Goal: Information Seeking & Learning: Find specific page/section

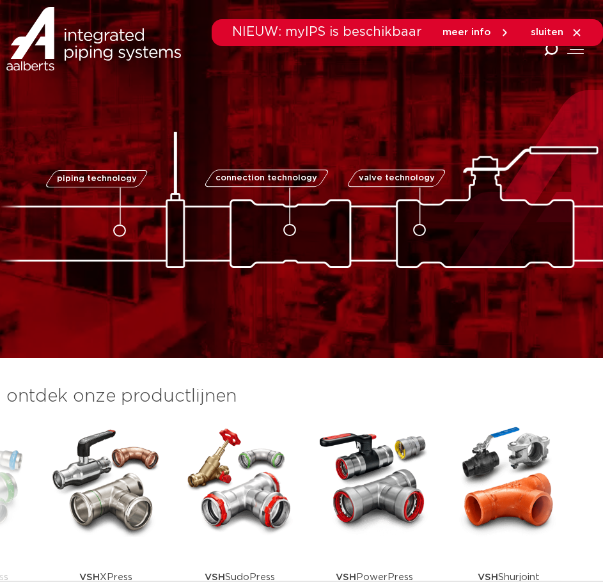
click at [582, 35] on icon at bounding box center [577, 33] width 12 height 12
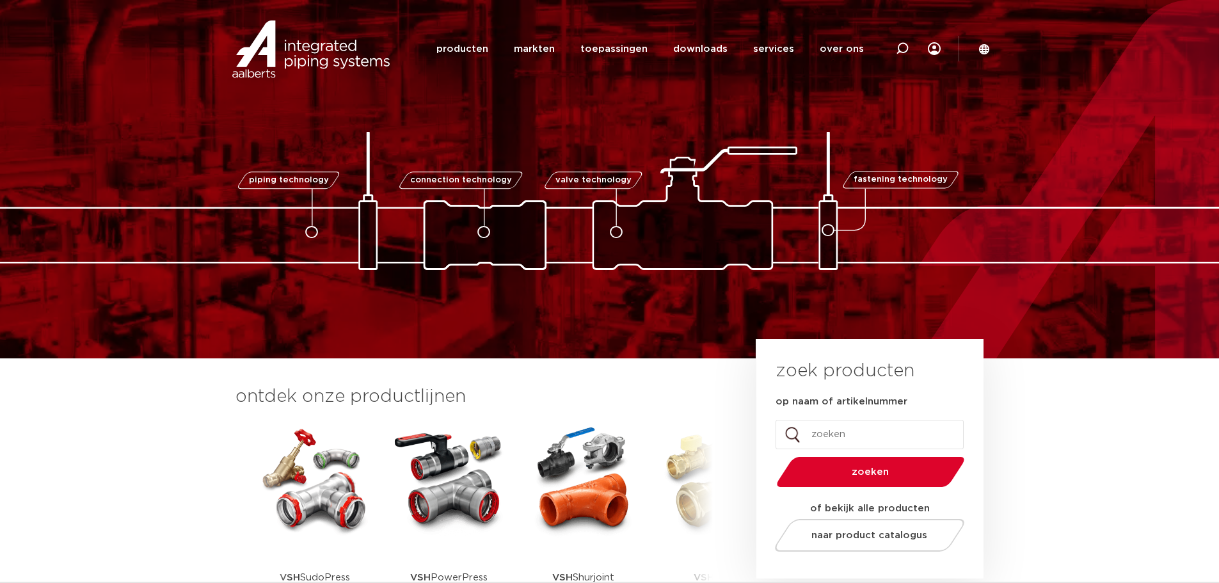
click at [799, 58] on li "services services overzicht Aalberts IPS design service Aalberts IPS Revit plug…" at bounding box center [773, 48] width 67 height 49
click at [767, 54] on link "services" at bounding box center [773, 48] width 41 height 49
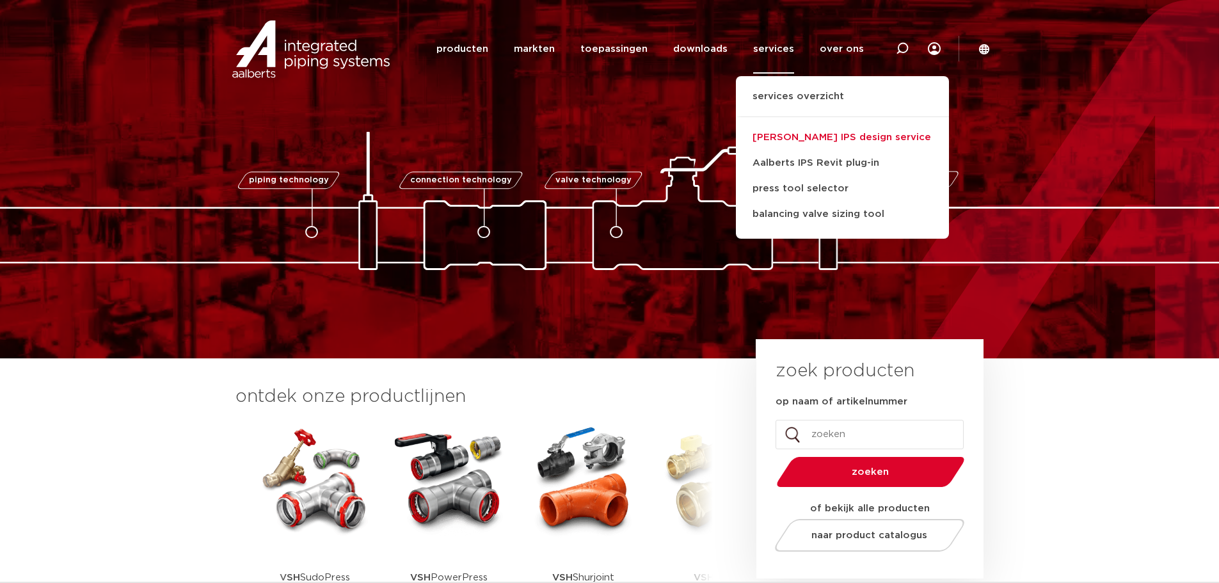
click at [808, 129] on link "[PERSON_NAME] IPS design service" at bounding box center [842, 138] width 213 height 26
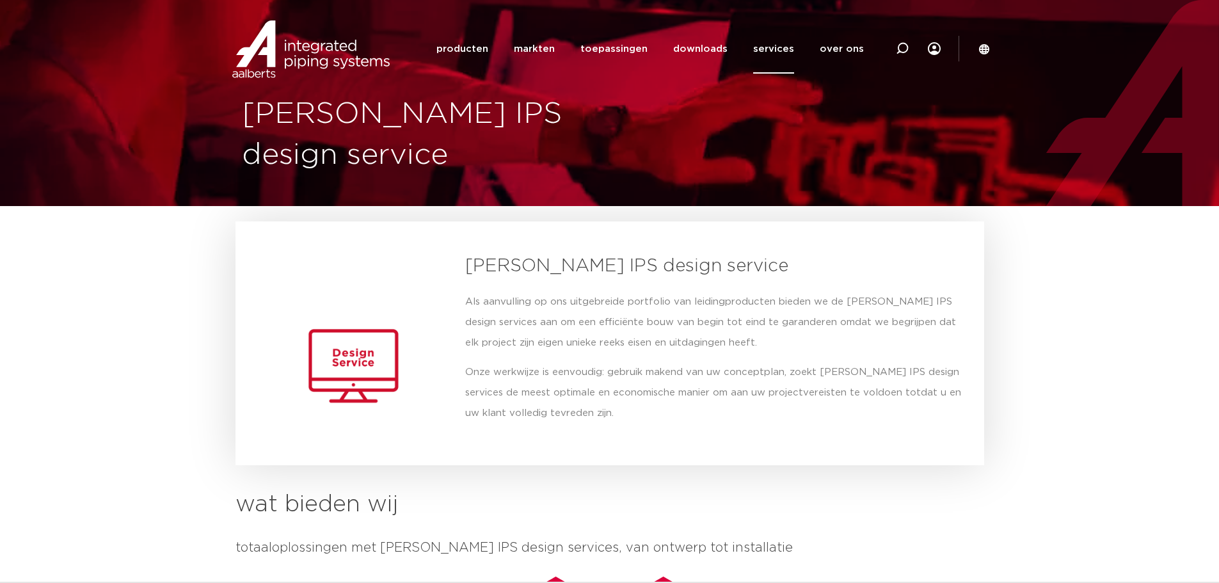
click at [894, 53] on div at bounding box center [902, 48] width 51 height 97
click at [894, 53] on icon at bounding box center [902, 51] width 18 height 18
click at [894, 53] on div at bounding box center [902, 48] width 51 height 97
type input "draad"
click button "Zoeken" at bounding box center [0, 0] width 0 height 0
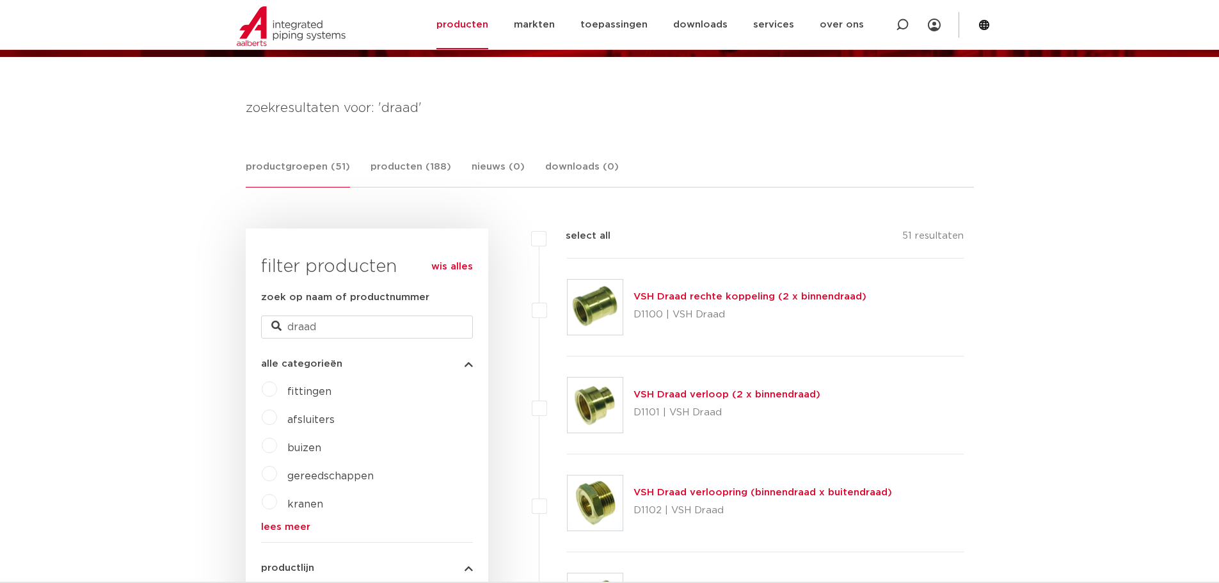
scroll to position [277, 0]
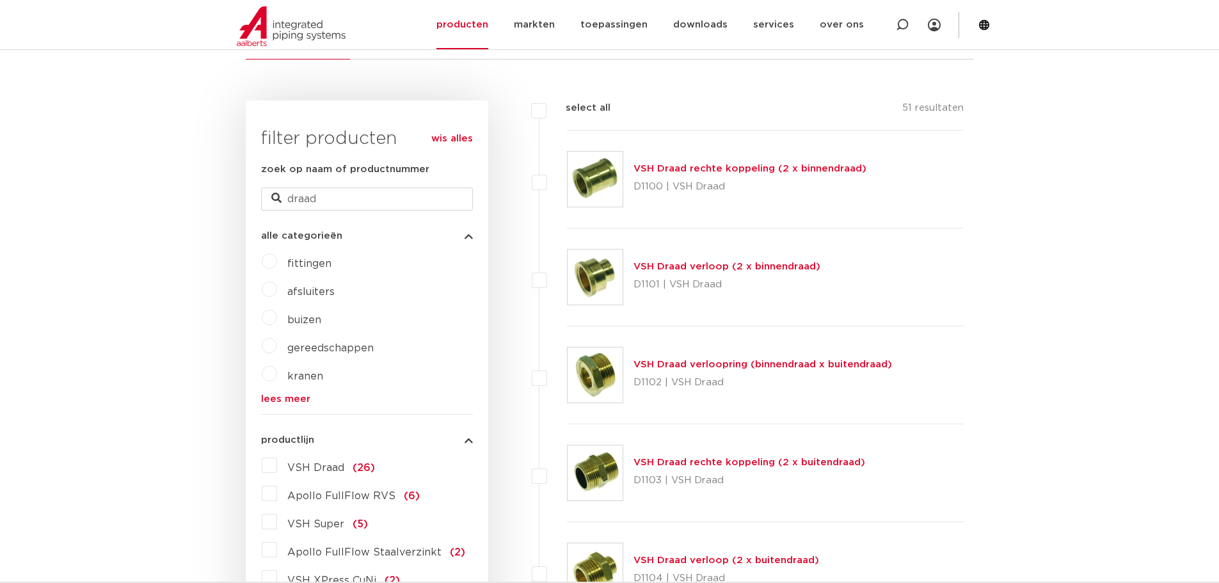
click at [611, 256] on img at bounding box center [595, 277] width 55 height 55
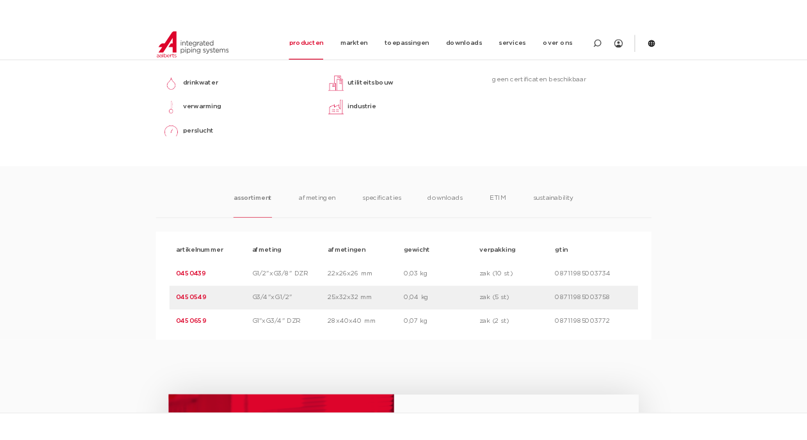
scroll to position [647, 0]
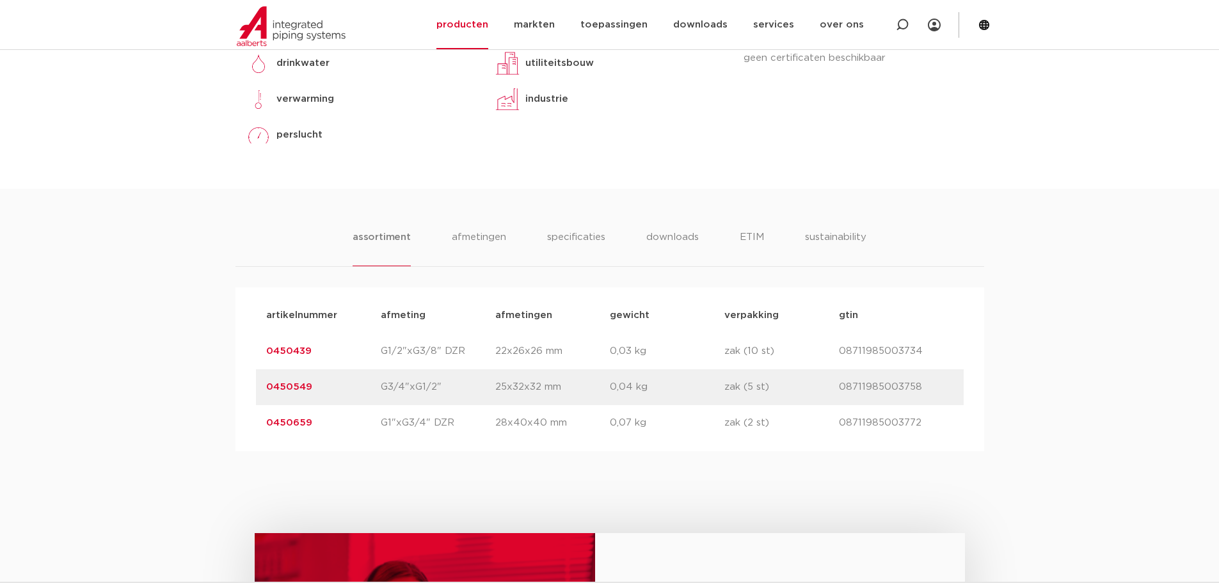
drag, startPoint x: 353, startPoint y: 438, endPoint x: 225, endPoint y: 433, distance: 128.1
click at [225, 433] on div "assortiment afmetingen specificaties downloads ETIM sustainability assortiment …" at bounding box center [609, 320] width 1219 height 262
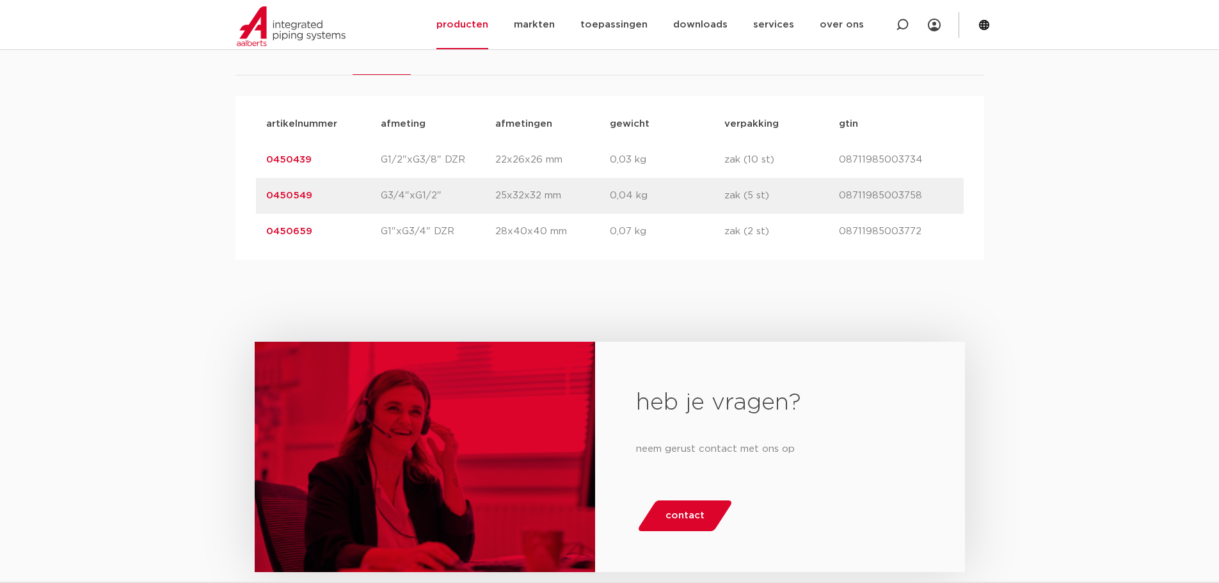
scroll to position [775, 0]
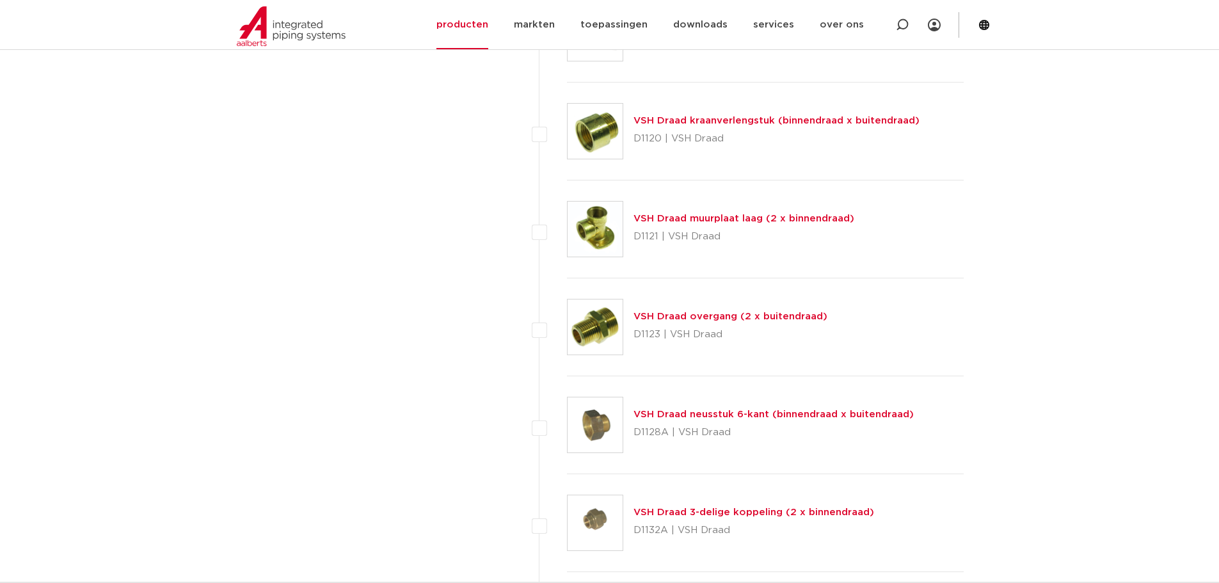
scroll to position [2005, 0]
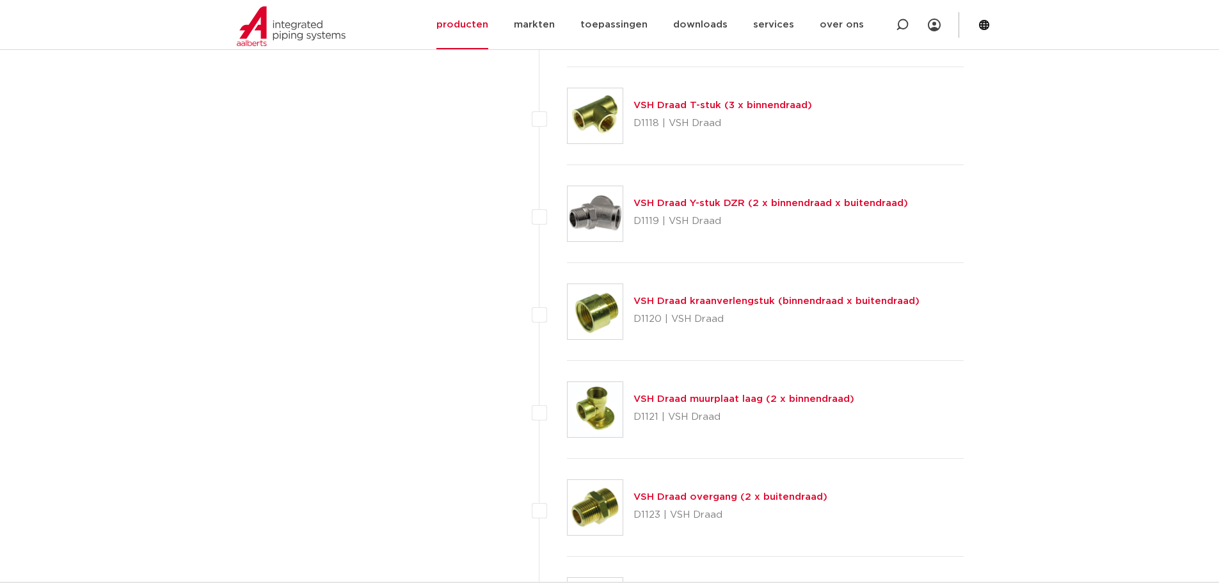
click at [584, 335] on img at bounding box center [595, 311] width 55 height 55
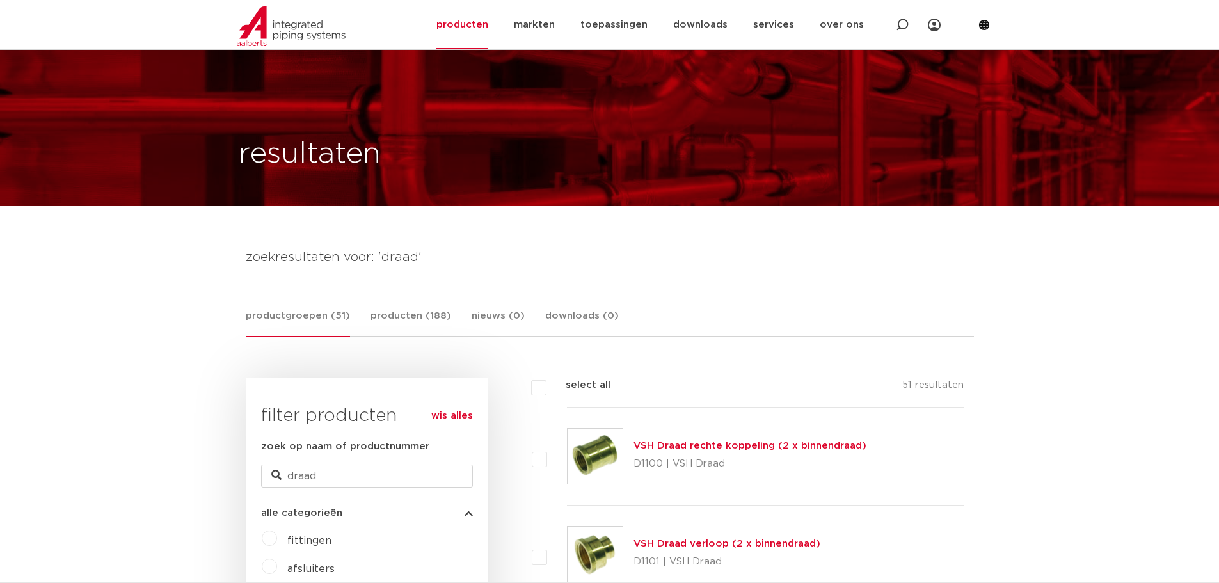
drag, startPoint x: 539, startPoint y: 326, endPoint x: 708, endPoint y: 104, distance: 279.9
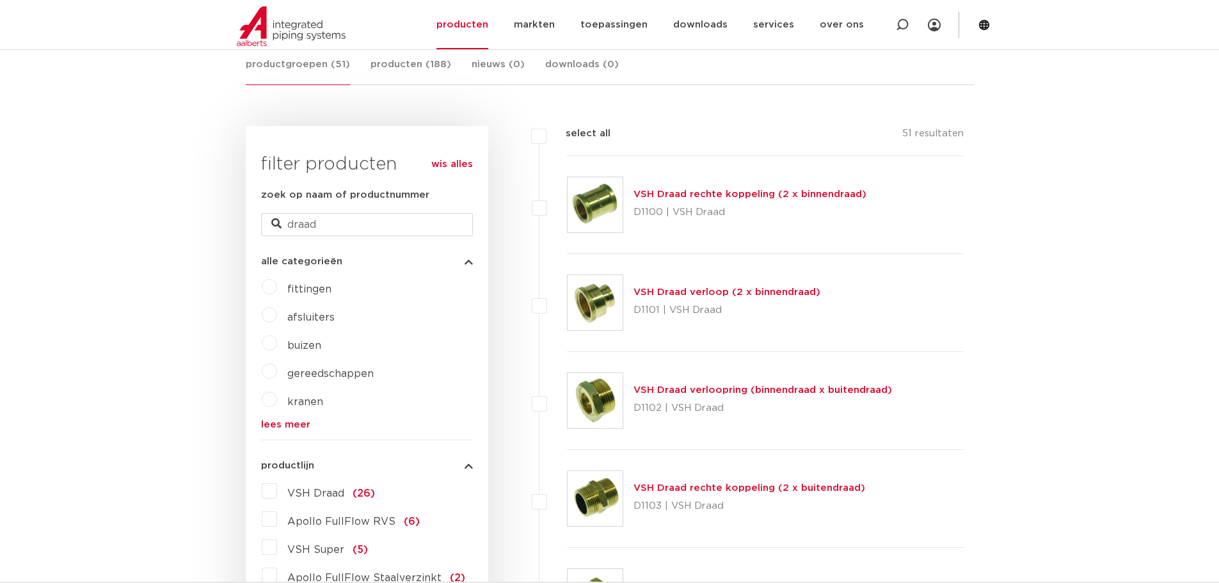
scroll to position [256, 0]
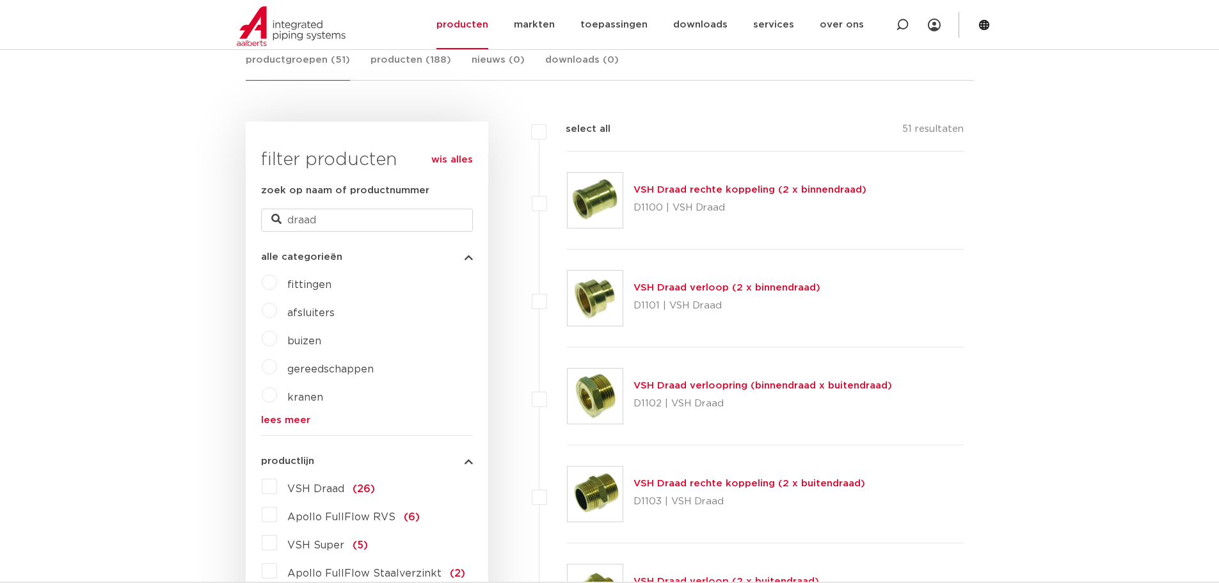
click at [595, 312] on img at bounding box center [595, 298] width 55 height 55
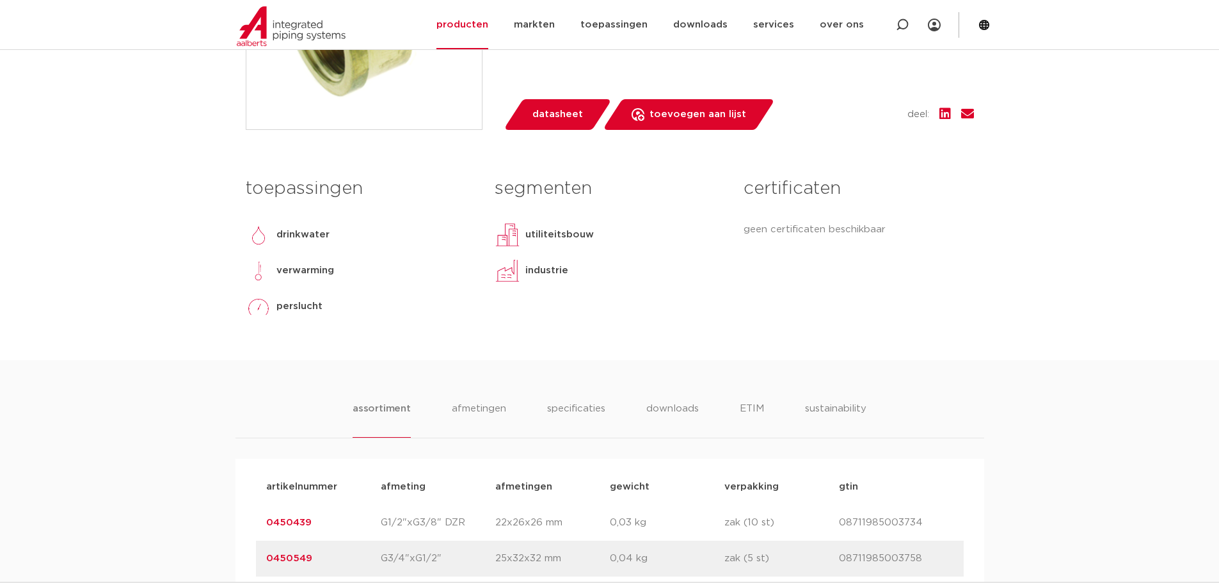
scroll to position [832, 0]
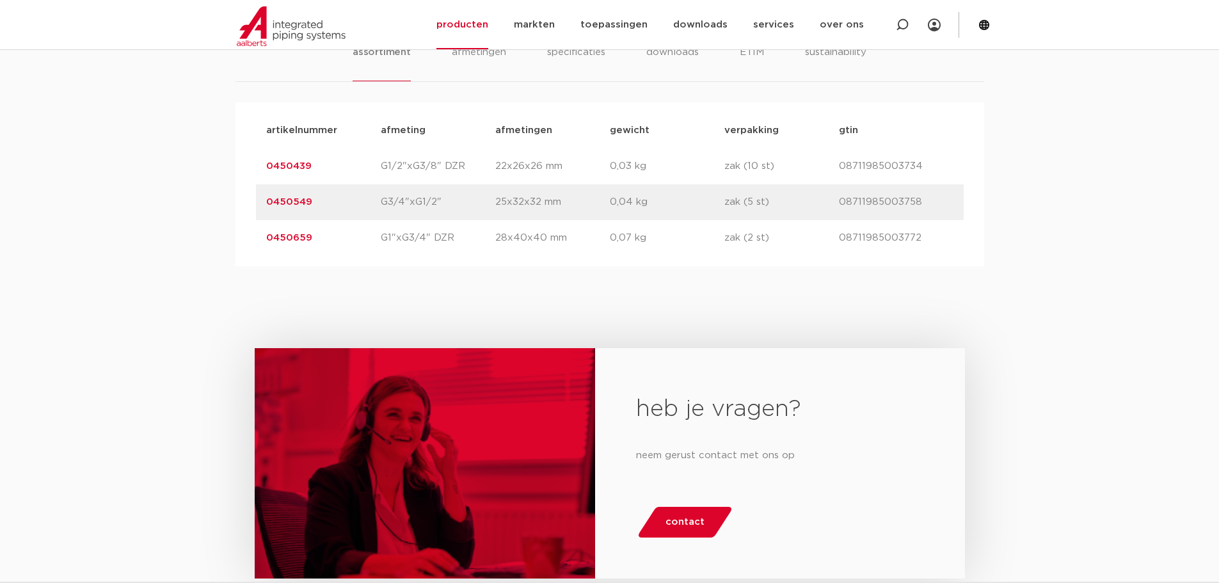
drag, startPoint x: 372, startPoint y: 241, endPoint x: 189, endPoint y: 246, distance: 183.1
click at [189, 246] on div "assortiment [GEOGRAPHIC_DATA] specificaties downloads ETIM sustainability assor…" at bounding box center [609, 135] width 1219 height 262
copy link "0450659"
click at [294, 245] on p "0450659" at bounding box center [323, 237] width 115 height 15
click at [300, 243] on link "0450659" at bounding box center [289, 238] width 46 height 10
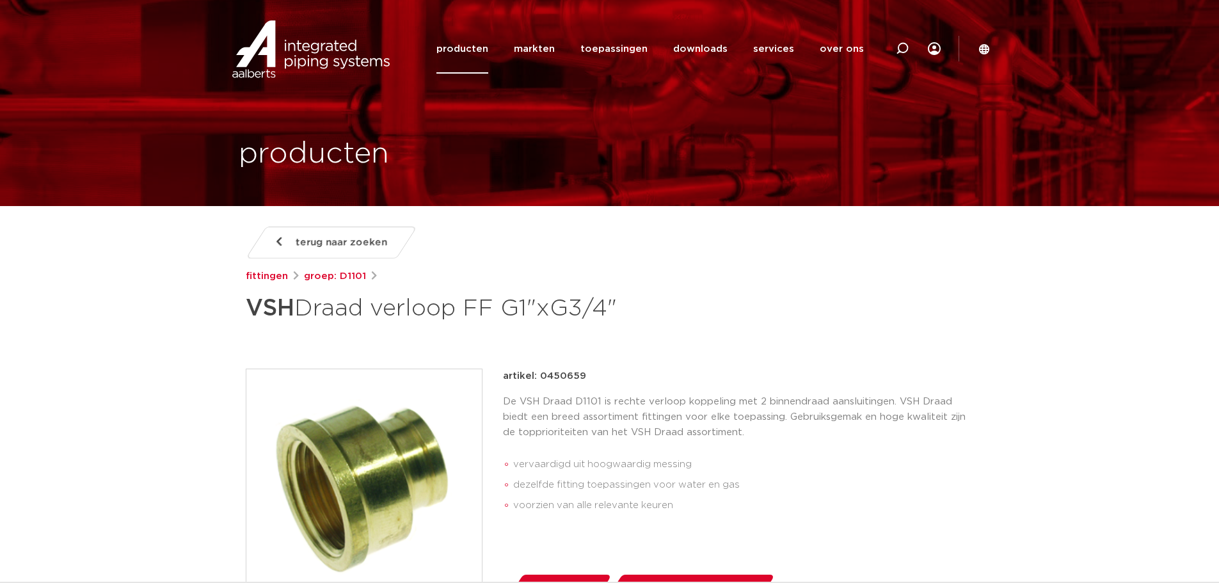
drag, startPoint x: 671, startPoint y: 317, endPoint x: 238, endPoint y: 310, distance: 432.7
click at [238, 310] on div "terug naar zoeken fittingen groep: D1101 VSH Draad verloop FF G1"xG3/4"" at bounding box center [610, 531] width 749 height 609
copy h1 "VSH Draad verloop FF G1"xG3/4""
click at [613, 358] on div "terug naar zoeken fittingen groep: D1101 VSH Draad verloop FF G1"xG3/4"" at bounding box center [610, 531] width 749 height 609
drag, startPoint x: 609, startPoint y: 356, endPoint x: 675, endPoint y: 352, distance: 65.4
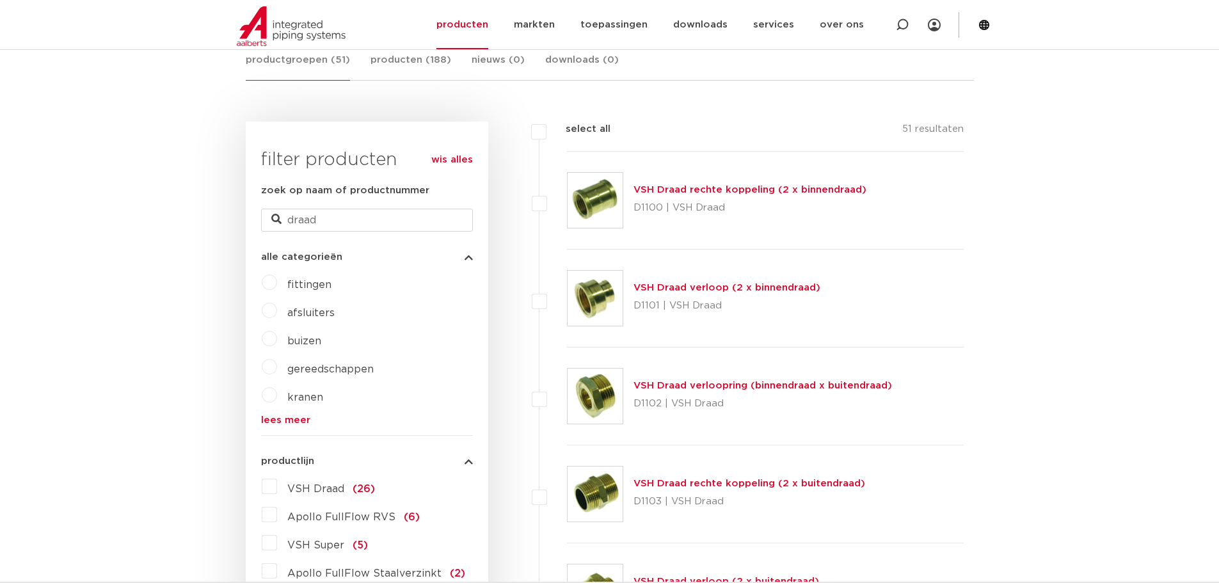
click at [585, 406] on img at bounding box center [595, 396] width 55 height 55
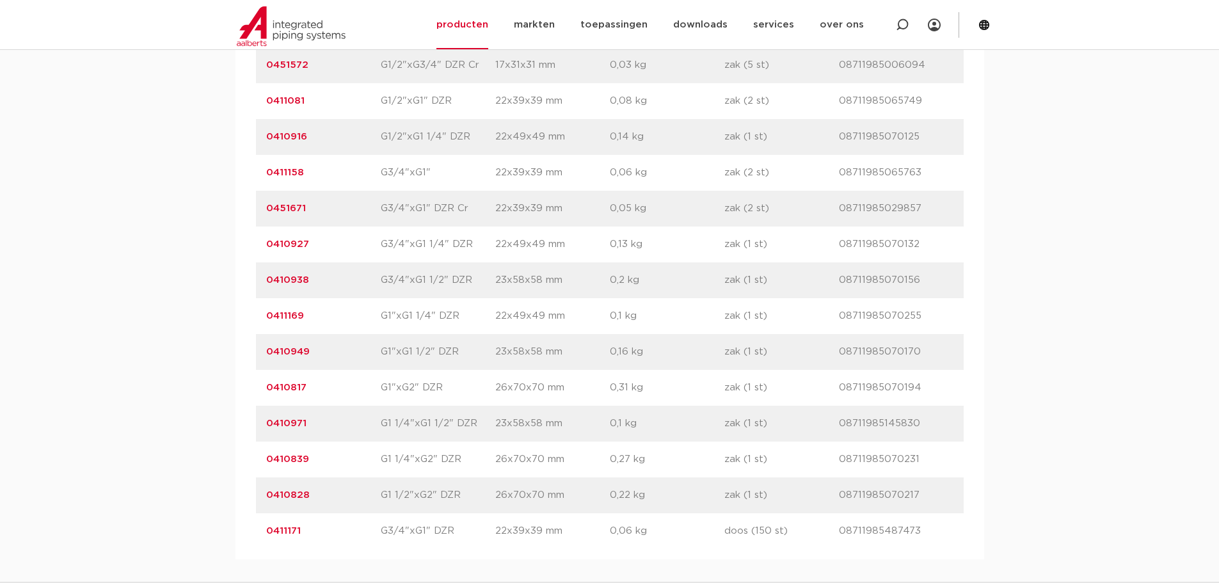
scroll to position [1408, 0]
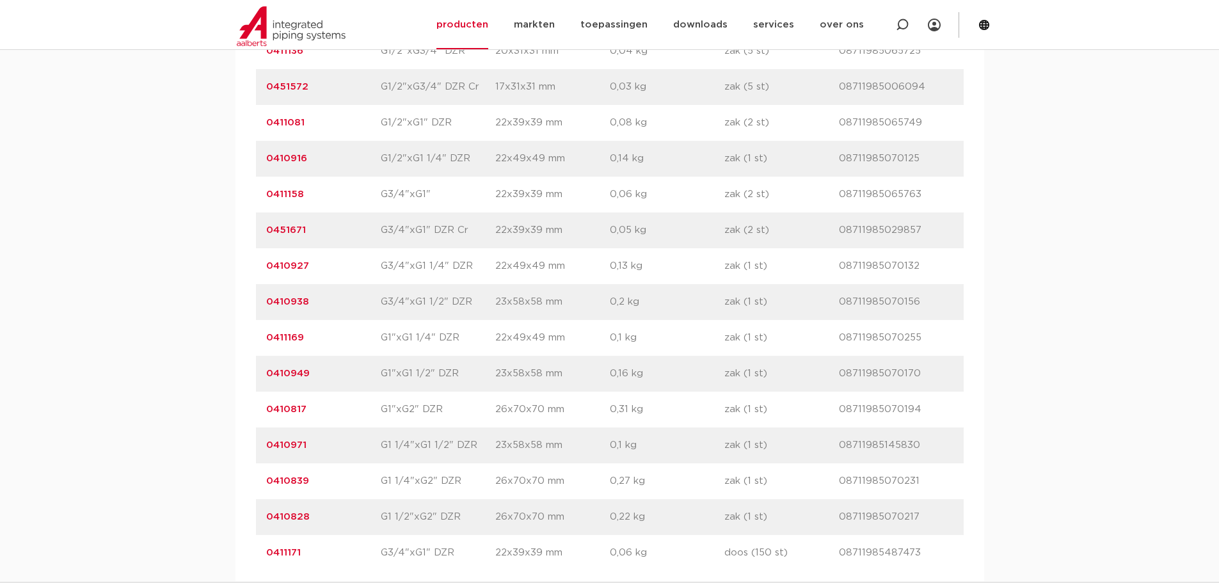
drag, startPoint x: 344, startPoint y: 300, endPoint x: 294, endPoint y: 300, distance: 50.6
click at [294, 300] on p "0410938" at bounding box center [323, 301] width 115 height 15
click at [356, 297] on p "0410938" at bounding box center [323, 301] width 115 height 15
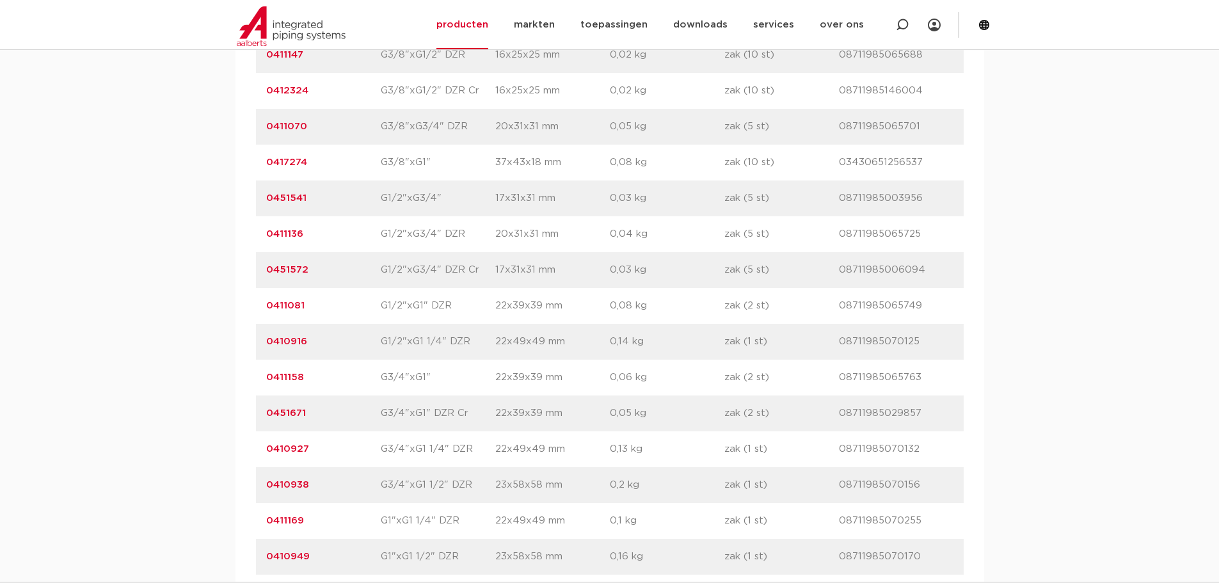
scroll to position [1216, 0]
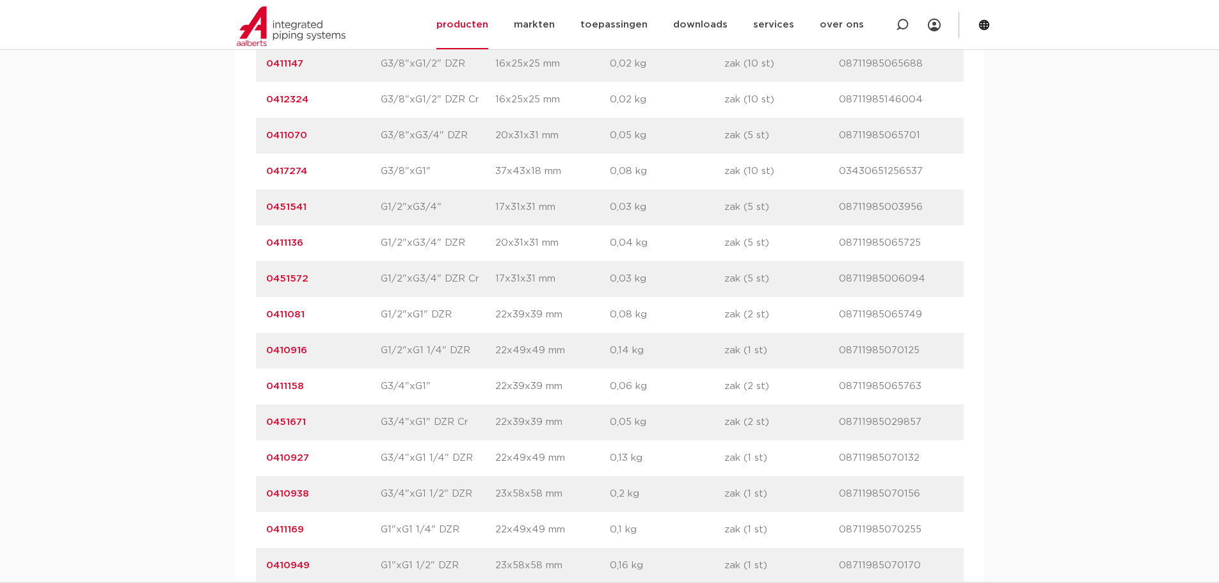
drag, startPoint x: 345, startPoint y: 215, endPoint x: 225, endPoint y: 196, distance: 121.7
click at [225, 196] on div "assortiment afmetingen specificaties downloads sustainability assortiment afmet…" at bounding box center [609, 212] width 1219 height 1123
copy link "0451541"
click at [288, 208] on link "0451541" at bounding box center [286, 207] width 40 height 10
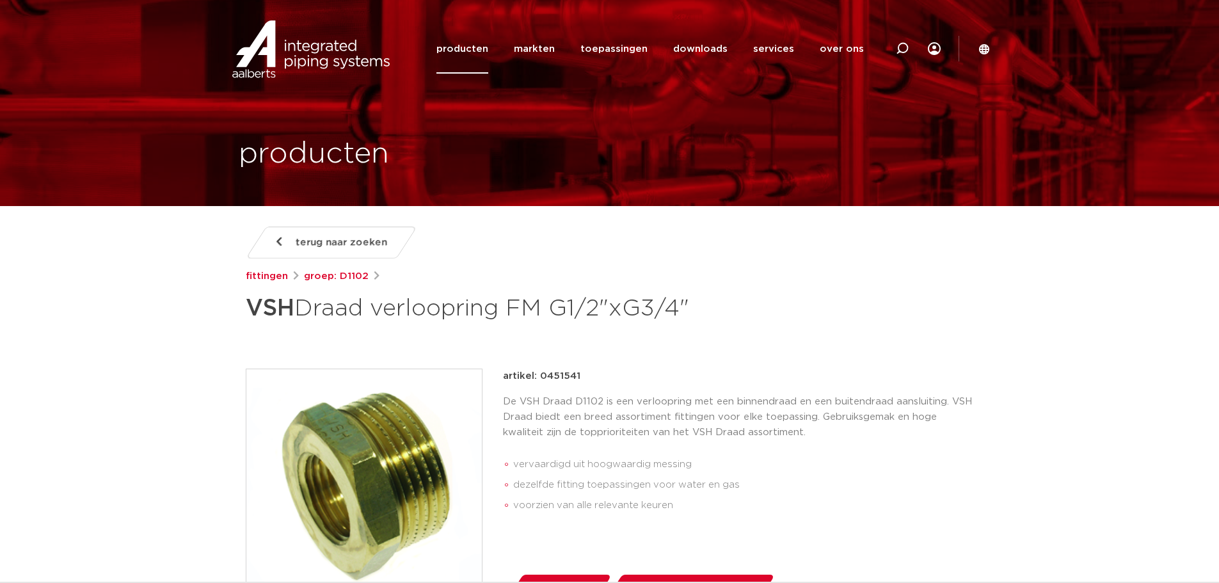
drag, startPoint x: 704, startPoint y: 296, endPoint x: 225, endPoint y: 316, distance: 479.7
copy h1 "VSH Draad verloopring FM G1/2"xG3/4""
click at [576, 289] on h1 "VSH Draad verloopring FM G1/2"xG3/4"" at bounding box center [486, 308] width 481 height 38
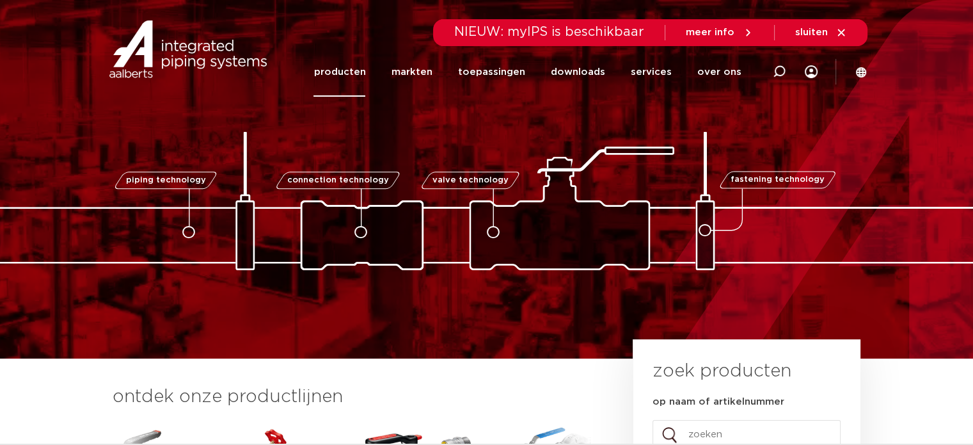
click at [337, 74] on link "producten" at bounding box center [340, 71] width 52 height 49
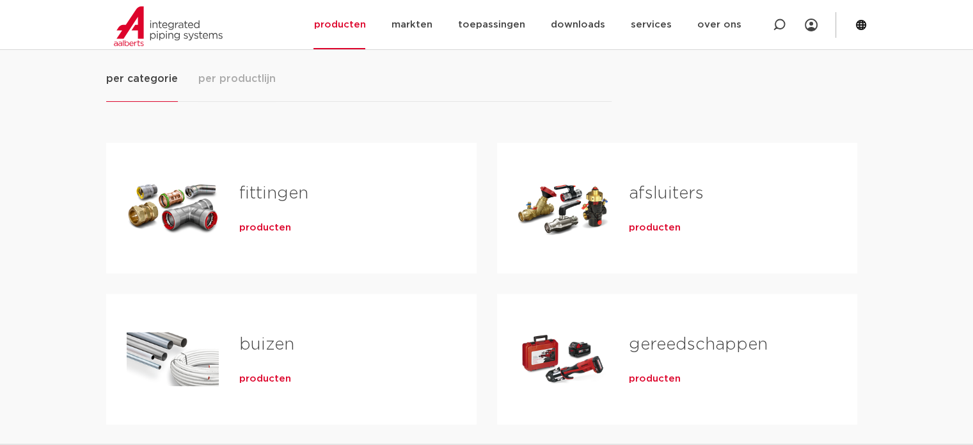
scroll to position [256, 0]
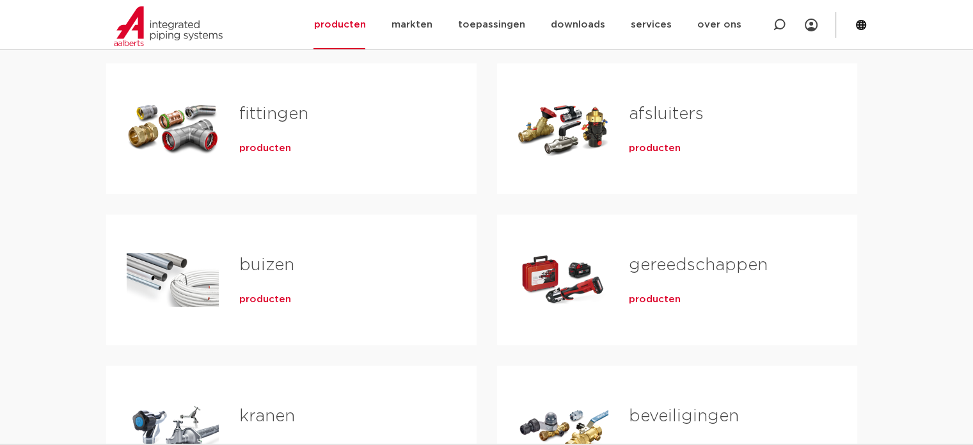
click at [645, 147] on span "producten" at bounding box center [655, 148] width 52 height 13
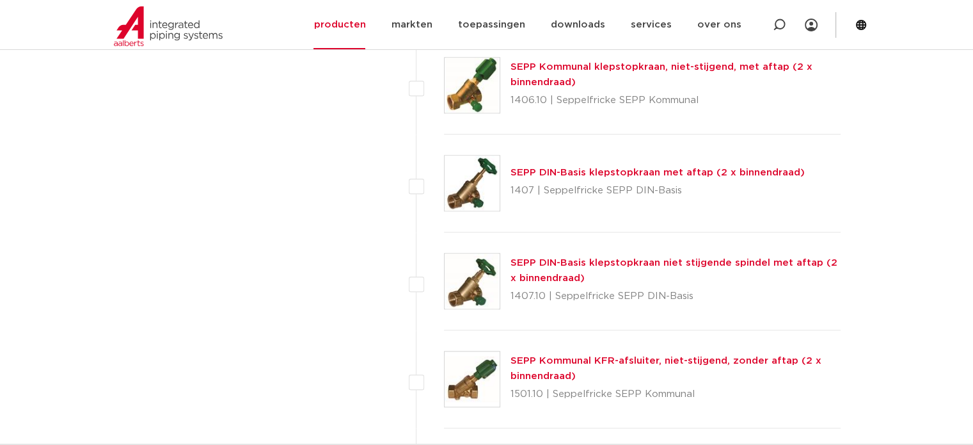
scroll to position [1280, 0]
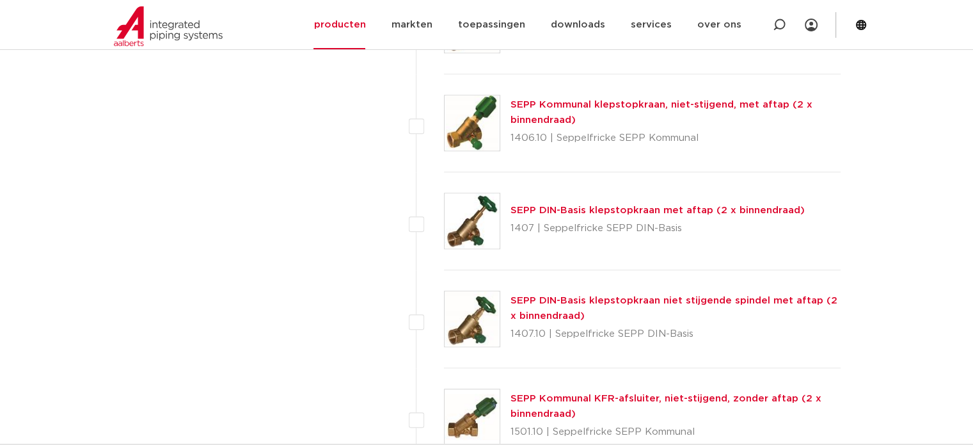
click at [482, 330] on img at bounding box center [472, 318] width 55 height 55
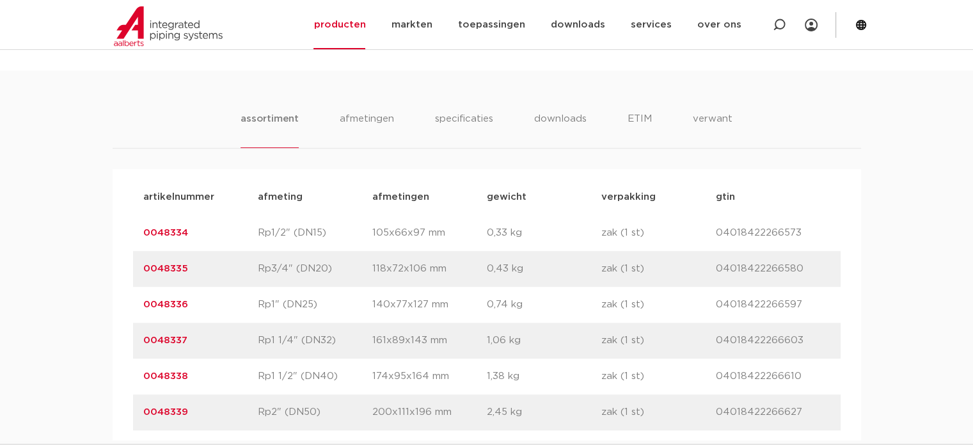
scroll to position [896, 0]
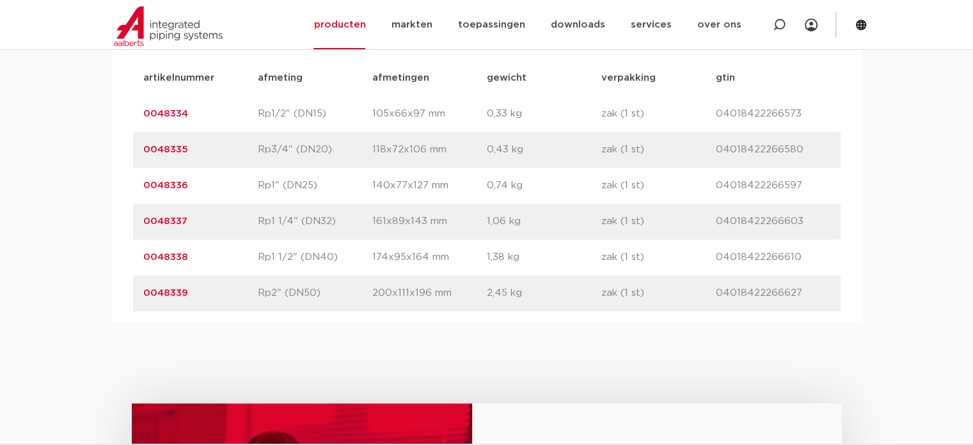
drag, startPoint x: 238, startPoint y: 267, endPoint x: 111, endPoint y: 260, distance: 126.9
click at [111, 260] on div "assortiment afmetingen specificaties downloads ETIM verwant assortiment afmetin…" at bounding box center [486, 136] width 973 height 370
copy link "0048338"
click at [154, 253] on link "0048338" at bounding box center [165, 257] width 45 height 10
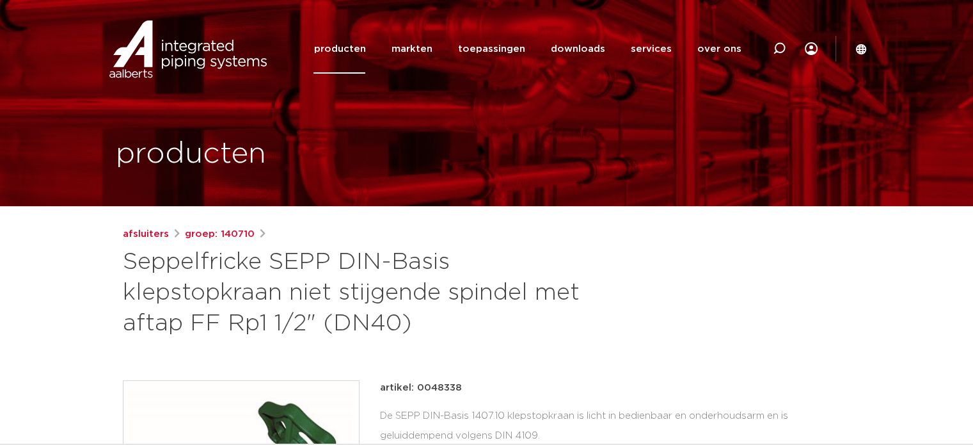
drag, startPoint x: 427, startPoint y: 326, endPoint x: 108, endPoint y: 264, distance: 325.2
copy h1 "Seppelfricke SEPP DIN-Basis klepstopkraan niet stijgende spindel met aftap FF R…"
click at [774, 46] on icon at bounding box center [779, 48] width 13 height 13
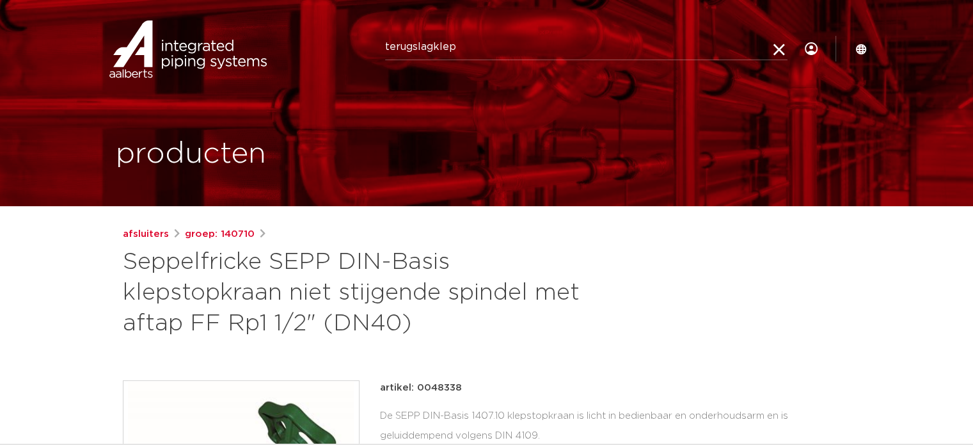
type input "terugslagklep"
click button "Zoeken" at bounding box center [0, 0] width 0 height 0
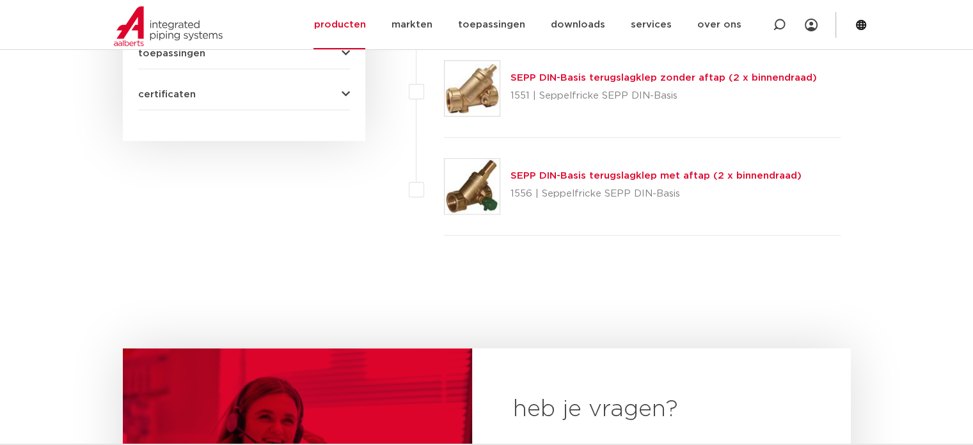
scroll to position [1024, 0]
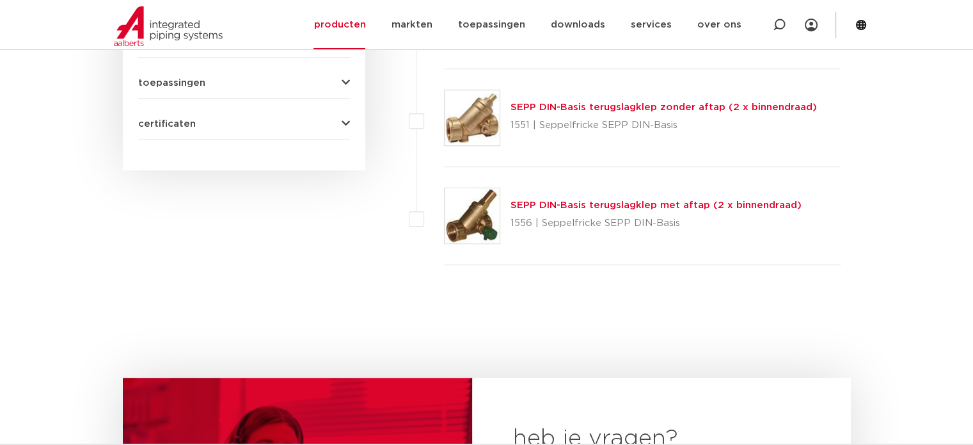
click at [767, 108] on link "SEPP DIN-Basis terugslagklep zonder aftap (2 x binnendraad)" at bounding box center [664, 107] width 307 height 10
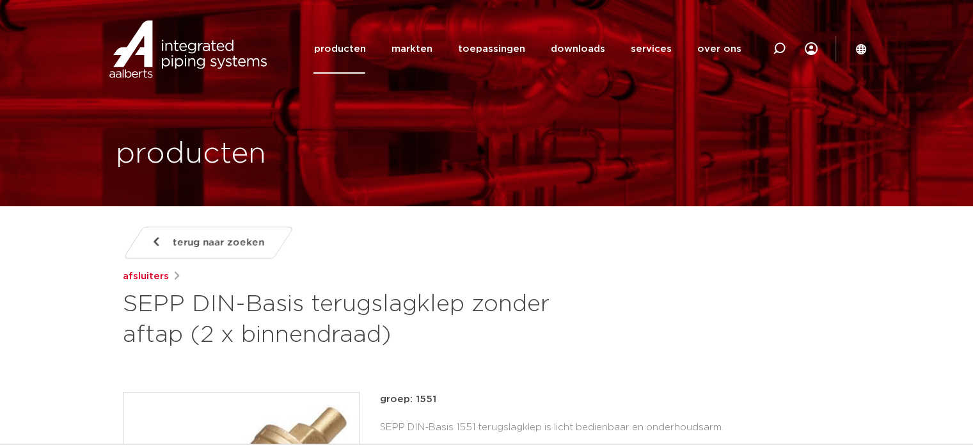
click at [330, 38] on link "producten" at bounding box center [340, 48] width 52 height 49
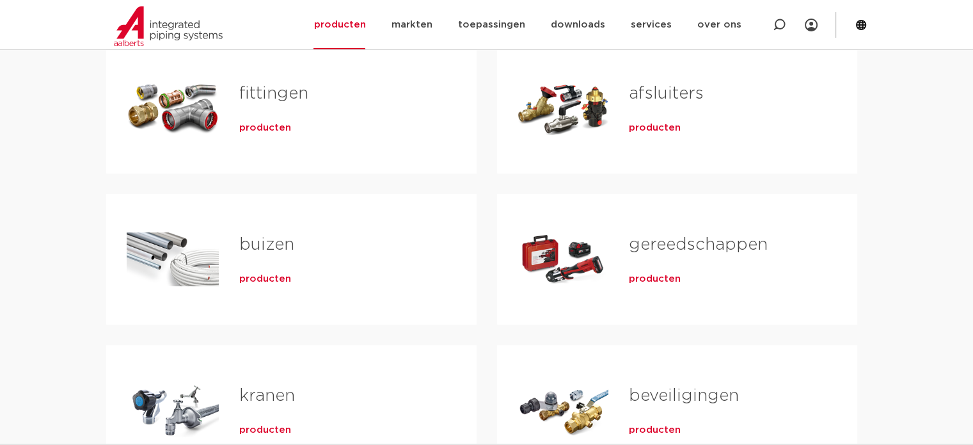
scroll to position [384, 0]
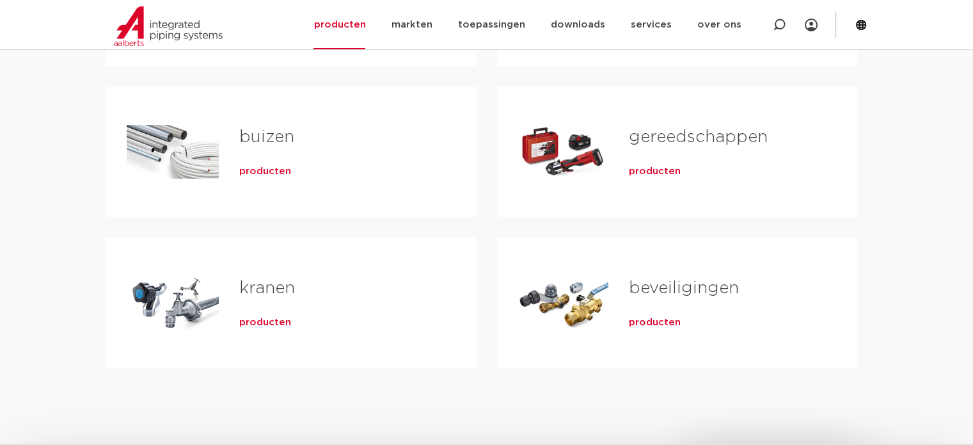
click at [258, 316] on span "producten" at bounding box center [265, 322] width 52 height 13
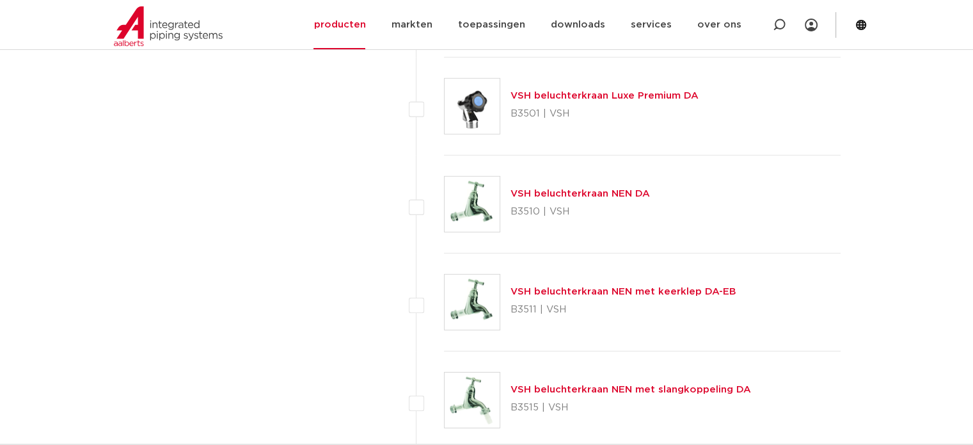
scroll to position [3904, 0]
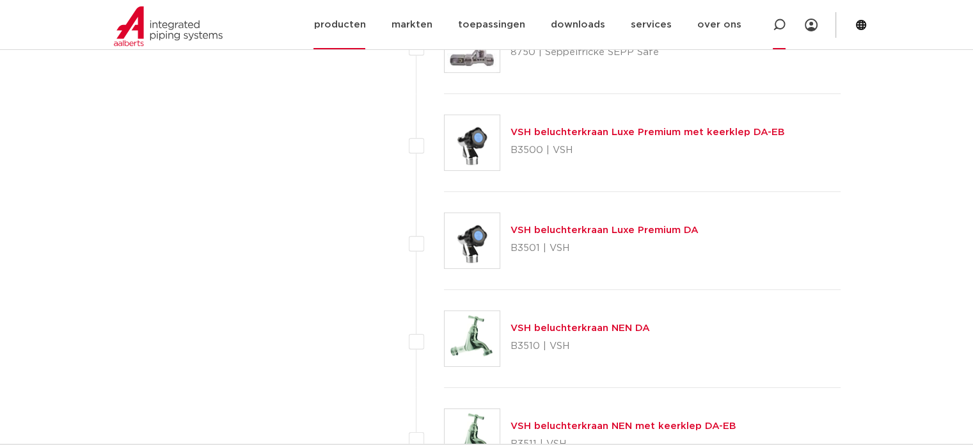
click at [779, 30] on icon at bounding box center [779, 25] width 13 height 13
type input "beluchterkraan"
click button "Zoeken" at bounding box center [0, 0] width 0 height 0
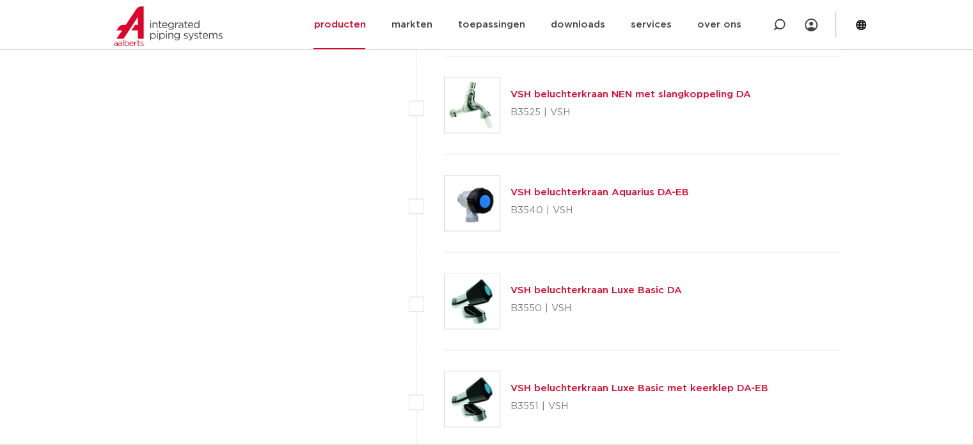
scroll to position [1505, 0]
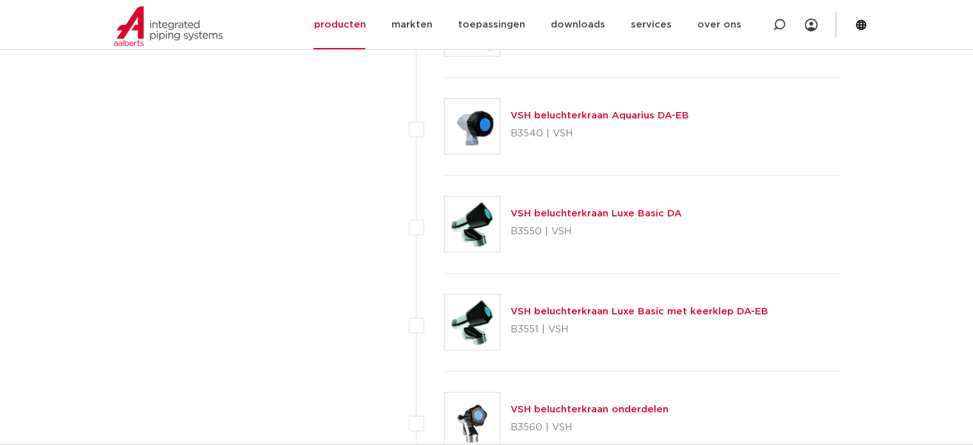
click at [492, 319] on img at bounding box center [472, 321] width 55 height 55
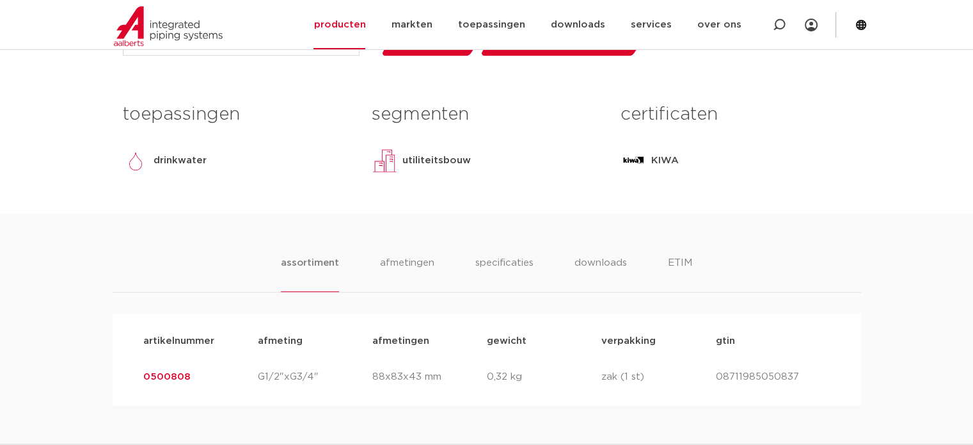
scroll to position [704, 0]
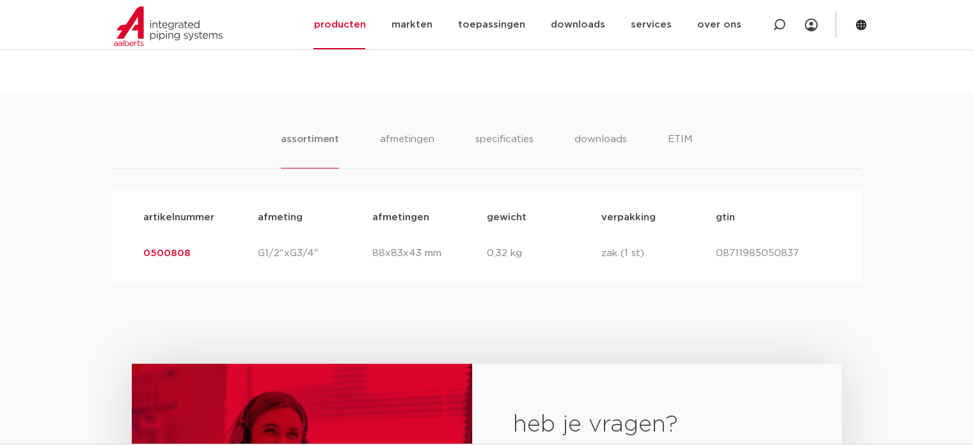
drag, startPoint x: 234, startPoint y: 262, endPoint x: 91, endPoint y: 240, distance: 145.1
click at [91, 240] on div "assortiment afmetingen specificaties downloads ETIM assortiment afmetingen spec…" at bounding box center [486, 186] width 973 height 191
copy link "0500808"
click at [332, 224] on p "afmeting" at bounding box center [315, 217] width 115 height 15
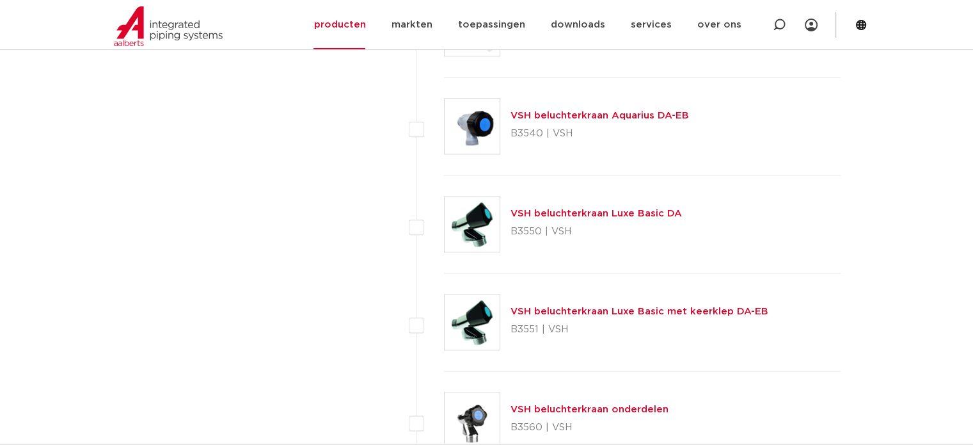
click at [462, 214] on img at bounding box center [472, 223] width 55 height 55
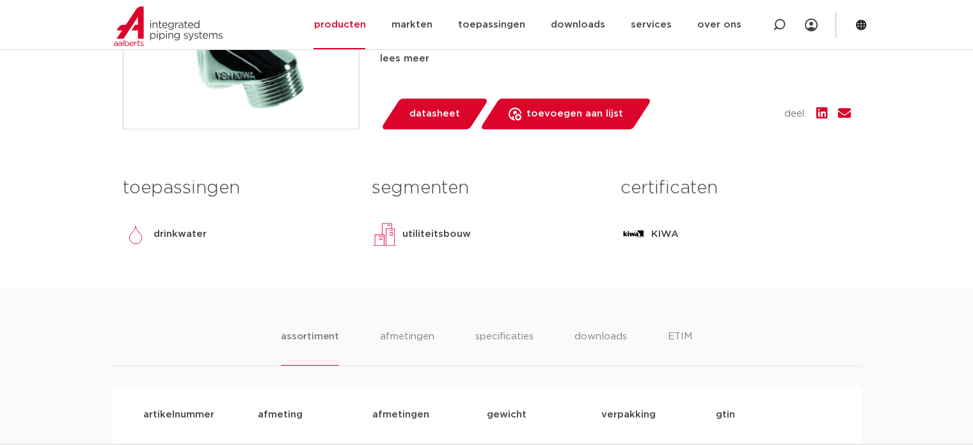
scroll to position [576, 0]
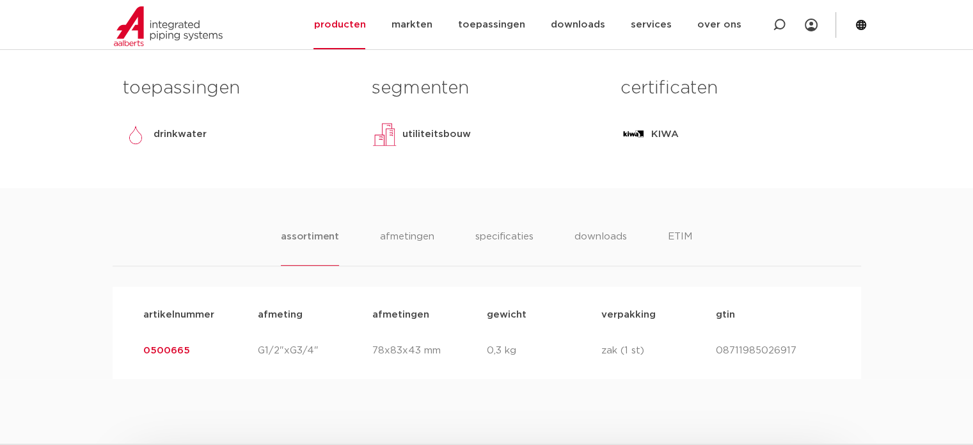
drag, startPoint x: 190, startPoint y: 350, endPoint x: 129, endPoint y: 353, distance: 60.9
click at [129, 353] on div "artikelnummer afmeting afmetingen gewicht verpakking gtin artikelnummer 0500665…" at bounding box center [487, 333] width 749 height 92
copy link "0500665"
click at [776, 19] on icon at bounding box center [779, 25] width 13 height 13
type input "stopkraan"
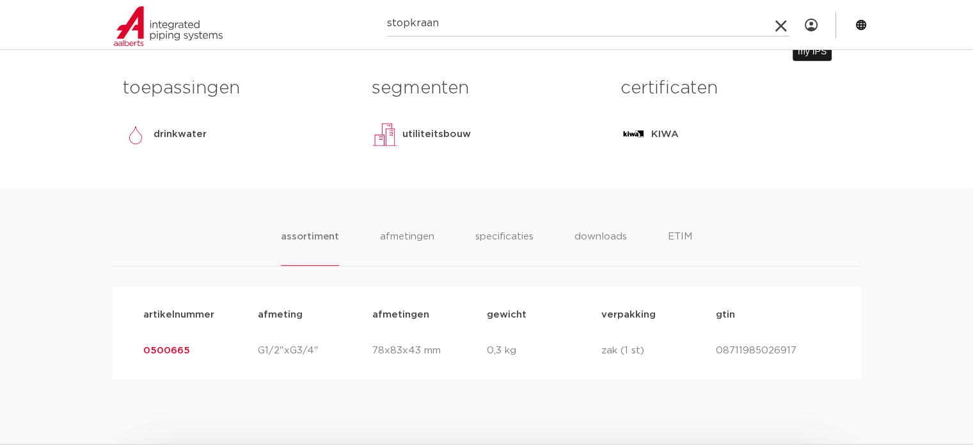
click button "Zoeken" at bounding box center [0, 0] width 0 height 0
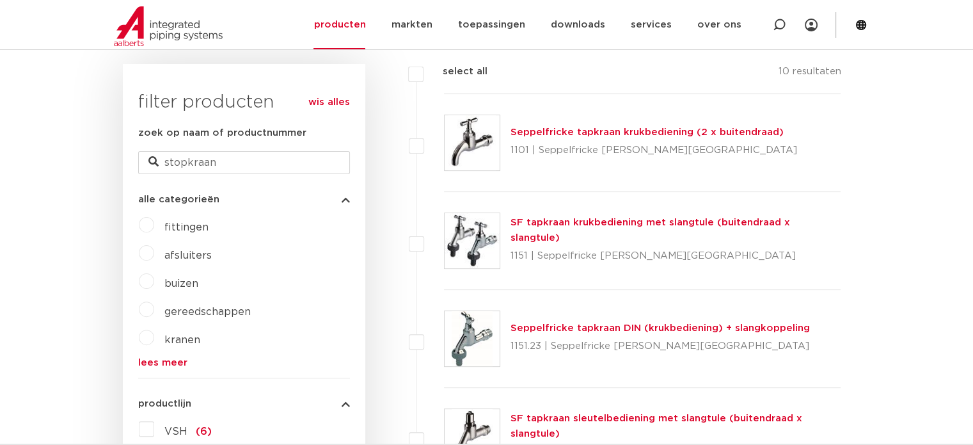
scroll to position [188, 0]
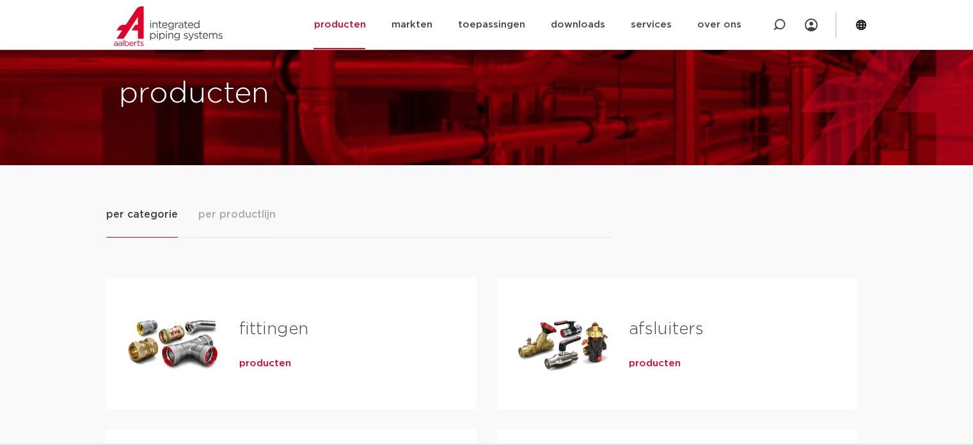
scroll to position [64, 0]
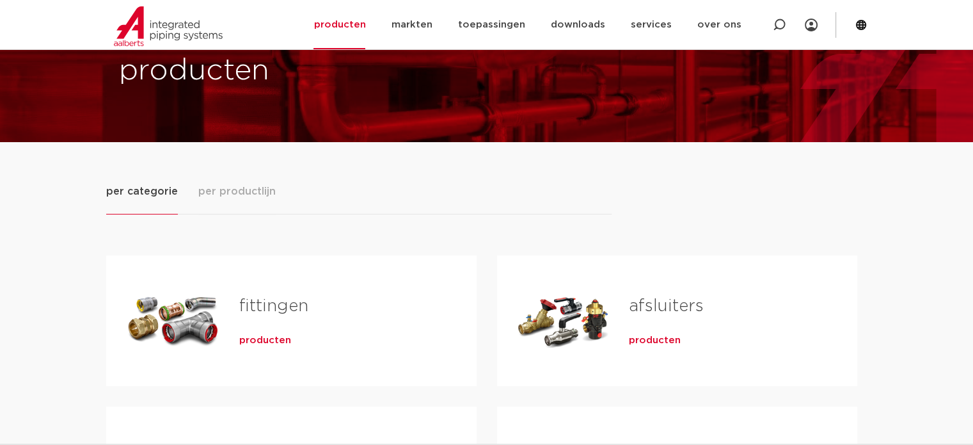
click at [655, 337] on span "producten" at bounding box center [655, 340] width 52 height 13
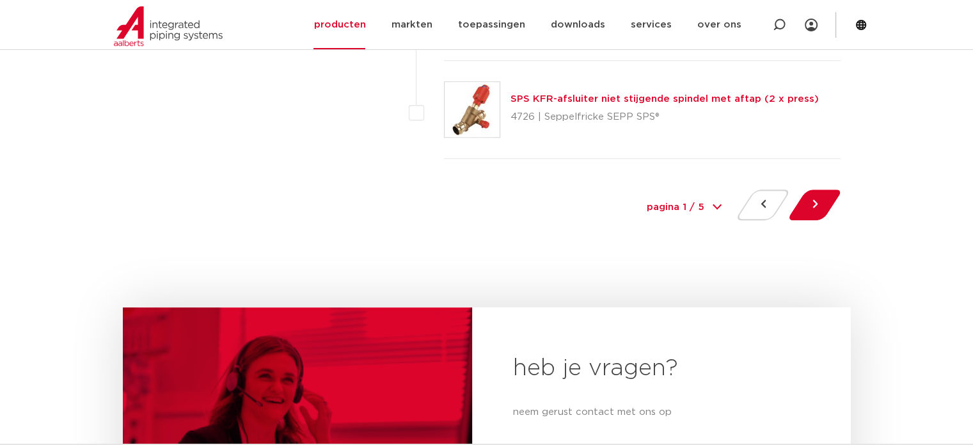
scroll to position [5888, 0]
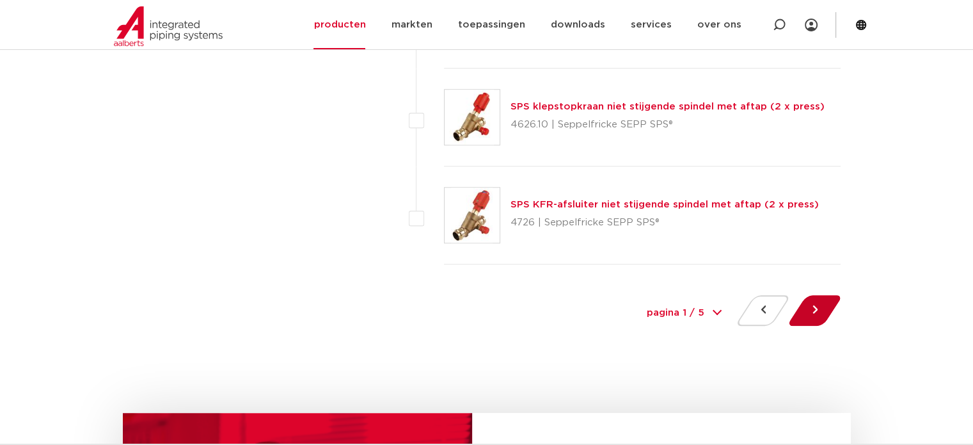
click at [824, 297] on button at bounding box center [815, 310] width 36 height 31
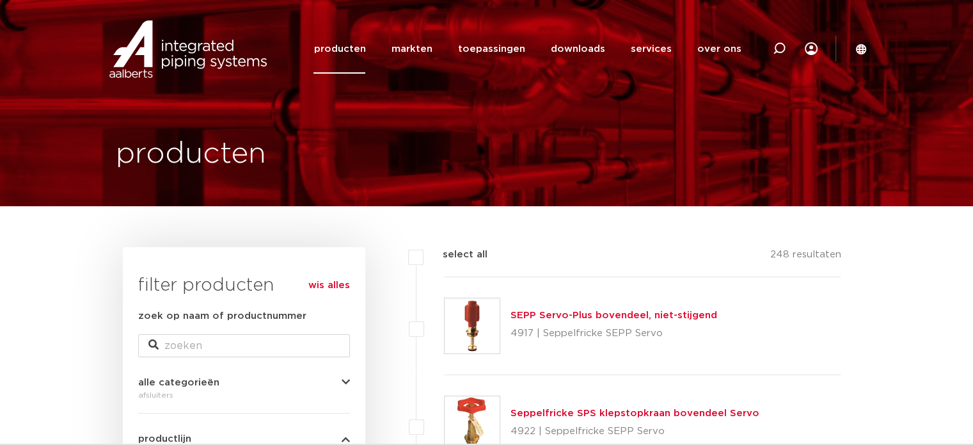
click at [769, 39] on div at bounding box center [779, 48] width 51 height 97
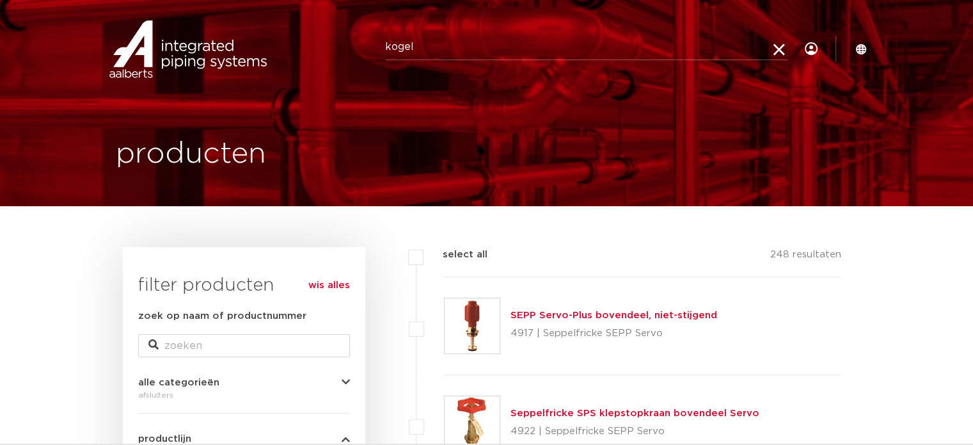
type input "kogel"
click button "Zoeken" at bounding box center [0, 0] width 0 height 0
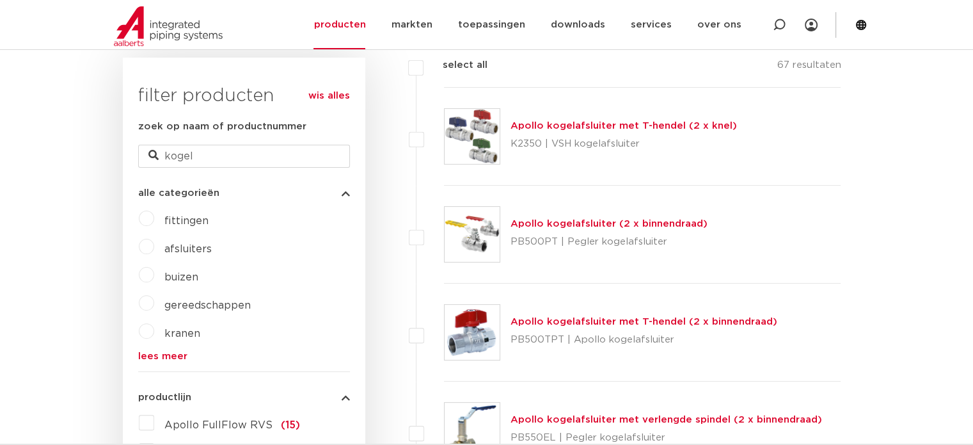
scroll to position [384, 0]
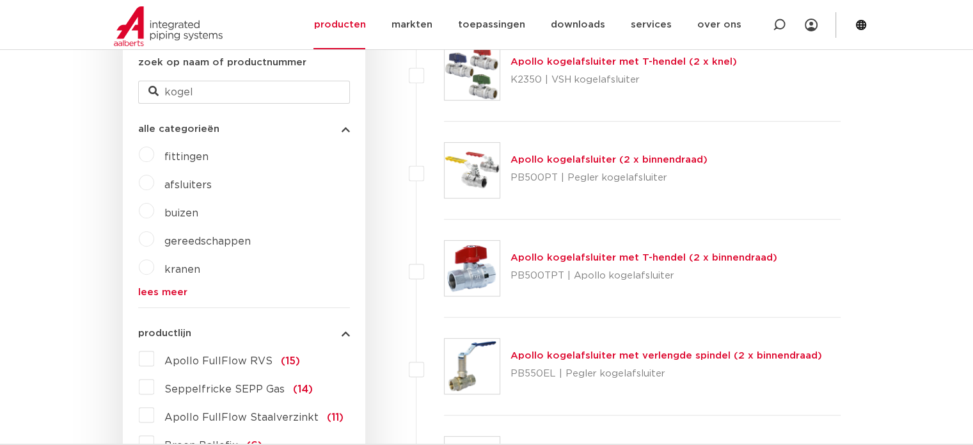
click at [475, 168] on img at bounding box center [472, 170] width 55 height 55
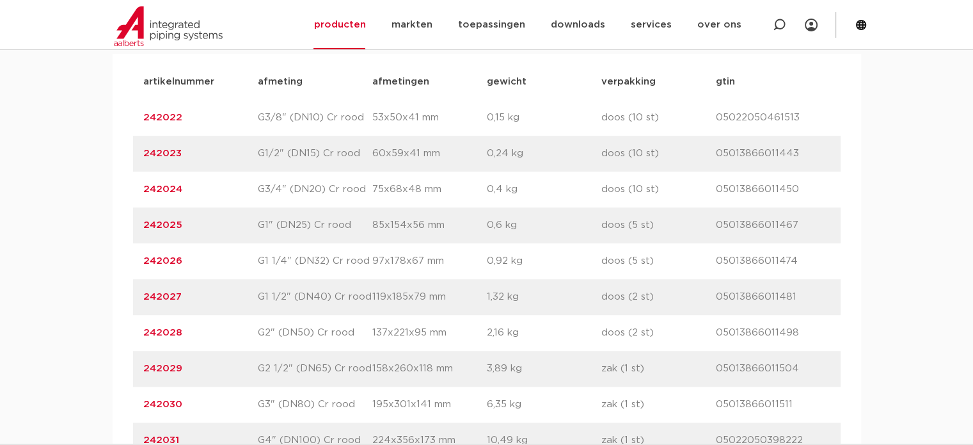
scroll to position [1088, 0]
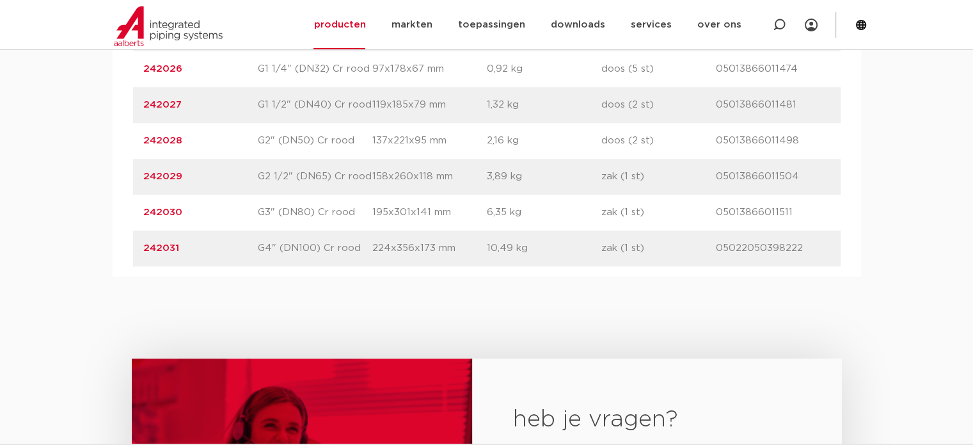
drag, startPoint x: 232, startPoint y: 184, endPoint x: 129, endPoint y: 179, distance: 103.8
click at [129, 179] on div "artikelnummer afmeting afmetingen gewicht verpakking gtin artikelnummer 242022 …" at bounding box center [487, 69] width 749 height 415
copy link "242029"
click at [213, 175] on p "242029" at bounding box center [200, 176] width 115 height 15
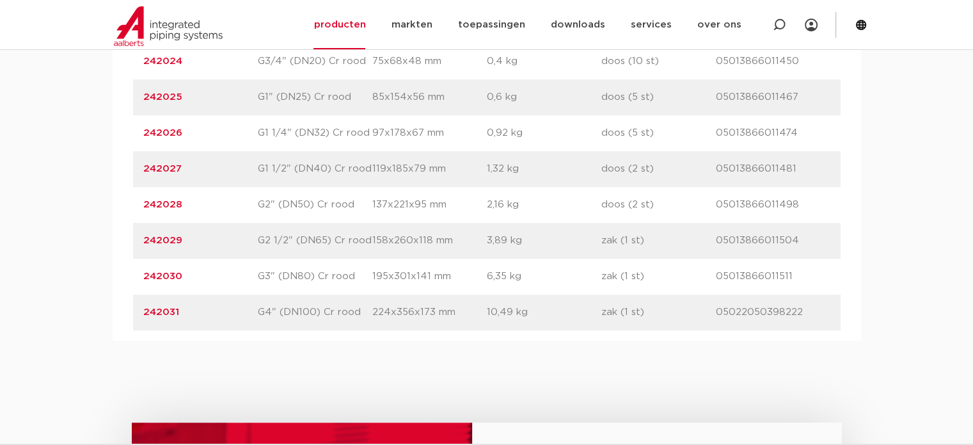
drag, startPoint x: 212, startPoint y: 127, endPoint x: 123, endPoint y: 135, distance: 89.9
click at [123, 135] on div "artikelnummer afmeting afmetingen gewicht verpakking gtin artikelnummer 242022 …" at bounding box center [487, 133] width 749 height 415
copy link "242026"
click at [770, 21] on div at bounding box center [779, 24] width 51 height 49
type input "ea"
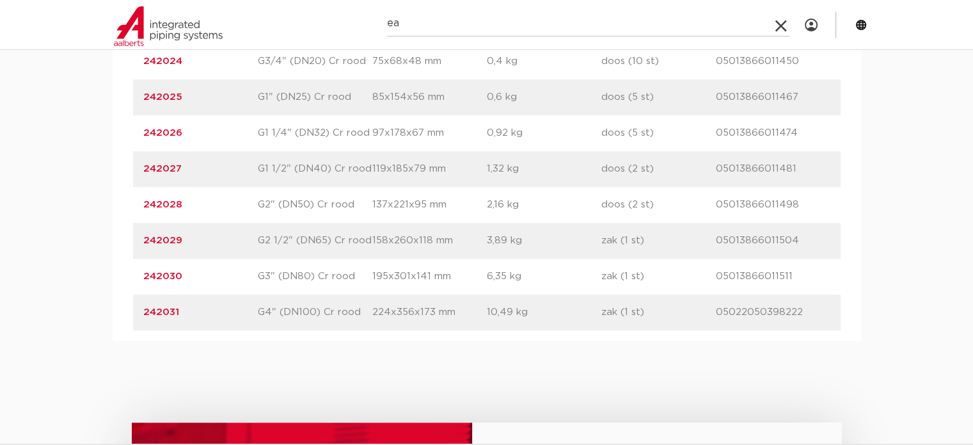
click button "Zoeken" at bounding box center [0, 0] width 0 height 0
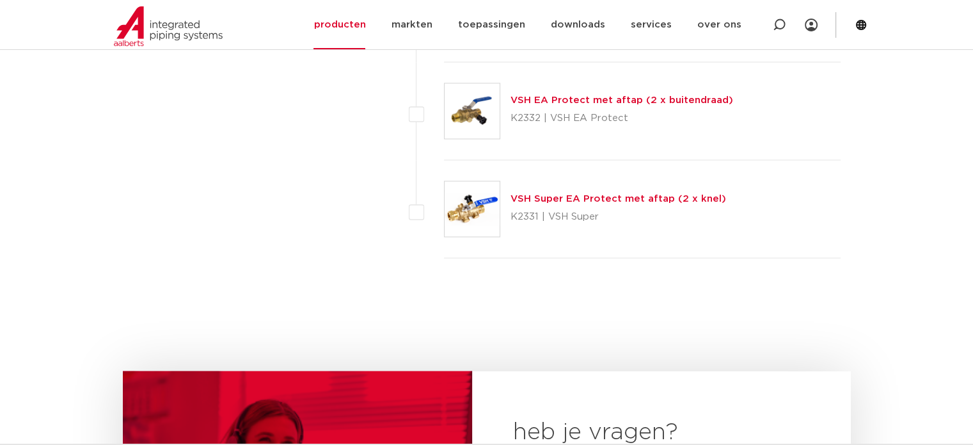
scroll to position [2240, 0]
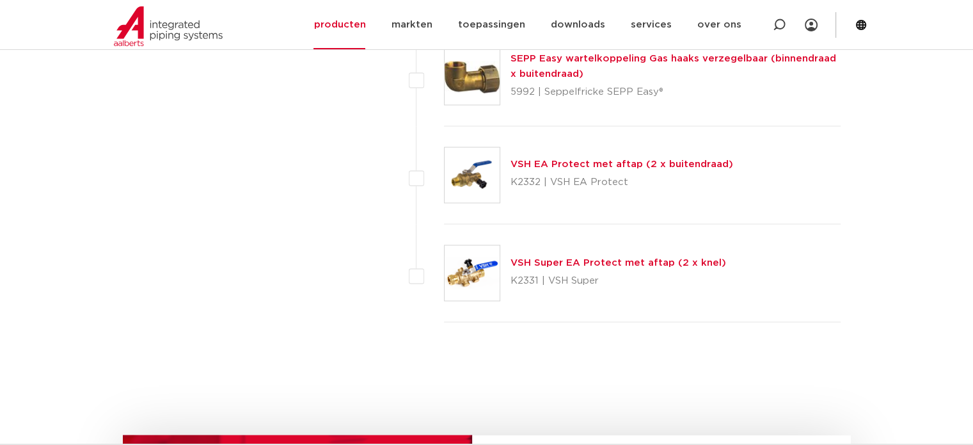
click at [462, 258] on img at bounding box center [472, 272] width 55 height 55
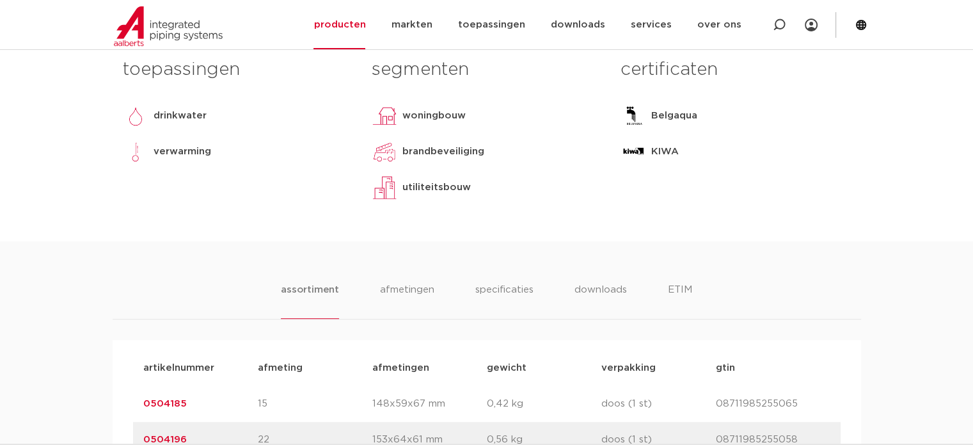
scroll to position [768, 0]
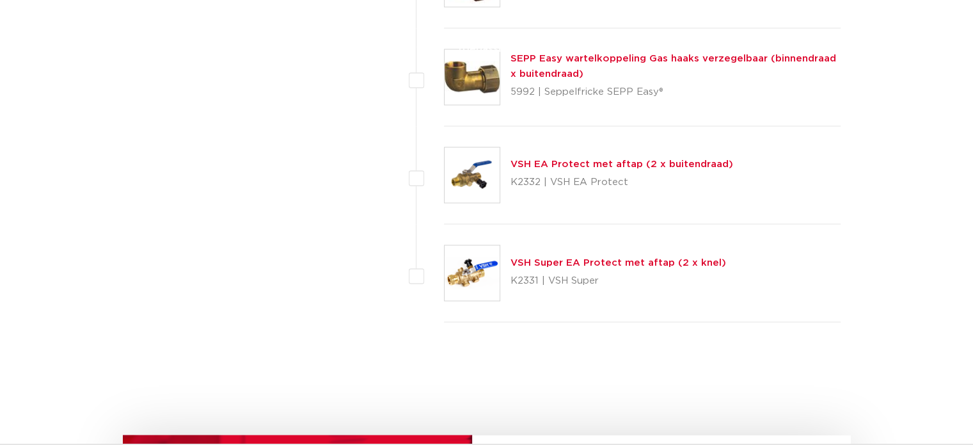
click at [450, 181] on img at bounding box center [472, 174] width 55 height 55
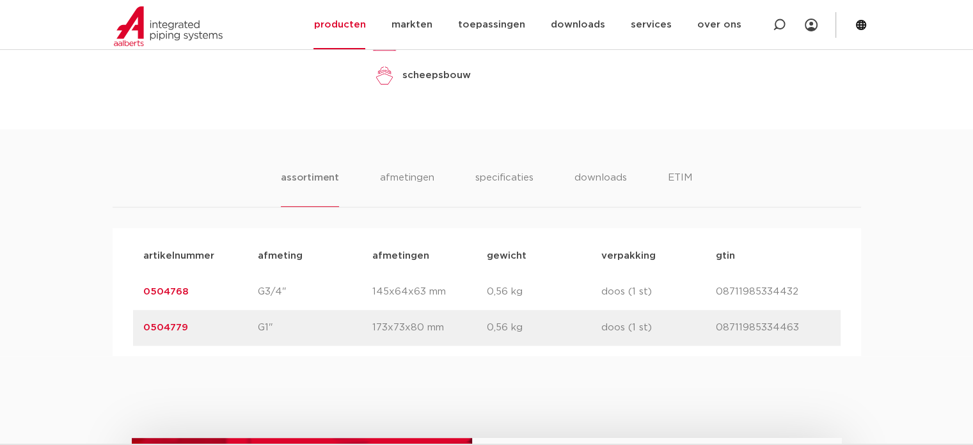
scroll to position [768, 0]
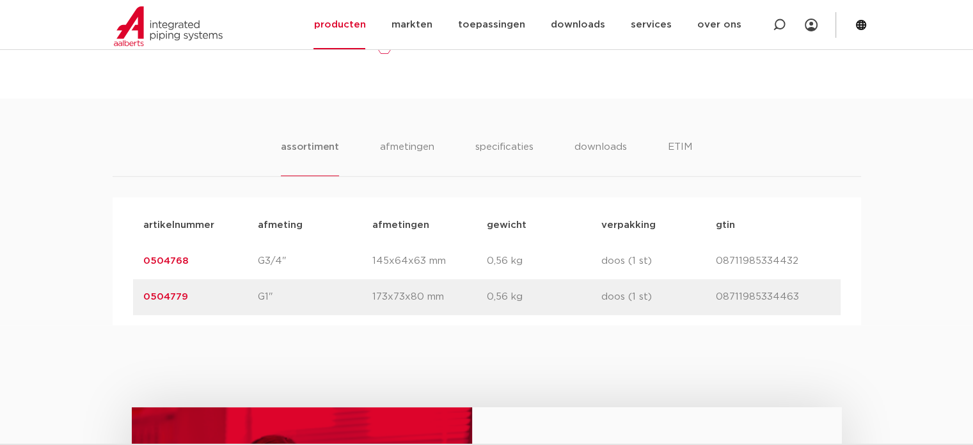
drag, startPoint x: 366, startPoint y: 318, endPoint x: 301, endPoint y: 302, distance: 66.6
click at [366, 318] on div "artikelnummer afmeting afmetingen gewicht verpakking gtin artikelnummer 0504768…" at bounding box center [487, 261] width 749 height 128
drag, startPoint x: 234, startPoint y: 275, endPoint x: 106, endPoint y: 271, distance: 127.4
click at [106, 271] on div "assortiment afmetingen specificaties downloads ETIM assortiment afmetingen spec…" at bounding box center [486, 212] width 973 height 227
copy link "0504768"
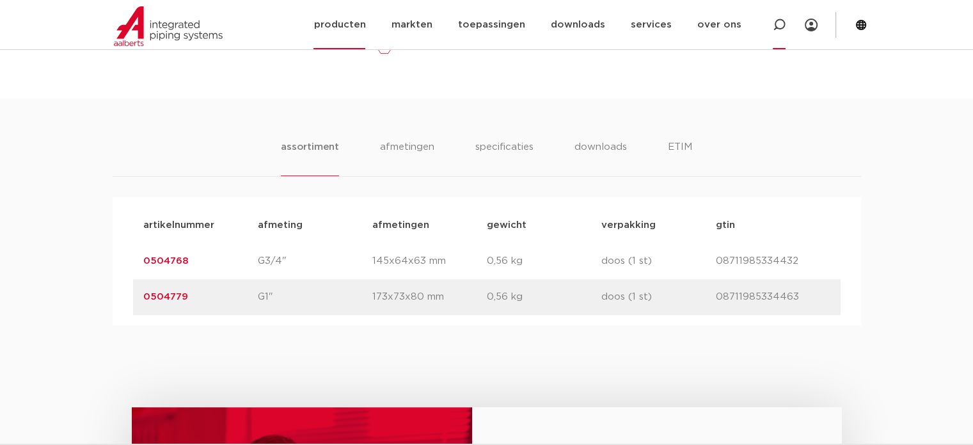
click at [779, 30] on div at bounding box center [779, 24] width 13 height 49
type input "slang"
click button "Zoeken" at bounding box center [0, 0] width 0 height 0
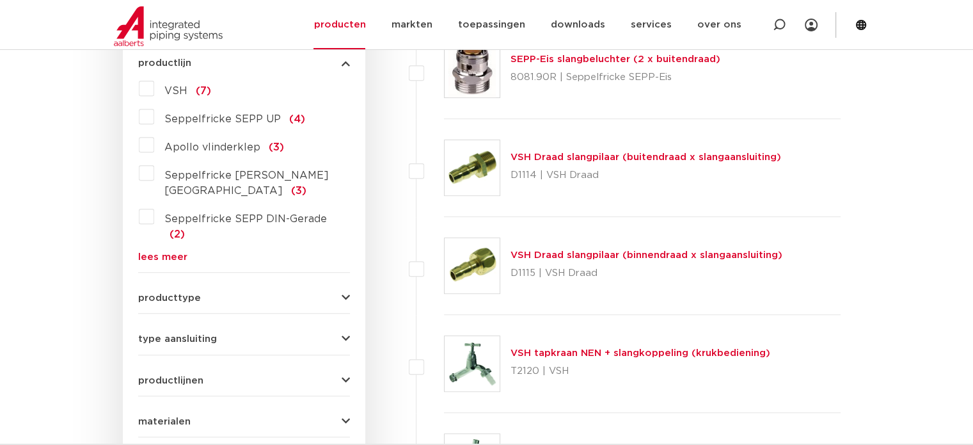
scroll to position [133, 0]
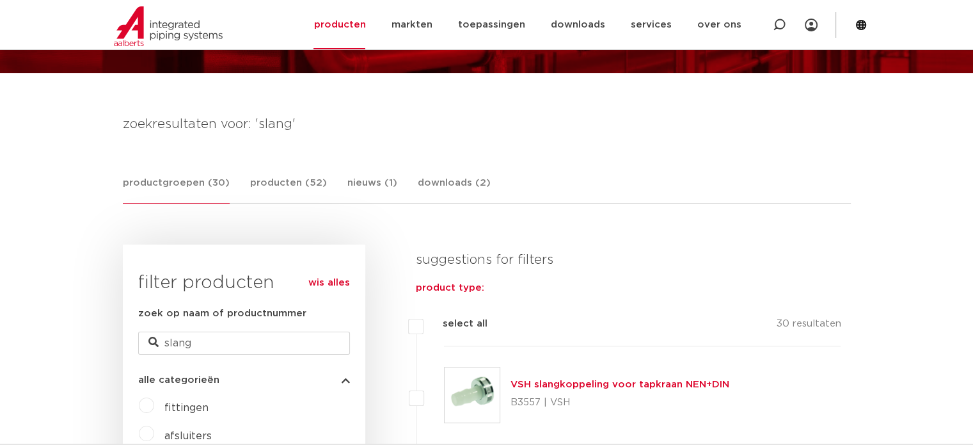
drag, startPoint x: 274, startPoint y: 349, endPoint x: 431, endPoint y: 139, distance: 262.5
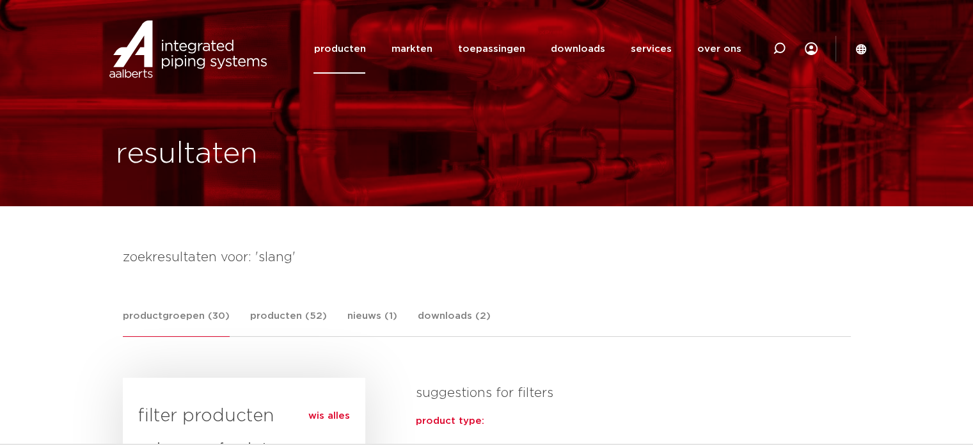
click at [786, 60] on div at bounding box center [779, 48] width 51 height 97
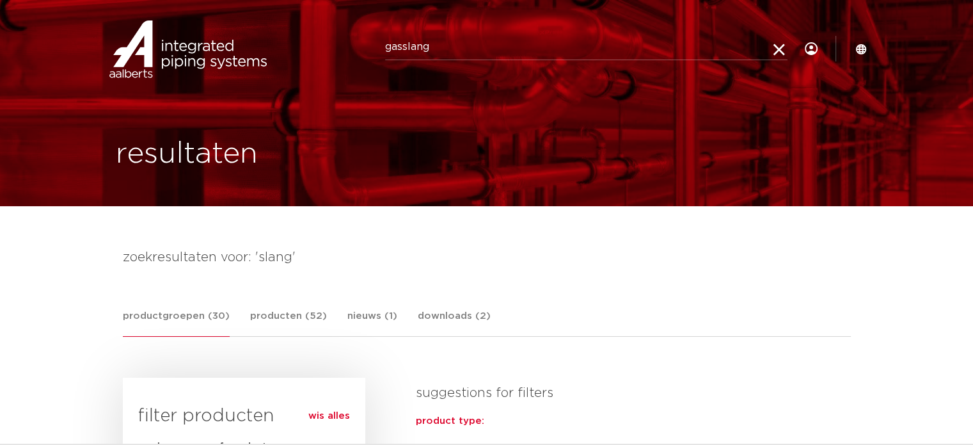
type input "gasslang"
click button "Zoeken" at bounding box center [0, 0] width 0 height 0
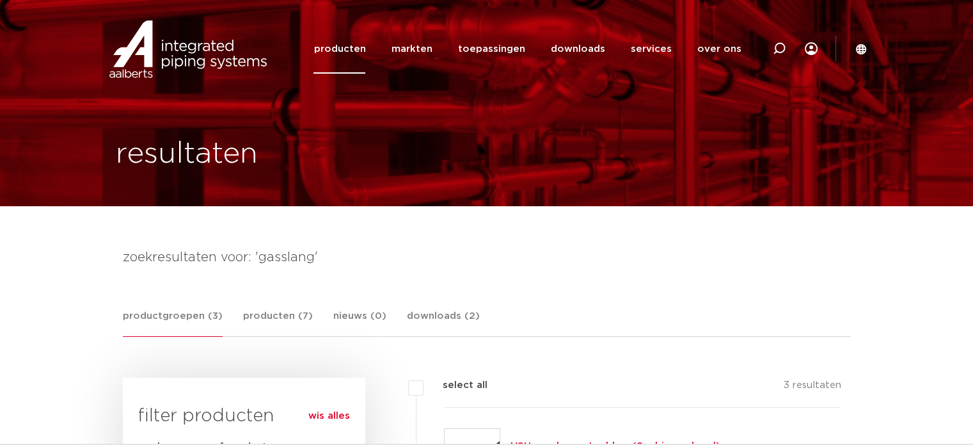
scroll to position [320, 0]
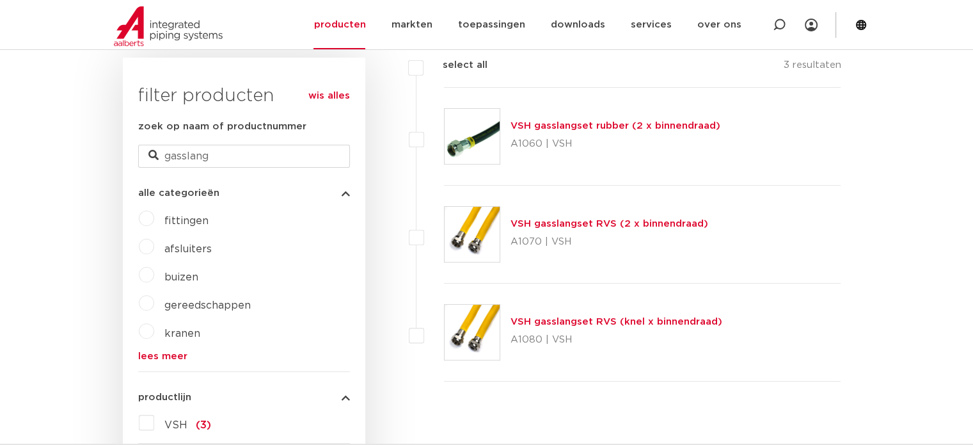
click at [477, 235] on img at bounding box center [472, 234] width 55 height 55
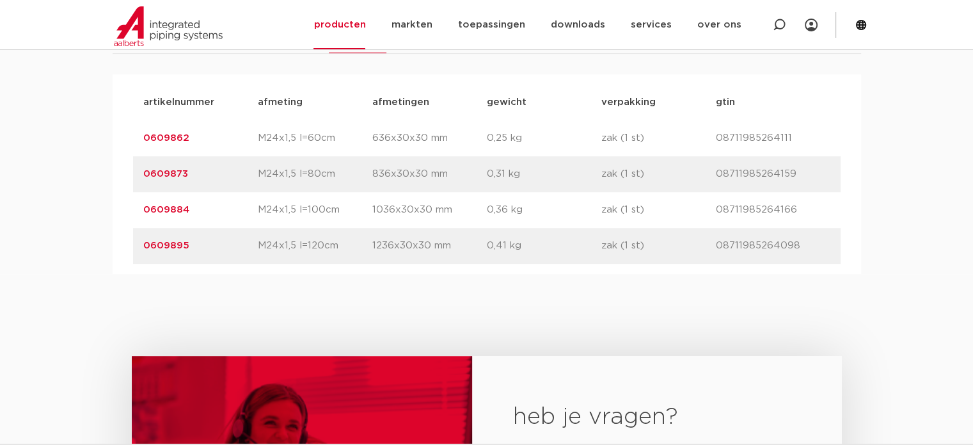
scroll to position [768, 0]
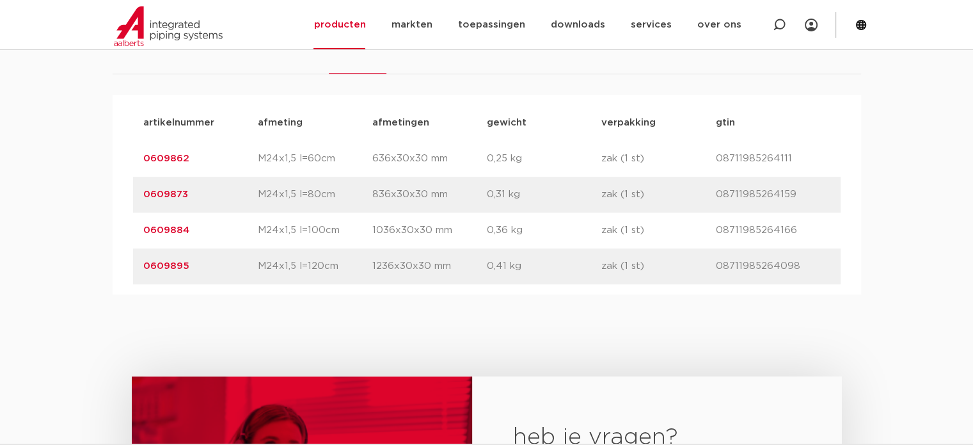
drag, startPoint x: 196, startPoint y: 227, endPoint x: 38, endPoint y: 230, distance: 158.1
click at [38, 230] on div "assortiment specificaties downloads ETIM assortiment specificaties downloads ET…" at bounding box center [486, 145] width 973 height 298
copy link "0609884"
click at [788, 31] on div at bounding box center [779, 24] width 51 height 49
type input "watermeter"
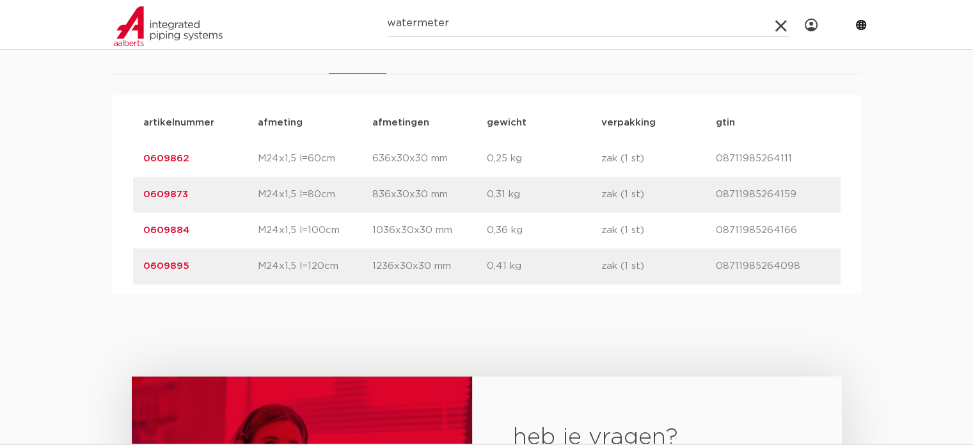
click button "Zoeken" at bounding box center [0, 0] width 0 height 0
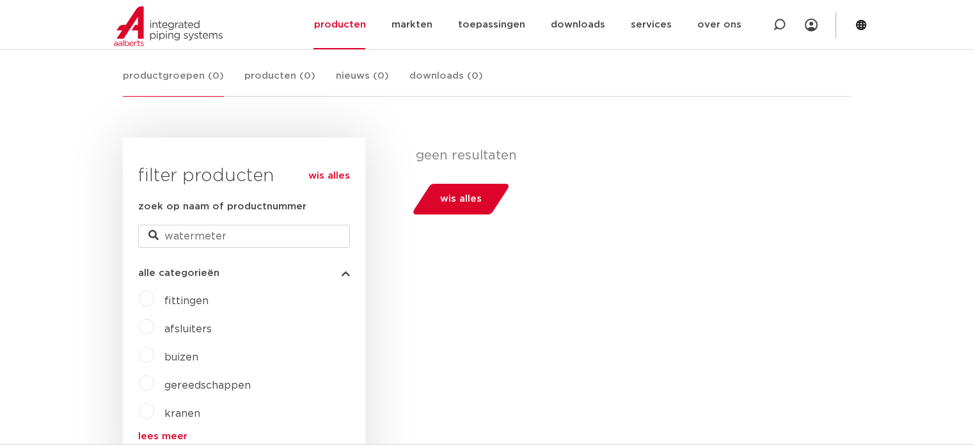
scroll to position [64, 0]
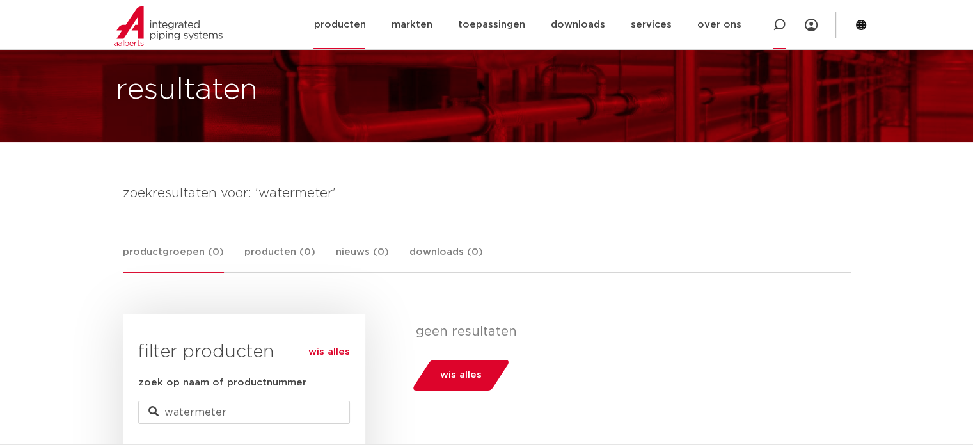
click at [779, 25] on icon at bounding box center [779, 25] width 13 height 13
type input "beugel"
click button "Zoeken" at bounding box center [0, 0] width 0 height 0
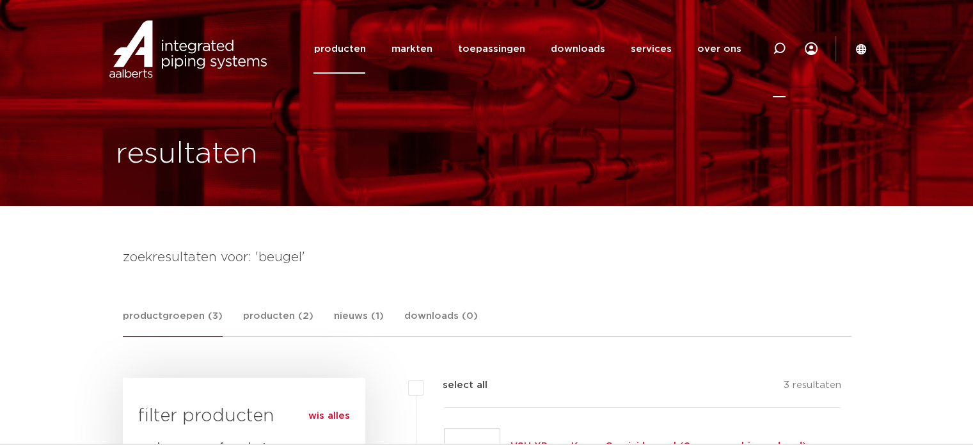
click at [779, 53] on icon at bounding box center [779, 48] width 13 height 13
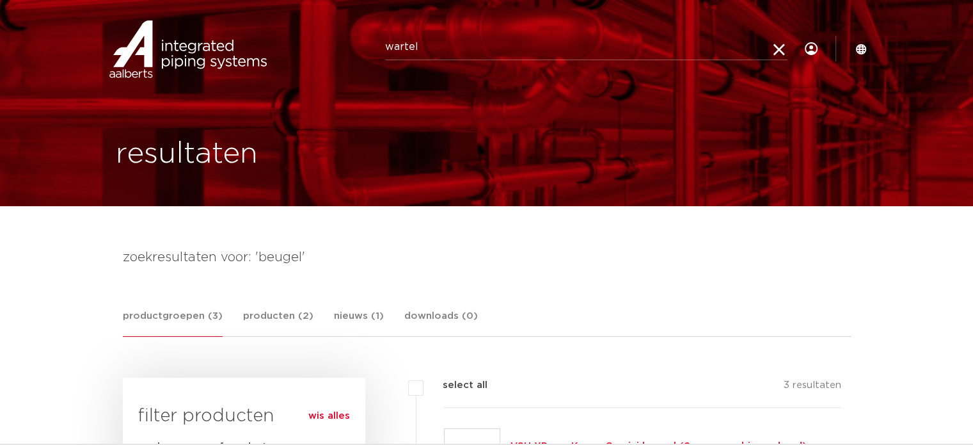
type input "wartel"
click button "Zoeken" at bounding box center [0, 0] width 0 height 0
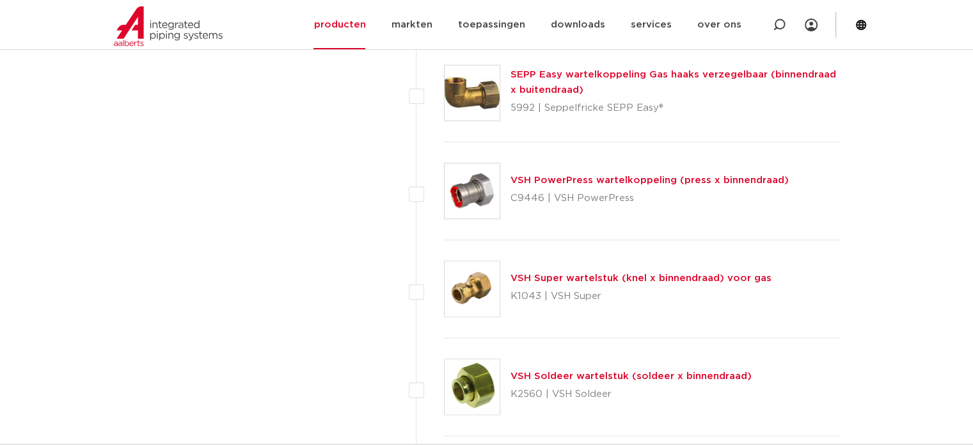
scroll to position [1600, 0]
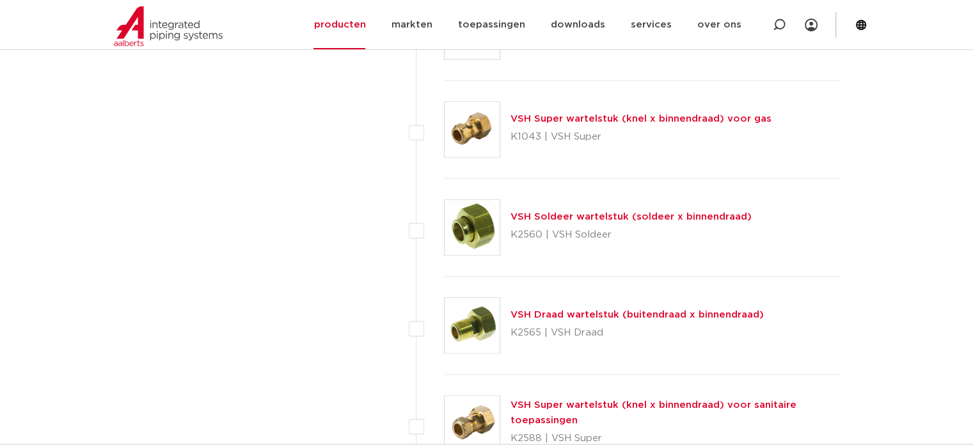
click at [473, 124] on img at bounding box center [472, 129] width 55 height 55
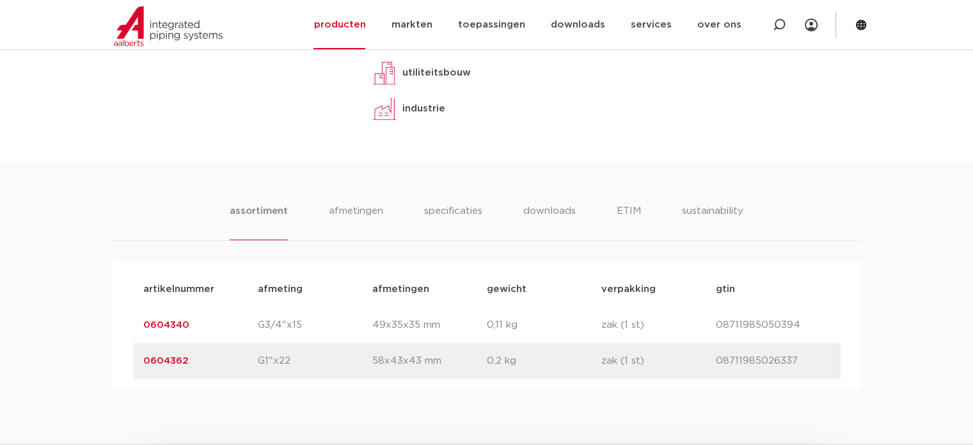
scroll to position [832, 0]
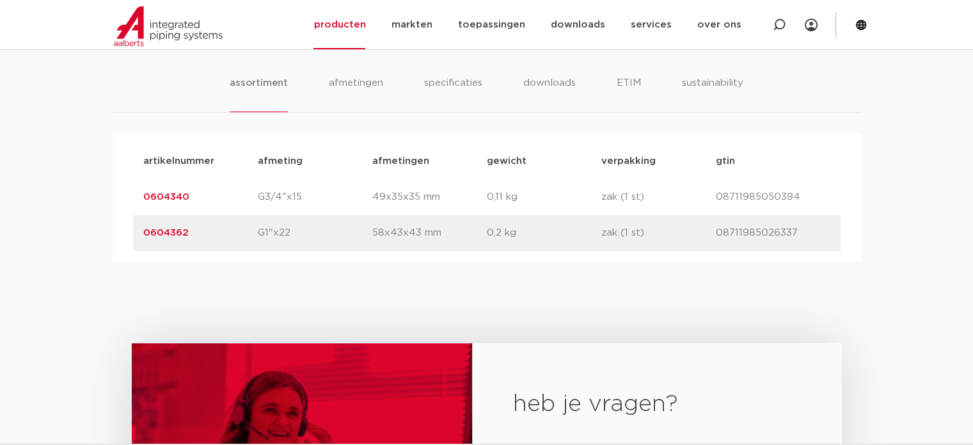
drag, startPoint x: 234, startPoint y: 204, endPoint x: -60, endPoint y: 189, distance: 294.1
click at [0, 189] on html "Zoeken producten markten toepassingen downloads alle downloads certificaten cad…" at bounding box center [486, 100] width 973 height 1865
copy link "0604340"
click at [342, 29] on link "producten" at bounding box center [340, 24] width 52 height 49
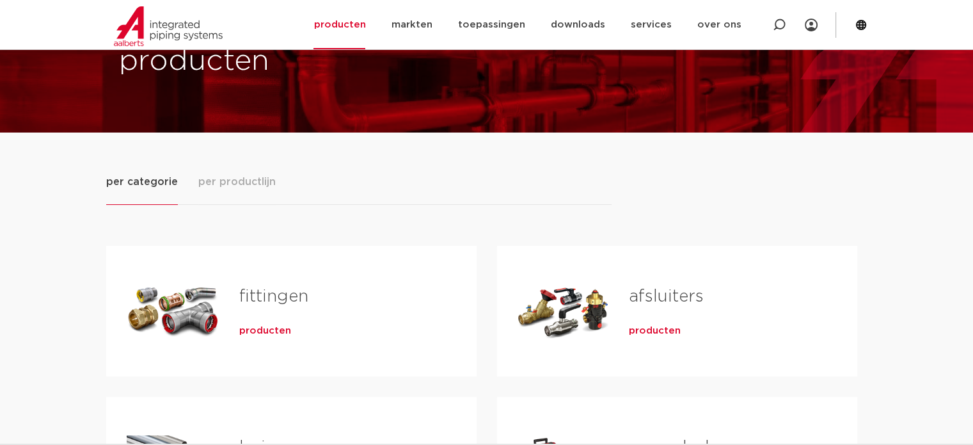
scroll to position [192, 0]
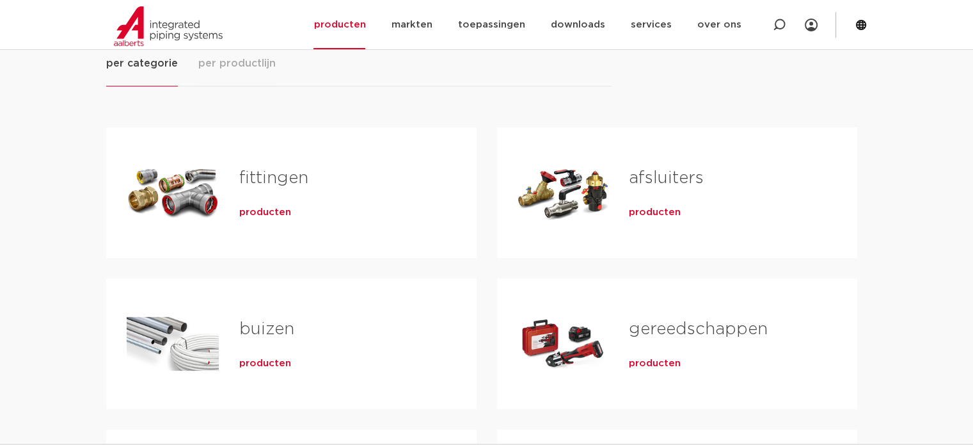
click at [625, 211] on div "afsluiters producten" at bounding box center [723, 193] width 228 height 90
click at [633, 211] on span "producten" at bounding box center [655, 212] width 52 height 13
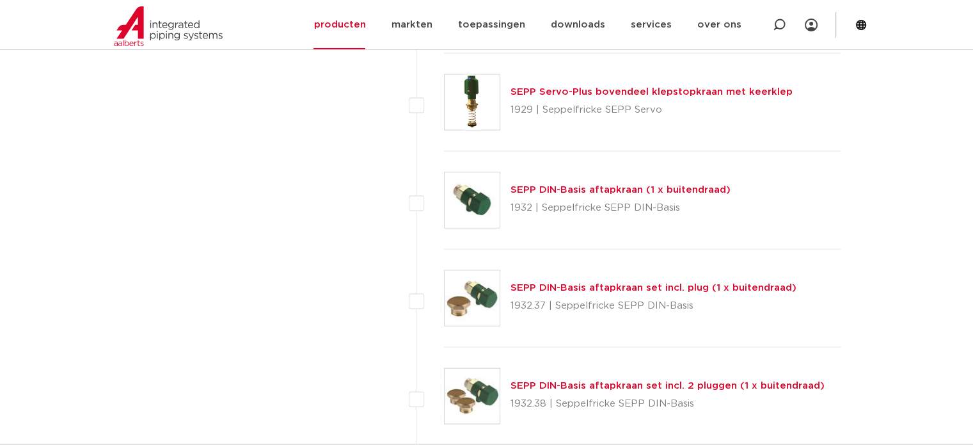
scroll to position [2752, 0]
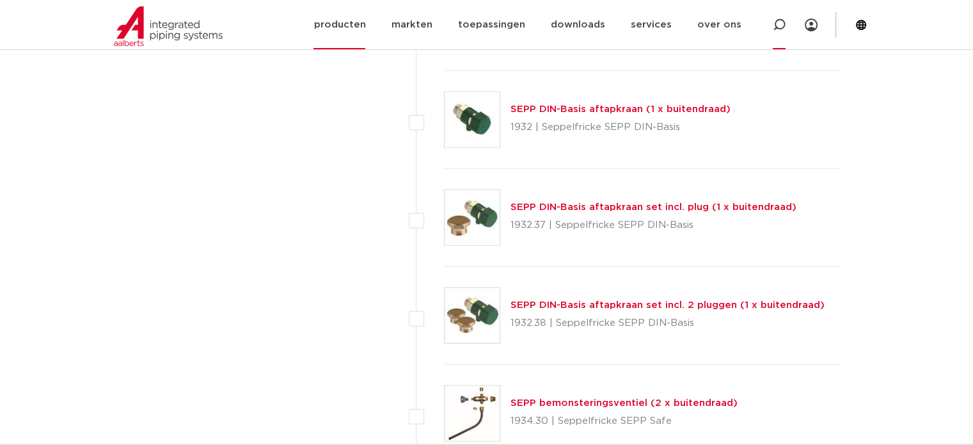
click at [777, 20] on icon at bounding box center [779, 24] width 15 height 15
type input "full"
click button "Zoeken" at bounding box center [0, 0] width 0 height 0
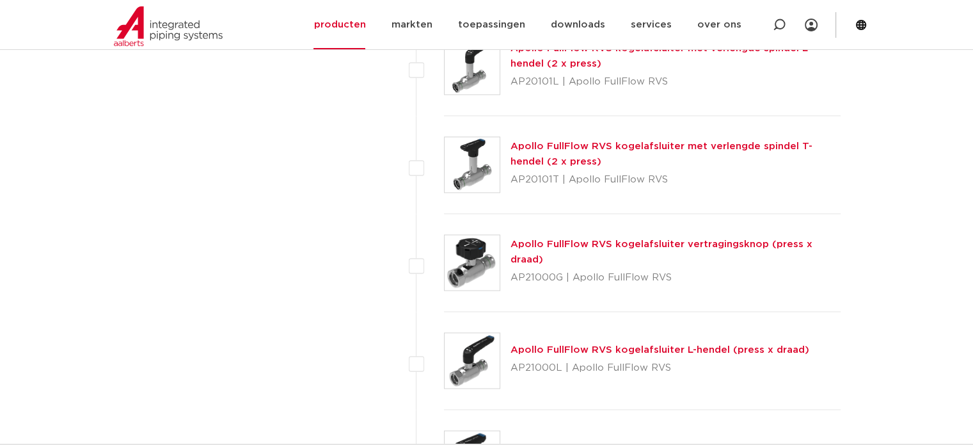
scroll to position [1856, 0]
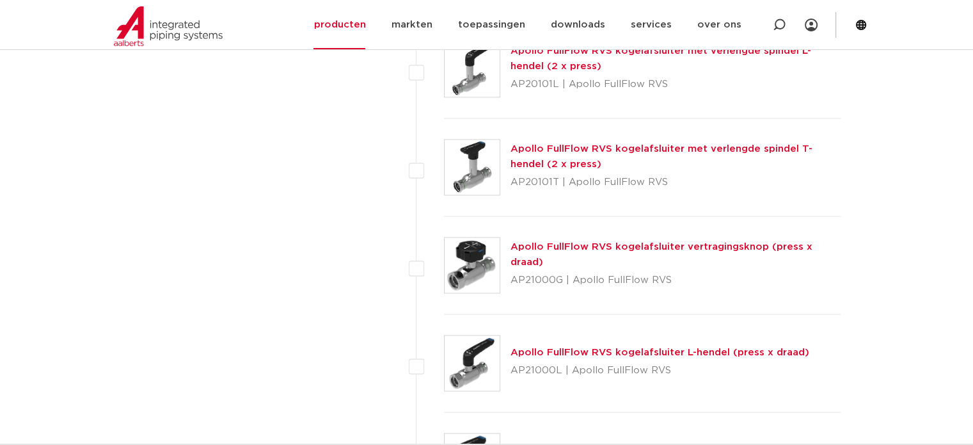
click at [489, 250] on img at bounding box center [472, 264] width 55 height 55
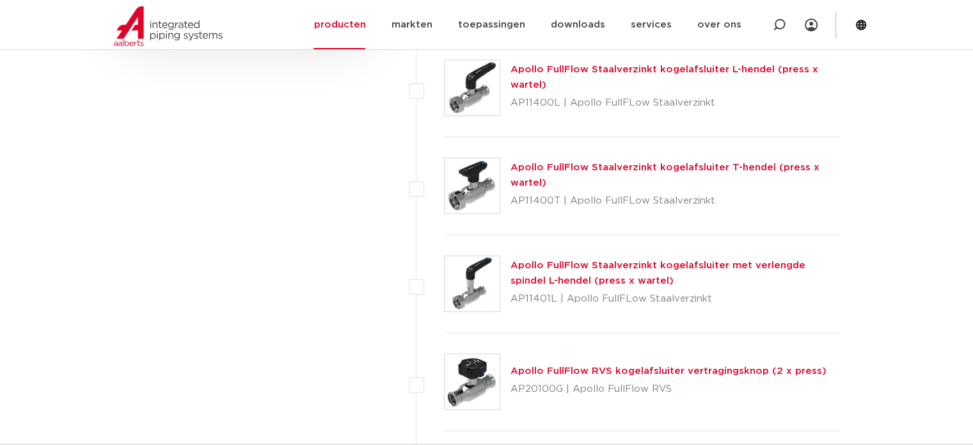
scroll to position [1280, 0]
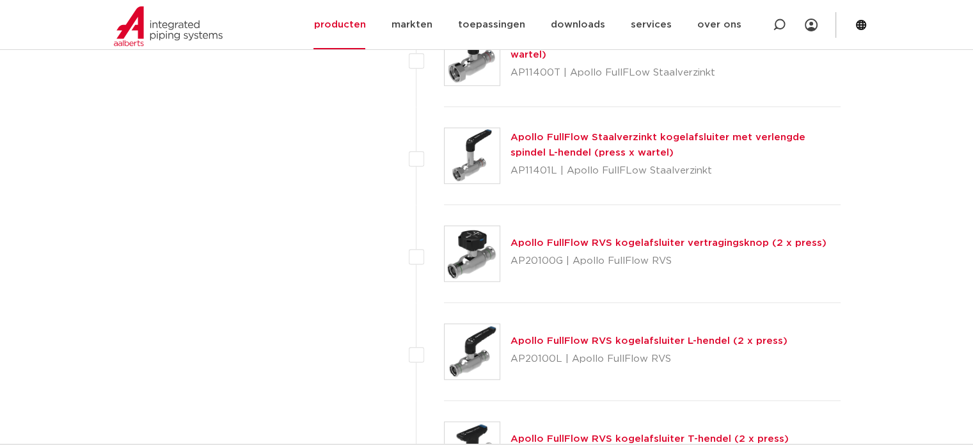
click at [469, 255] on img at bounding box center [472, 253] width 55 height 55
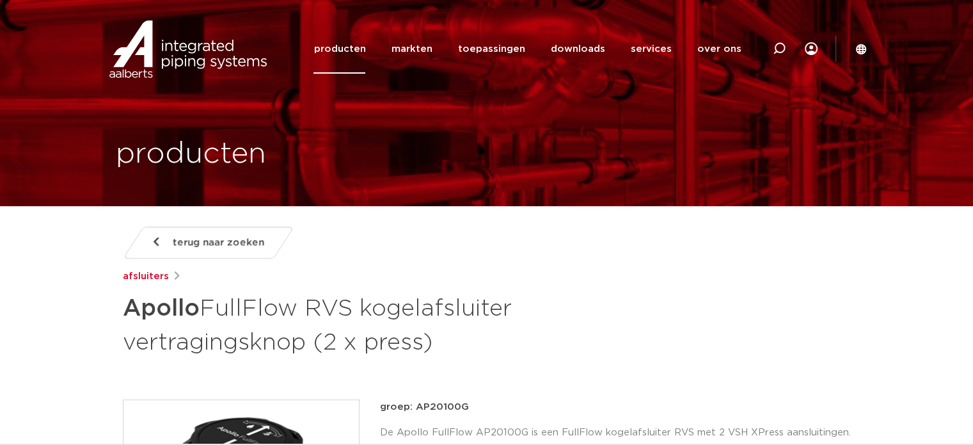
click at [390, 291] on h1 "Apollo FullFlow RVS kogelafsluiter vertragingsknop (2 x press)" at bounding box center [363, 323] width 481 height 69
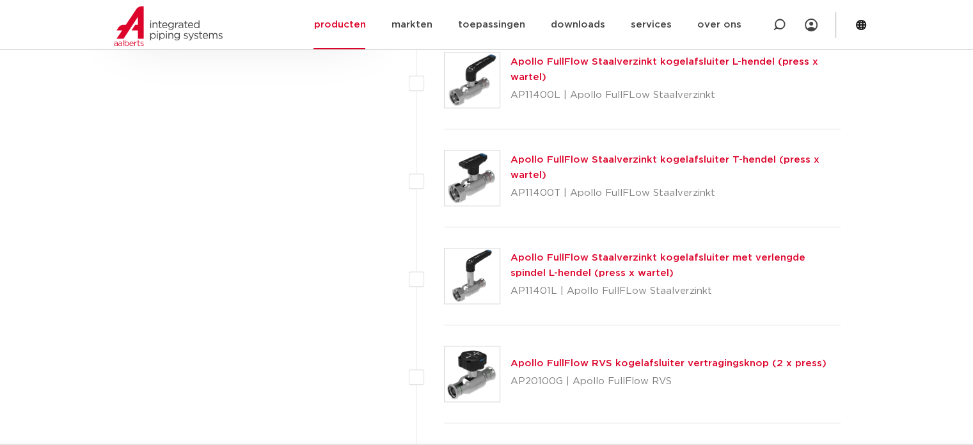
scroll to position [1152, 0]
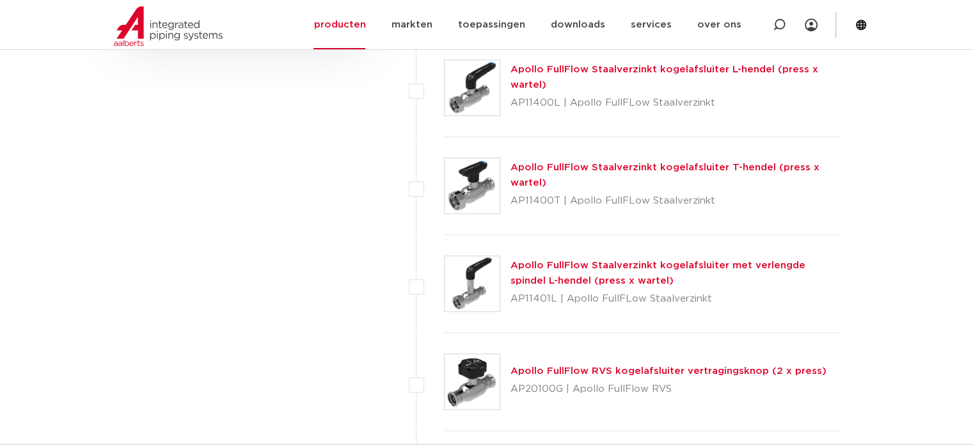
click at [484, 401] on img at bounding box center [472, 381] width 55 height 55
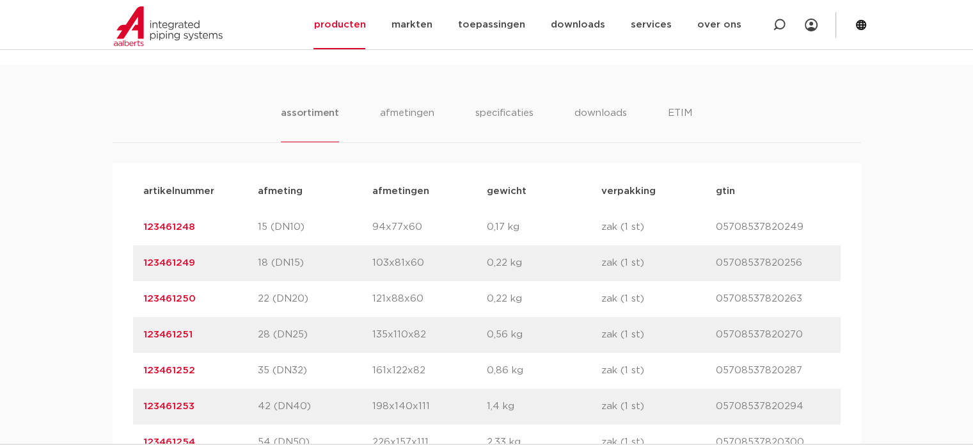
scroll to position [896, 0]
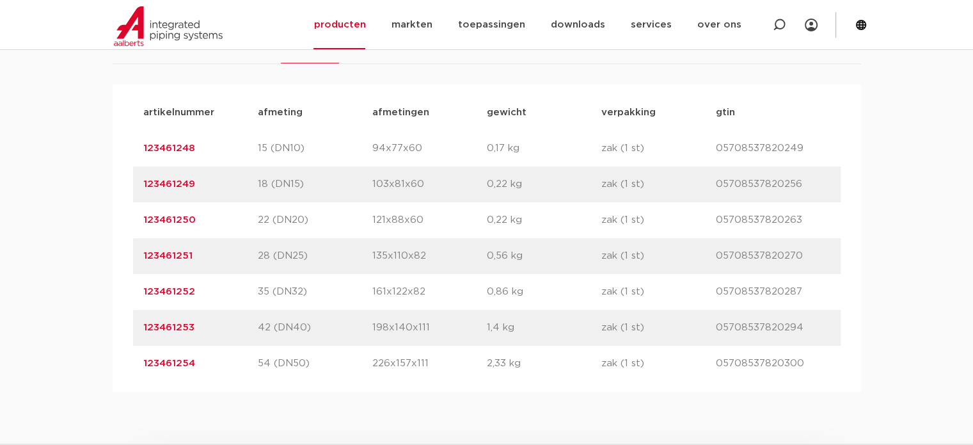
drag, startPoint x: 237, startPoint y: 371, endPoint x: 88, endPoint y: 371, distance: 149.8
click at [88, 371] on div "assortiment afmetingen specificaties downloads ETIM assortiment afmetingen spec…" at bounding box center [486, 189] width 973 height 406
copy link "123461254"
click at [780, 19] on icon at bounding box center [779, 25] width 13 height 13
type input "hoek"
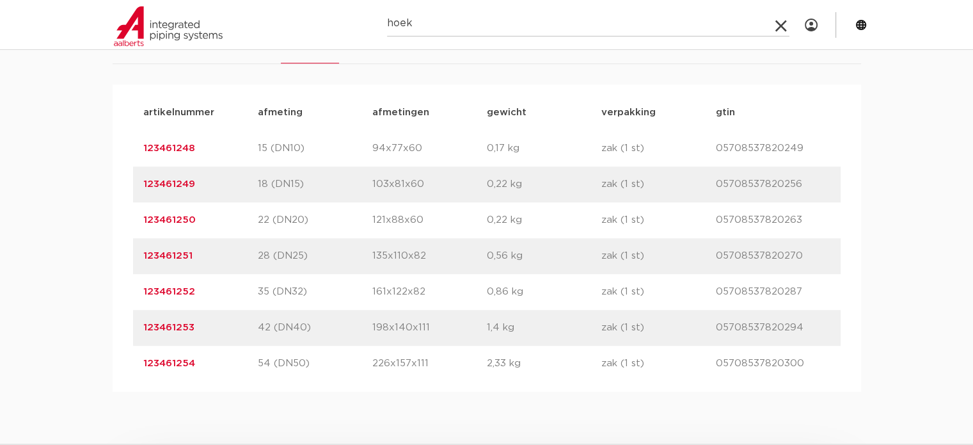
click button "Zoeken" at bounding box center [0, 0] width 0 height 0
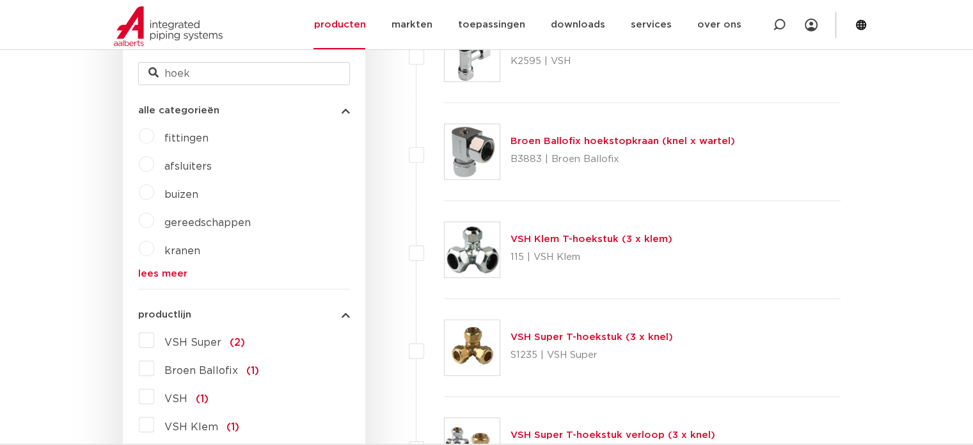
scroll to position [308, 0]
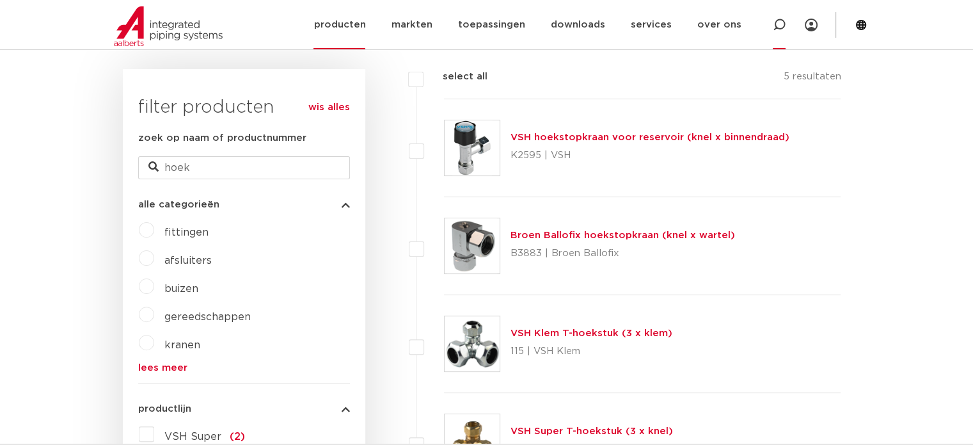
click at [778, 14] on div at bounding box center [779, 24] width 13 height 49
type input "gasslang"
click button "Zoeken" at bounding box center [0, 0] width 0 height 0
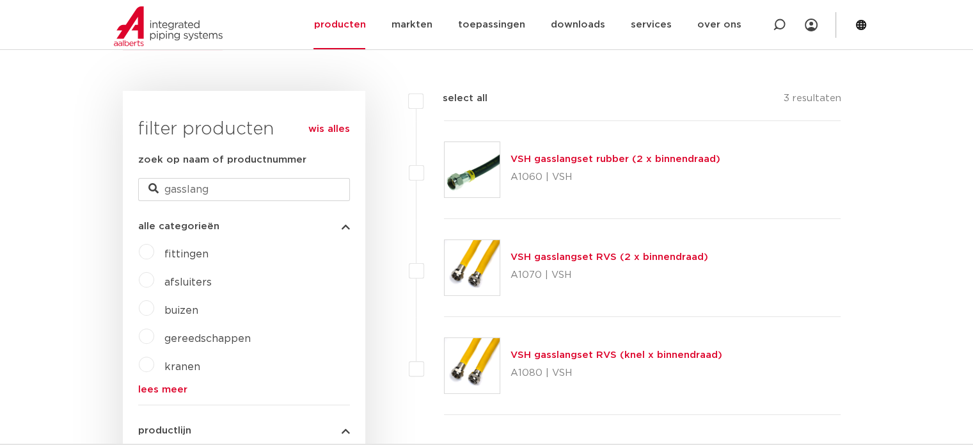
scroll to position [308, 0]
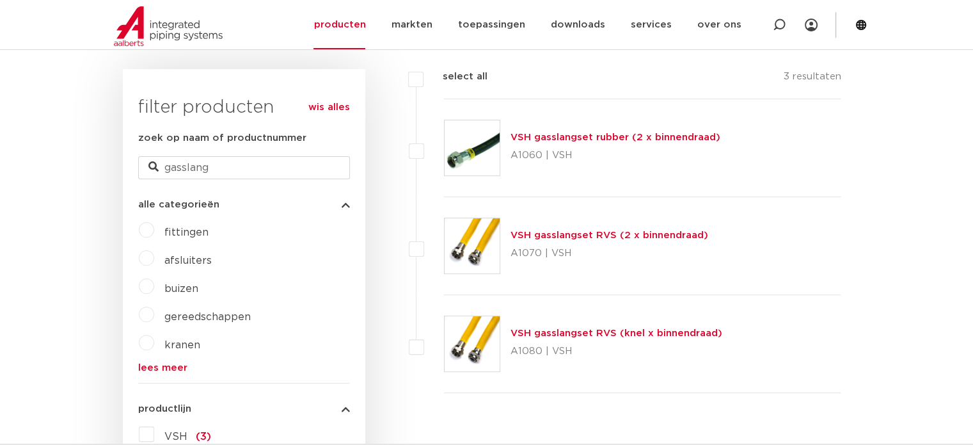
click at [487, 281] on div "VSH gasslangset RVS (2 x binnendraad) A1070 | VSH" at bounding box center [642, 246] width 397 height 98
click at [486, 265] on img at bounding box center [472, 245] width 55 height 55
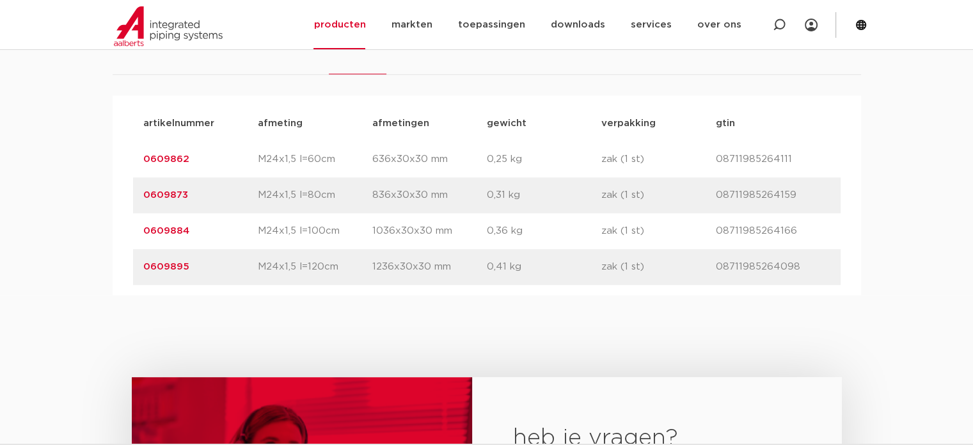
scroll to position [768, 0]
drag, startPoint x: 216, startPoint y: 202, endPoint x: 75, endPoint y: 198, distance: 140.8
click at [75, 198] on div "assortiment specificaties downloads ETIM assortiment specificaties downloads ET…" at bounding box center [486, 145] width 973 height 298
copy link "0609873"
click at [777, 29] on icon at bounding box center [779, 25] width 13 height 13
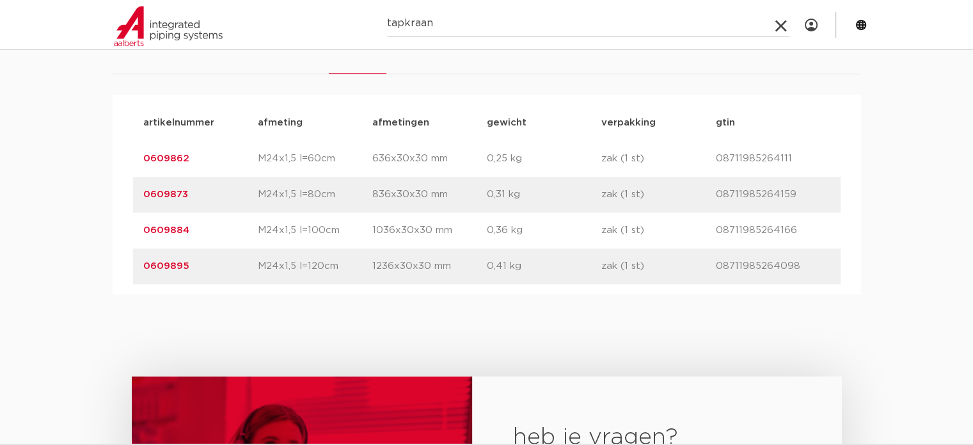
type input "tapkraan"
click button "Zoeken" at bounding box center [0, 0] width 0 height 0
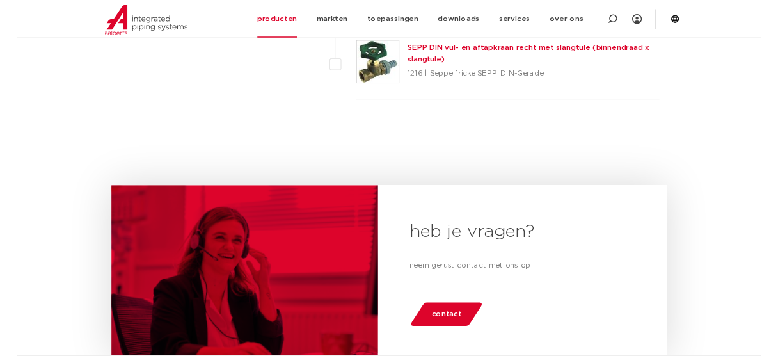
scroll to position [1646, 0]
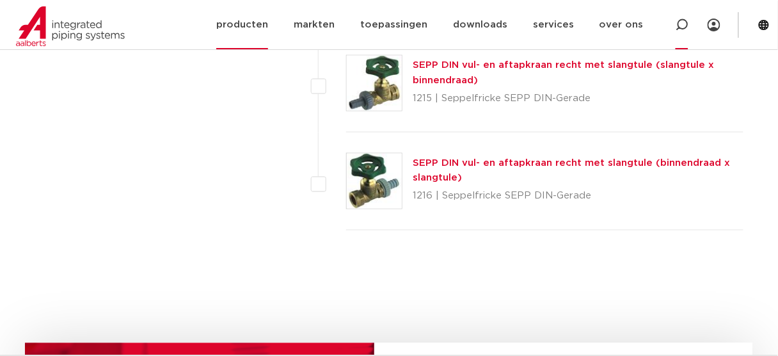
click at [685, 19] on icon at bounding box center [681, 24] width 15 height 15
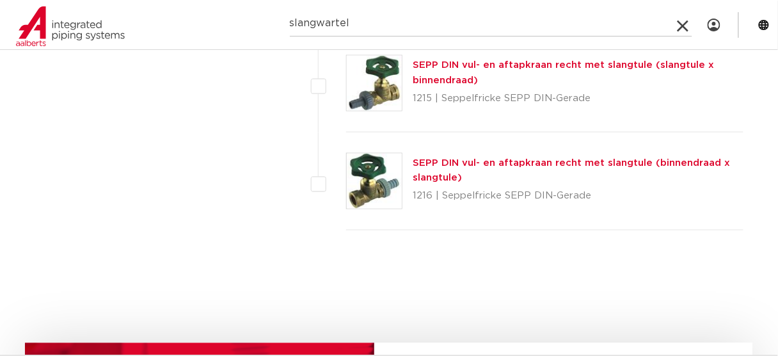
type input "slangwartel"
click button "Zoeken" at bounding box center [0, 0] width 0 height 0
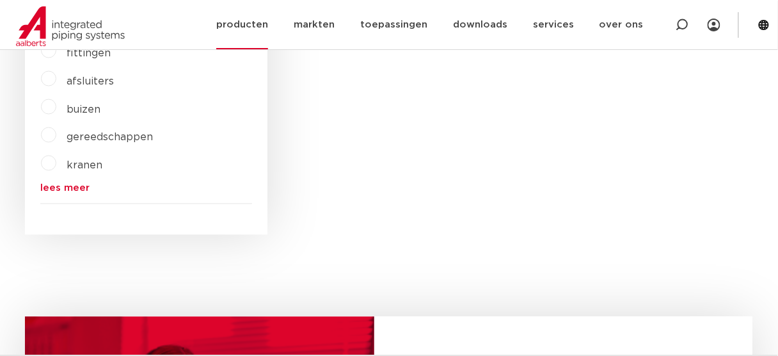
scroll to position [447, 0]
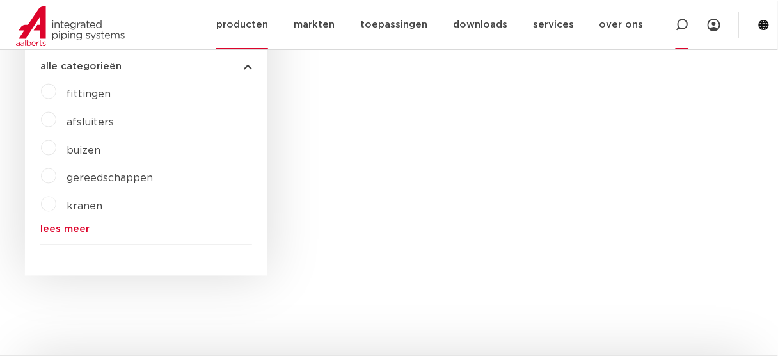
click at [680, 27] on icon at bounding box center [682, 25] width 13 height 13
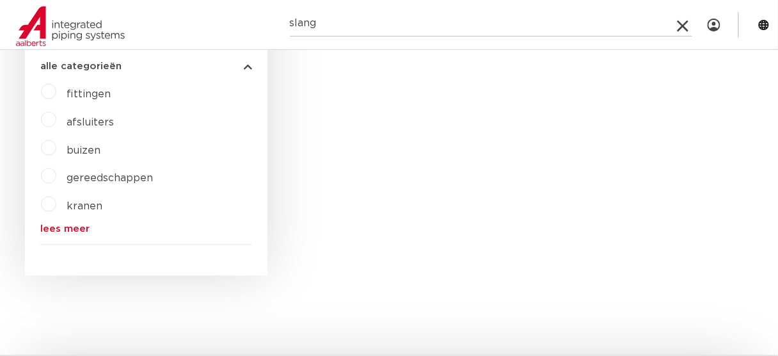
type input "slang"
click button "Zoeken" at bounding box center [0, 0] width 0 height 0
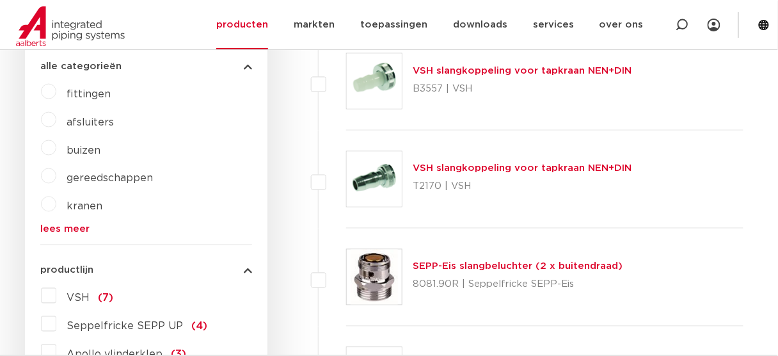
click at [371, 192] on img at bounding box center [374, 179] width 55 height 55
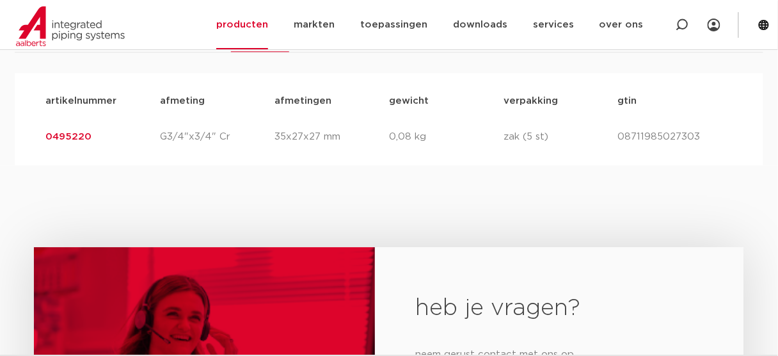
scroll to position [819, 0]
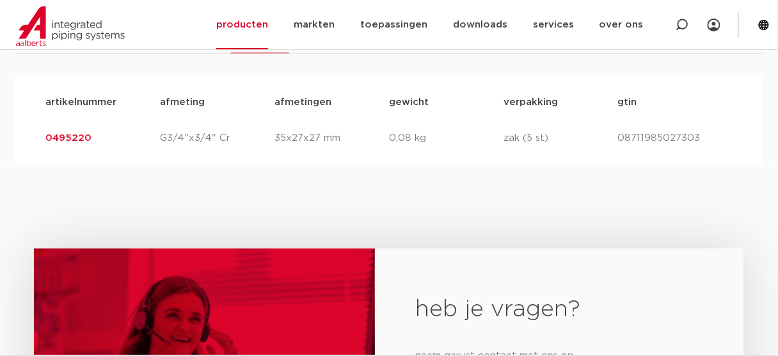
drag, startPoint x: 151, startPoint y: 154, endPoint x: 15, endPoint y: 147, distance: 136.5
click at [15, 147] on div "artikelnummer afmeting afmetingen gewicht verpakking gtin artikelnummer 0495220…" at bounding box center [389, 120] width 749 height 92
copy link "0495220"
click at [268, 31] on link "producten" at bounding box center [242, 24] width 52 height 49
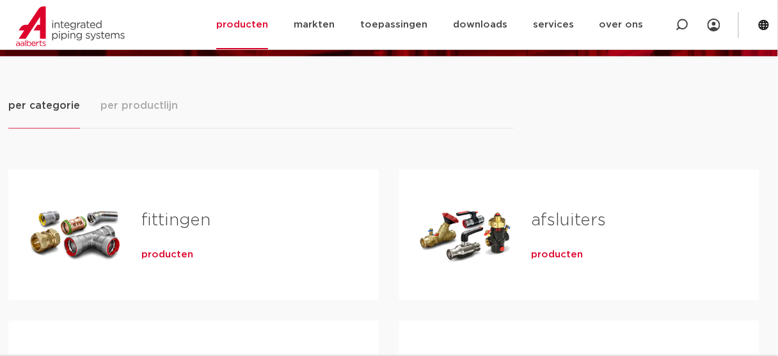
scroll to position [154, 0]
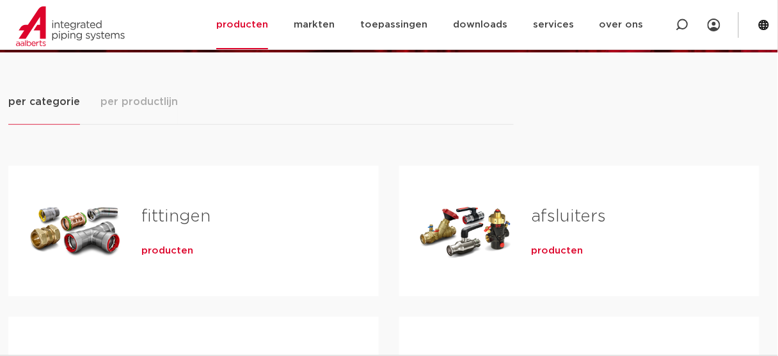
click at [540, 254] on span "producten" at bounding box center [558, 250] width 52 height 13
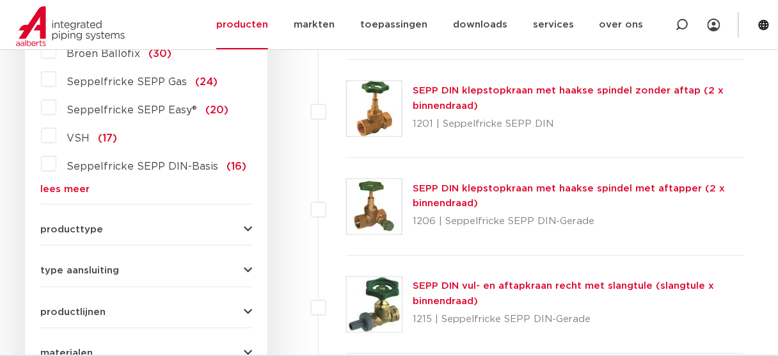
scroll to position [396, 0]
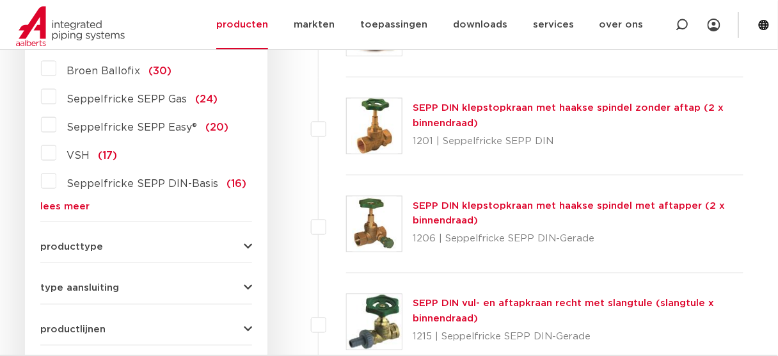
click at [371, 218] on img at bounding box center [374, 223] width 55 height 55
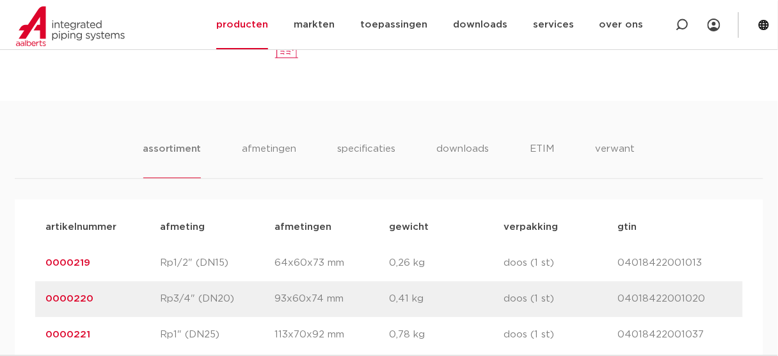
scroll to position [768, 0]
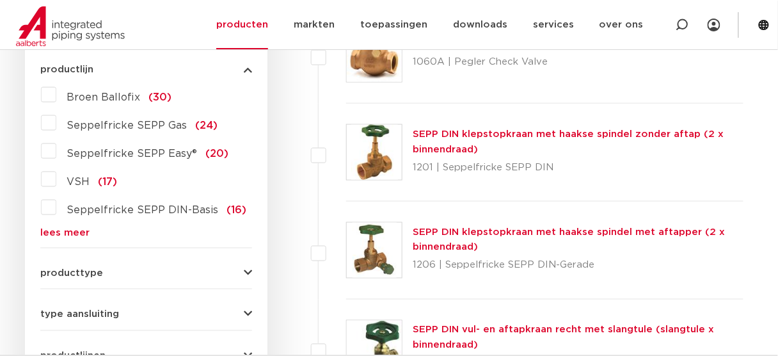
scroll to position [344, 0]
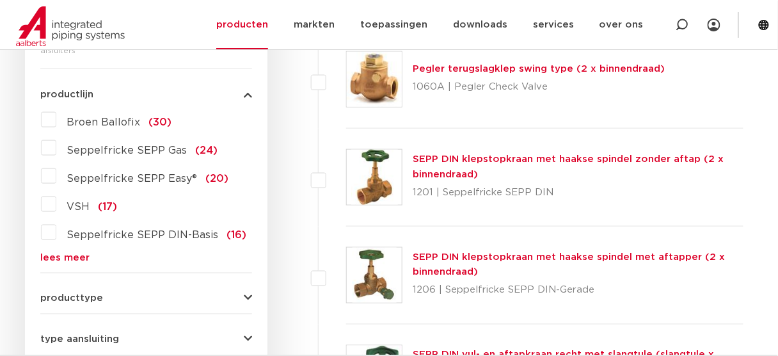
click at [375, 156] on img at bounding box center [374, 177] width 55 height 55
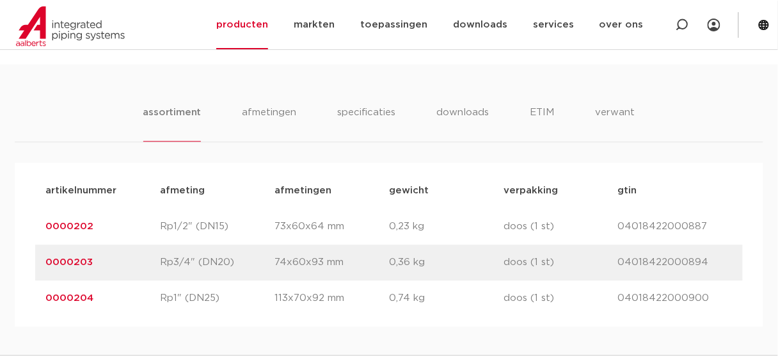
scroll to position [819, 0]
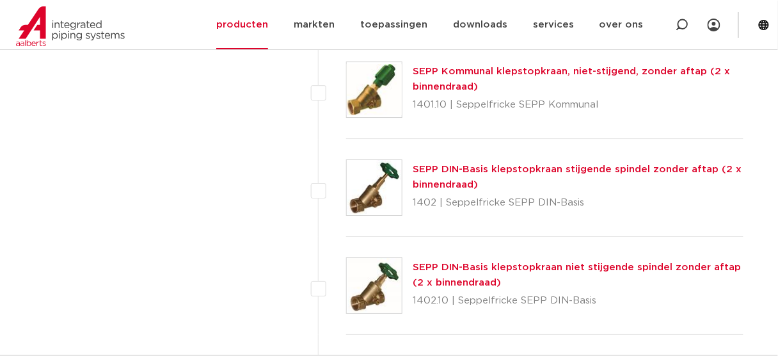
scroll to position [1224, 0]
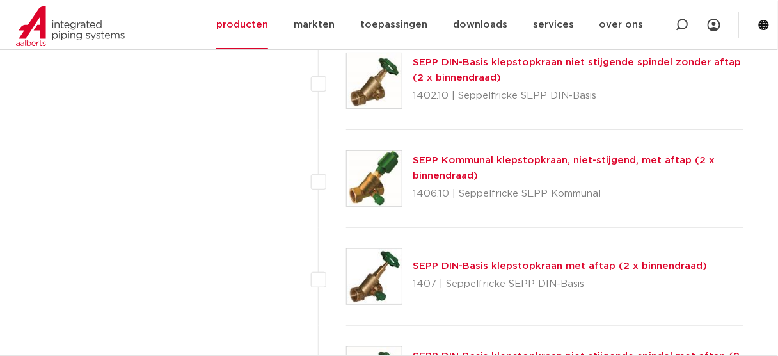
click at [381, 180] on img at bounding box center [374, 178] width 55 height 55
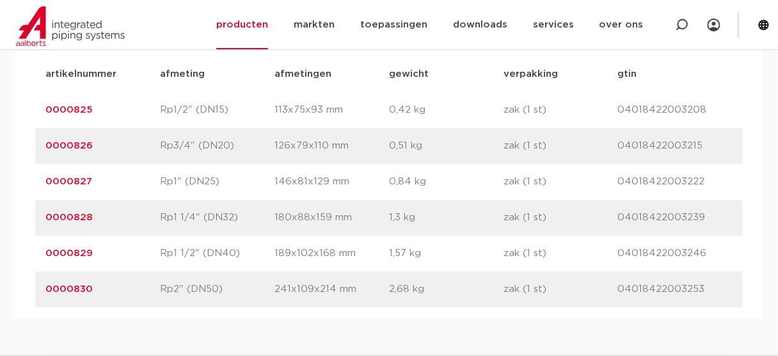
scroll to position [870, 0]
click at [120, 213] on p "0000828" at bounding box center [102, 216] width 115 height 15
drag, startPoint x: 137, startPoint y: 207, endPoint x: 37, endPoint y: 229, distance: 102.3
click at [37, 229] on div "artikelnummer 0000828 afmeting Rp1 1/4" (DN32) afmetingen 180x88x159 mm gewicht…" at bounding box center [389, 216] width 708 height 36
copy link "0000828"
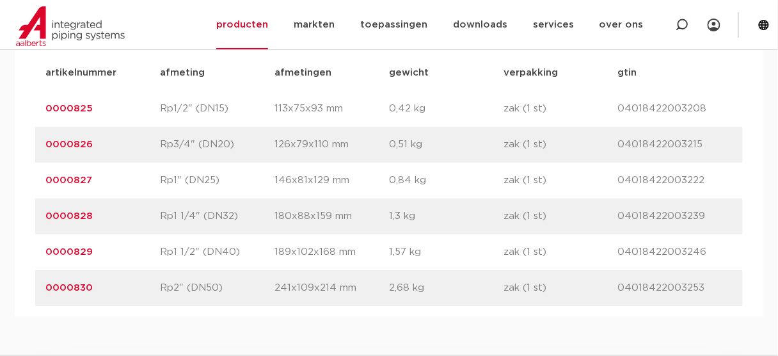
drag, startPoint x: 135, startPoint y: 253, endPoint x: 76, endPoint y: 253, distance: 59.5
click at [76, 253] on p "0000829" at bounding box center [102, 251] width 115 height 15
click at [106, 254] on p "0000829" at bounding box center [102, 251] width 115 height 15
drag, startPoint x: 116, startPoint y: 252, endPoint x: 6, endPoint y: 242, distance: 109.9
click at [6, 242] on div "assortiment afmetingen specificaties downloads ETIM assortiment afmetingen spec…" at bounding box center [389, 131] width 778 height 370
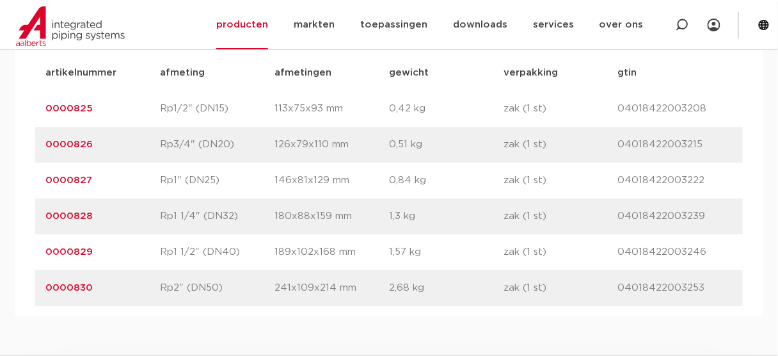
copy link "0000829"
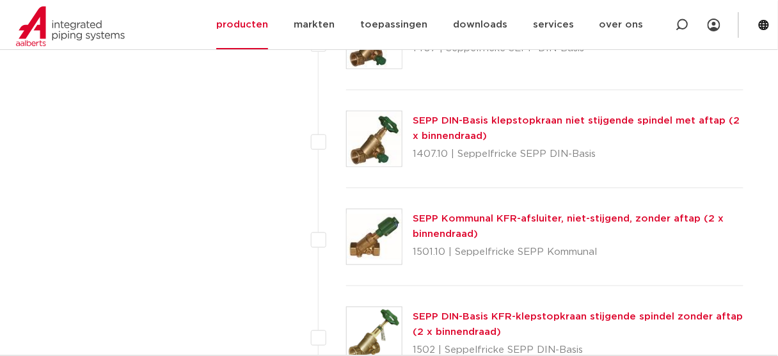
scroll to position [1480, 0]
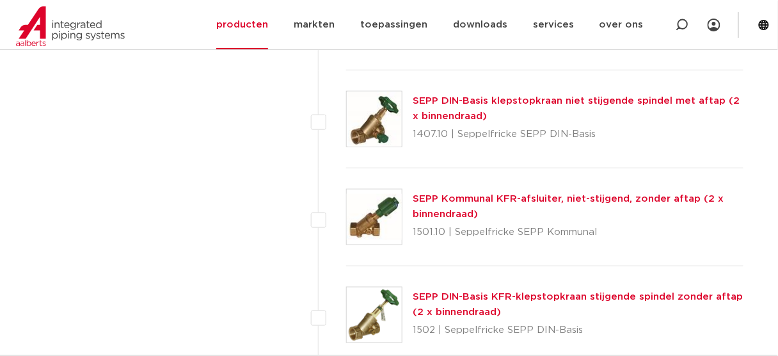
click at [369, 203] on img at bounding box center [374, 216] width 55 height 55
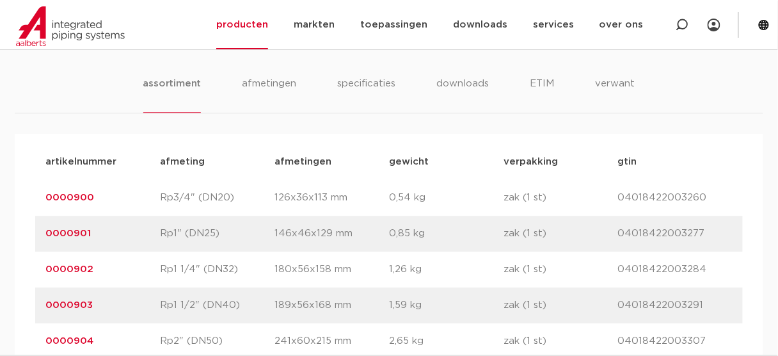
scroll to position [922, 0]
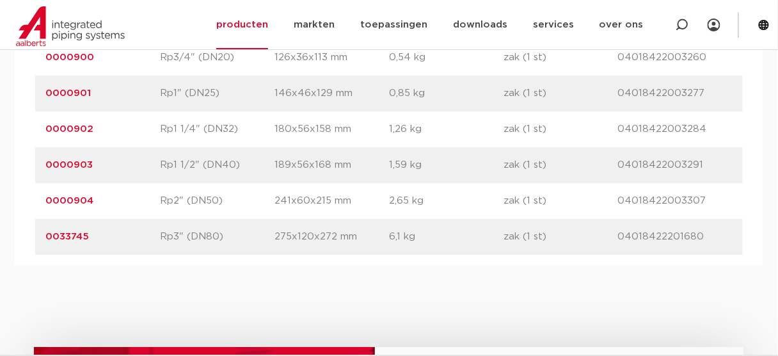
drag, startPoint x: 116, startPoint y: 196, endPoint x: 25, endPoint y: 205, distance: 92.0
click at [25, 205] on div "artikelnummer afmeting afmetingen gewicht verpakking gtin artikelnummer 0000900…" at bounding box center [389, 129] width 749 height 271
copy link "0000904"
click at [171, 156] on div "artikelnummer 0000903 afmeting Rp1 1/2" (DN40) afmetingen 189x56x168 mm gewicht…" at bounding box center [389, 165] width 708 height 36
drag, startPoint x: 146, startPoint y: 136, endPoint x: 37, endPoint y: 140, distance: 108.9
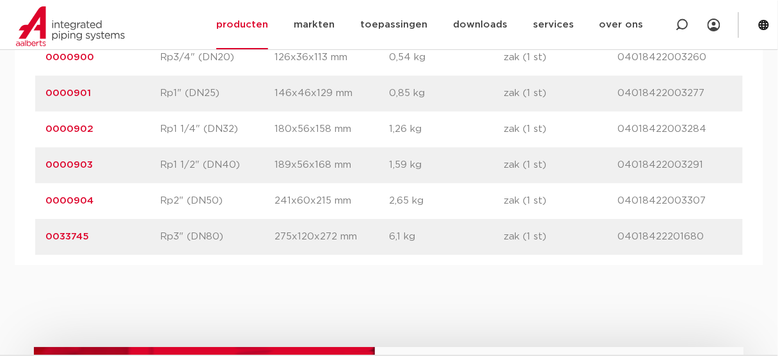
click at [37, 140] on div "artikelnummer 0000902 afmeting Rp1 1/4" (DN32) afmetingen 180x56x158 mm gewicht…" at bounding box center [389, 129] width 708 height 36
copy link "0000902"
click at [118, 194] on div "artikelnummer 0000904 afmeting Rp2" (DN50) afmetingen 241x60x215 mm gewicht 2,6…" at bounding box center [389, 201] width 708 height 36
drag, startPoint x: 115, startPoint y: 204, endPoint x: -32, endPoint y: 205, distance: 146.6
click at [0, 205] on html "Zoeken producten markten toepassingen downloads alle downloads certificaten cad…" at bounding box center [389, 57] width 778 height 1958
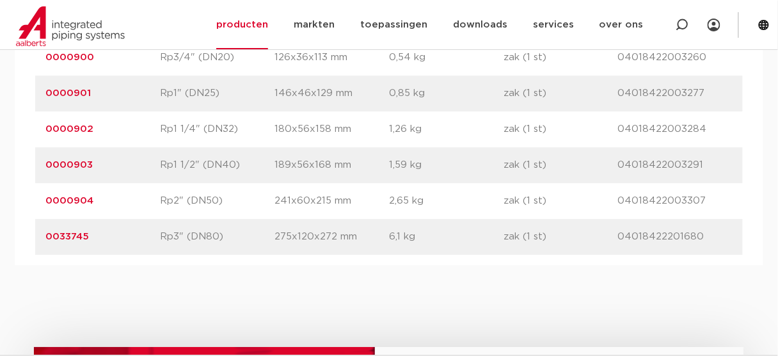
copy link "0000904"
click at [676, 29] on icon at bounding box center [682, 25] width 13 height 13
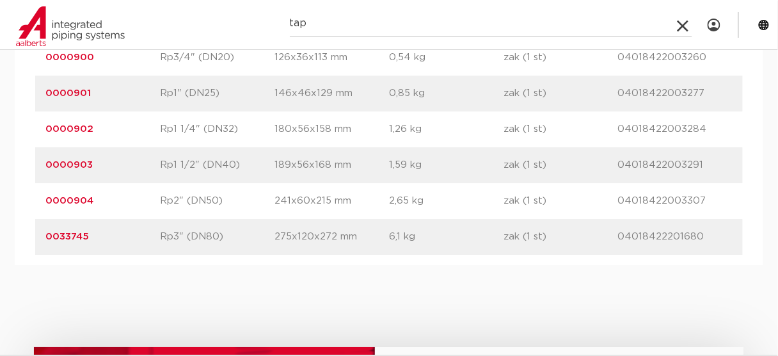
type input "tap"
click button "Zoeken" at bounding box center [0, 0] width 0 height 0
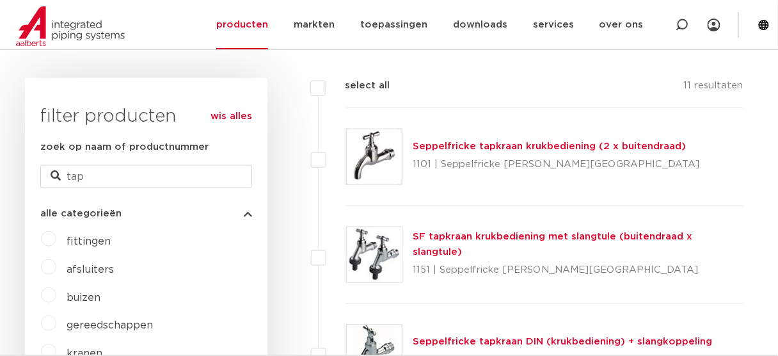
scroll to position [97, 0]
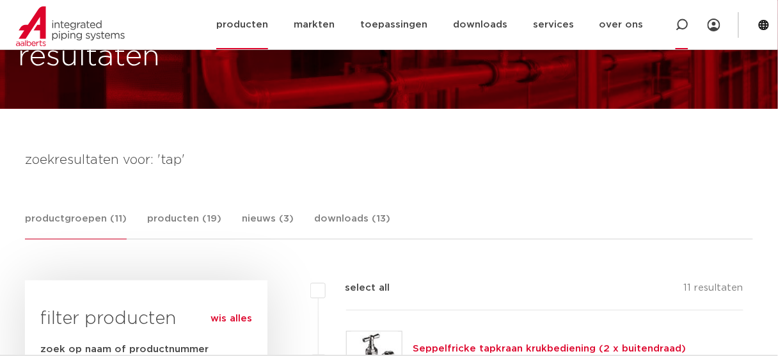
click at [687, 27] on icon at bounding box center [681, 24] width 15 height 15
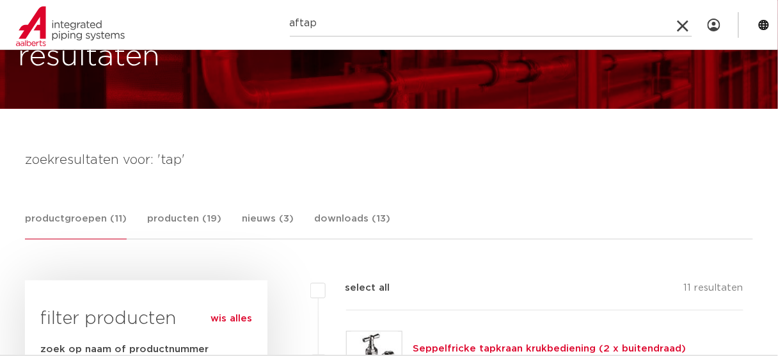
type input "aftap"
click button "Zoeken" at bounding box center [0, 0] width 0 height 0
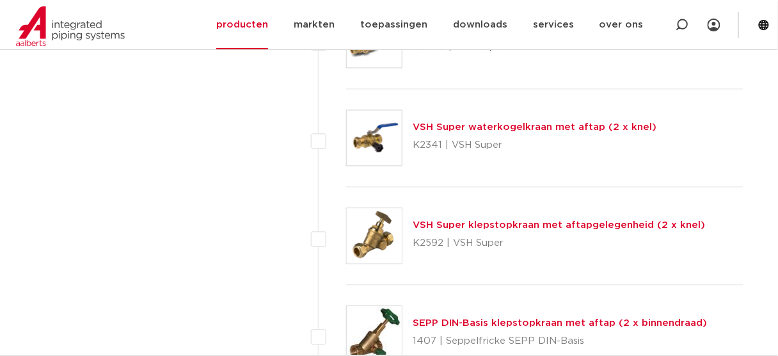
scroll to position [2043, 0]
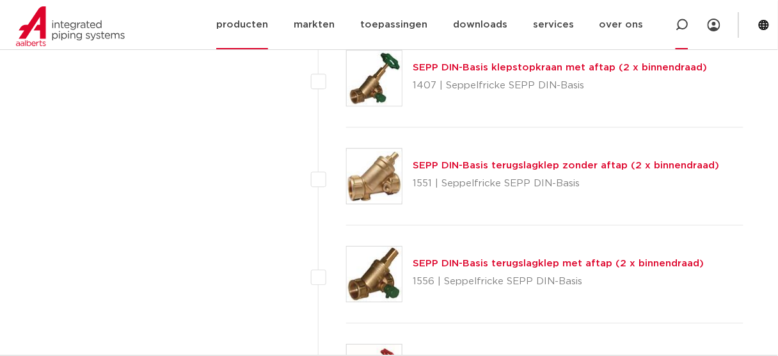
click at [681, 19] on icon at bounding box center [682, 25] width 13 height 13
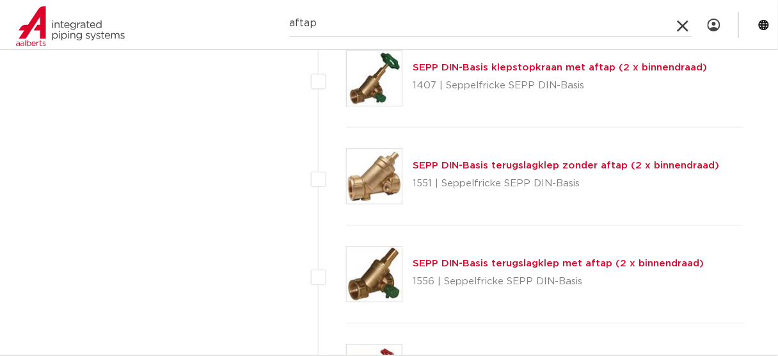
type input "aftap"
click button "Zoeken" at bounding box center [0, 0] width 0 height 0
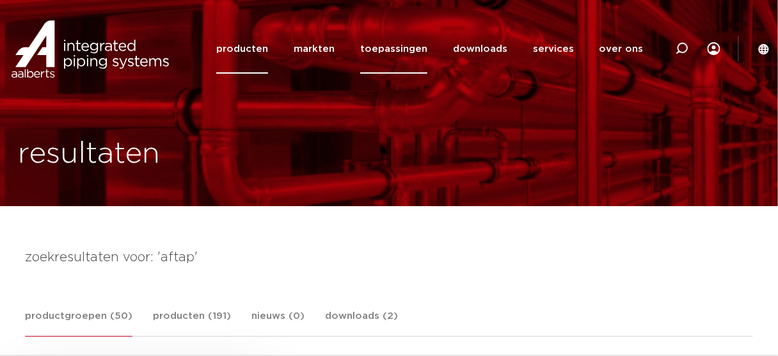
drag, startPoint x: 312, startPoint y: 206, endPoint x: 374, endPoint y: 60, distance: 159.4
drag, startPoint x: 694, startPoint y: 44, endPoint x: 688, endPoint y: 47, distance: 7.2
click at [688, 47] on div at bounding box center [682, 48] width 51 height 97
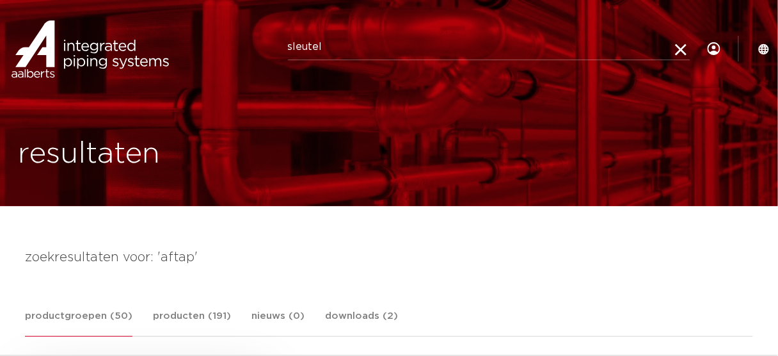
type input "sleutel"
click button "Zoeken" at bounding box center [0, 0] width 0 height 0
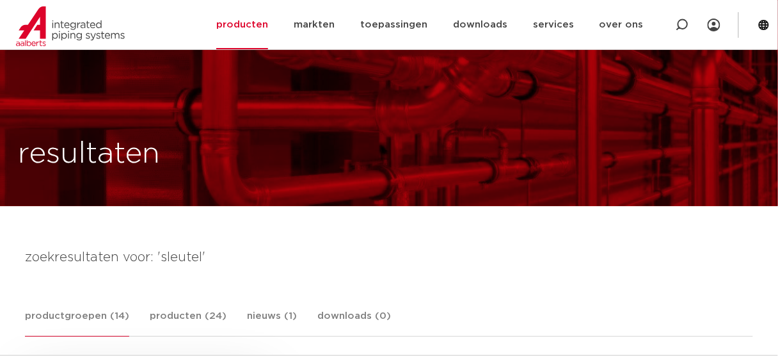
scroll to position [307, 0]
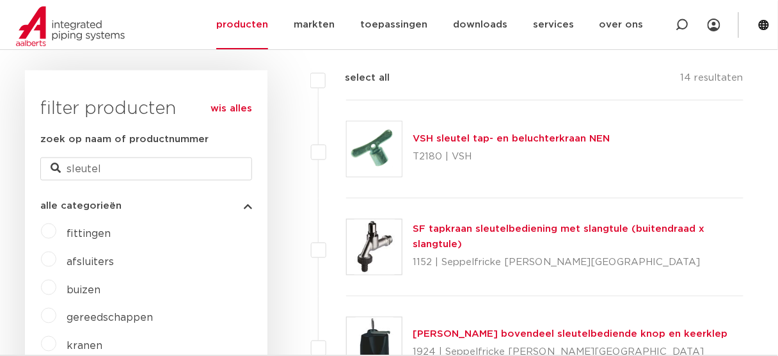
click at [408, 137] on div "VSH sleutel tap- en beluchterkraan NEN T2180 | VSH" at bounding box center [544, 149] width 397 height 98
drag, startPoint x: 407, startPoint y: 137, endPoint x: 407, endPoint y: 109, distance: 27.5
click at [407, 131] on div "VSH sleutel tap- en beluchterkraan NEN T2180 | VSH" at bounding box center [544, 149] width 397 height 98
click at [388, 150] on img at bounding box center [374, 149] width 55 height 55
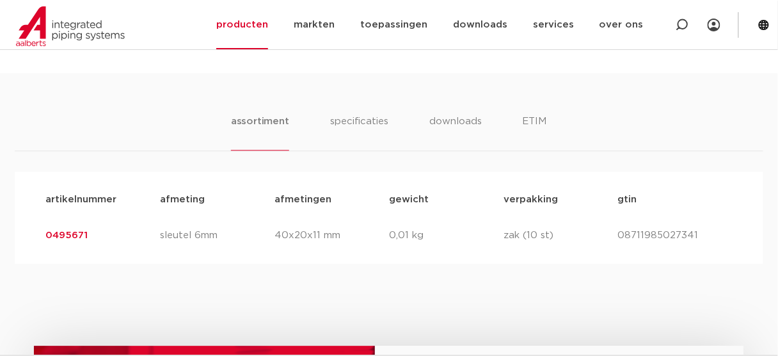
scroll to position [768, 0]
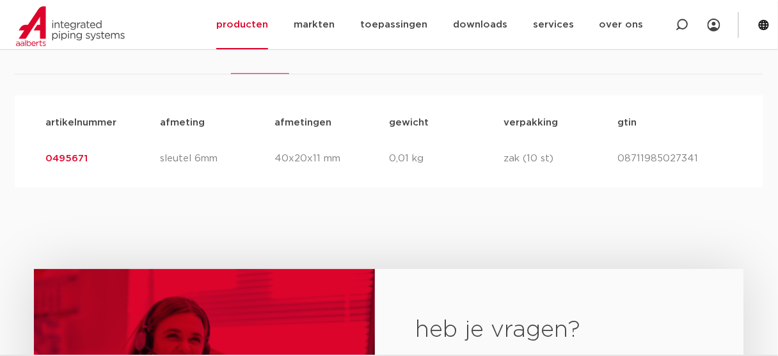
drag, startPoint x: 109, startPoint y: 180, endPoint x: -37, endPoint y: 160, distance: 147.3
click at [0, 160] on html "Zoeken producten markten toepassingen downloads alle downloads certificaten cad…" at bounding box center [389, 95] width 778 height 1727
copy link "0495671"
click at [683, 23] on icon at bounding box center [682, 25] width 13 height 13
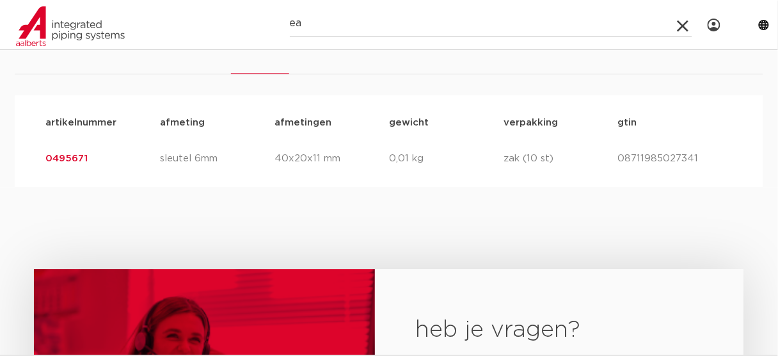
type input "ea"
click button "Zoeken" at bounding box center [0, 0] width 0 height 0
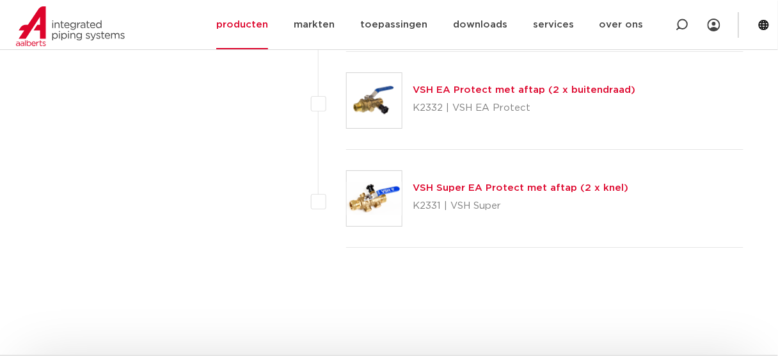
scroll to position [2201, 0]
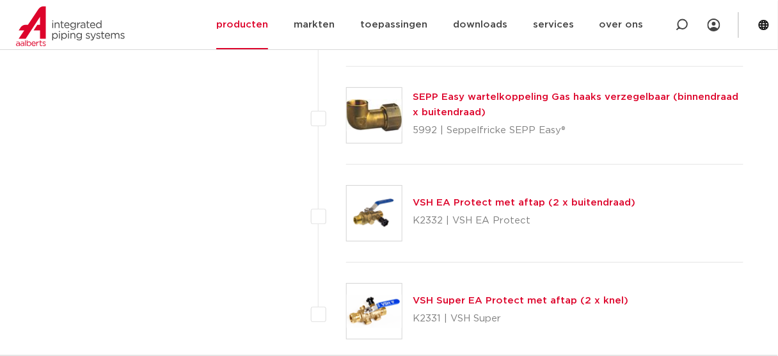
click at [380, 293] on img at bounding box center [374, 311] width 55 height 55
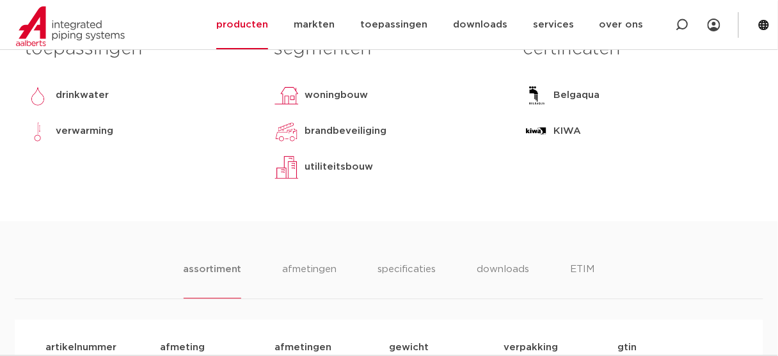
scroll to position [870, 0]
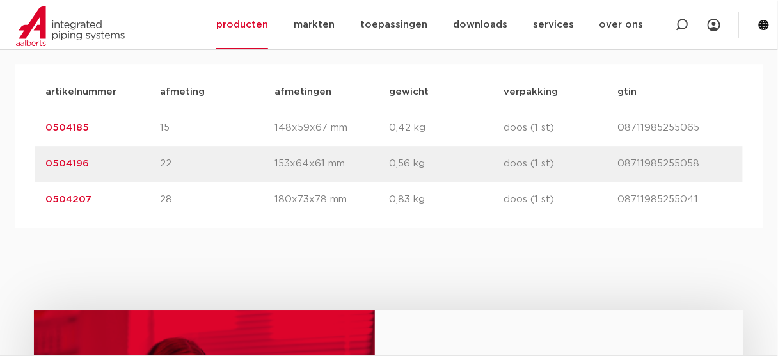
drag, startPoint x: 97, startPoint y: 170, endPoint x: 22, endPoint y: 172, distance: 74.9
click at [22, 172] on div "artikelnummer afmeting afmetingen gewicht verpakking gtin artikelnummer 0504185…" at bounding box center [389, 146] width 749 height 164
copy link "0504185"
drag, startPoint x: 110, startPoint y: 187, endPoint x: 33, endPoint y: 186, distance: 76.8
click at [35, 182] on div "artikelnummer 0504196 afmeting 22 afmetingen 153x64x61 mm gewicht 0,56 kg verpa…" at bounding box center [389, 164] width 708 height 36
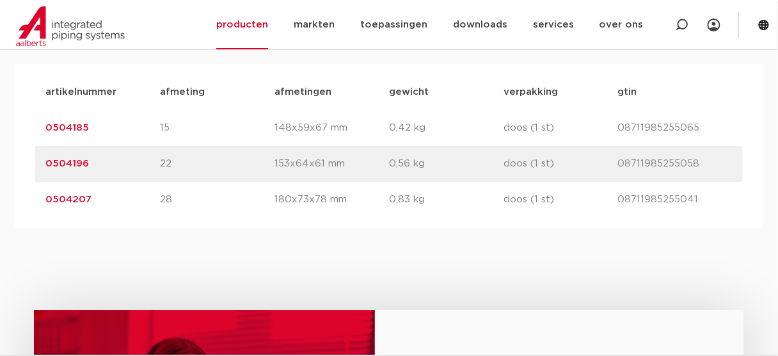
copy link "0504196"
drag, startPoint x: 103, startPoint y: 233, endPoint x: 44, endPoint y: 233, distance: 58.9
click at [44, 218] on div "artikelnummer 0504207 afmeting 28 afmetingen 180x73x78 mm gewicht 0,83 kg verpa…" at bounding box center [389, 200] width 708 height 36
copy link "0504207"
click at [685, 30] on icon at bounding box center [682, 25] width 13 height 13
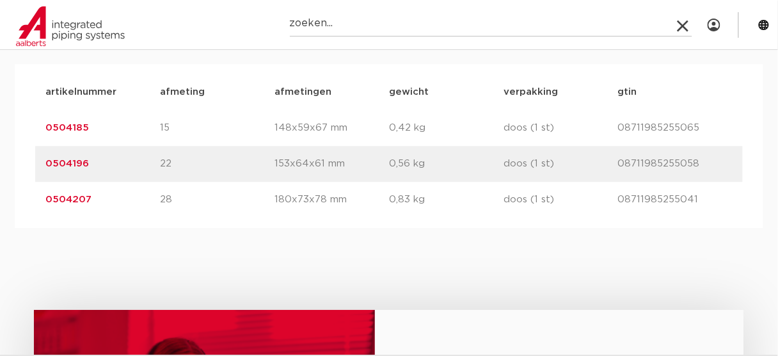
paste input "4801698"
type input "4801698"
click button "Zoeken" at bounding box center [0, 0] width 0 height 0
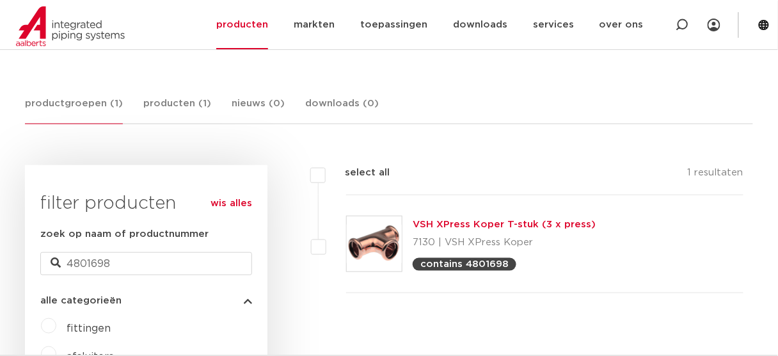
scroll to position [148, 0]
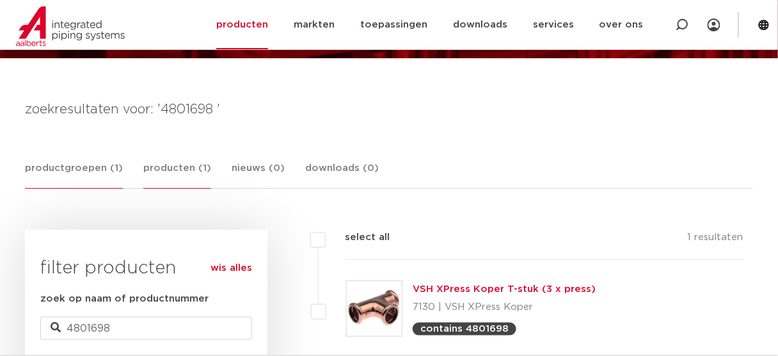
click at [159, 164] on link "producten (1)" at bounding box center [177, 175] width 68 height 28
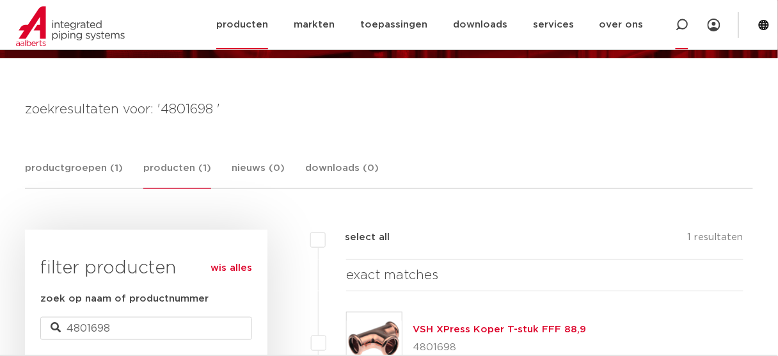
click at [684, 31] on div at bounding box center [682, 24] width 13 height 49
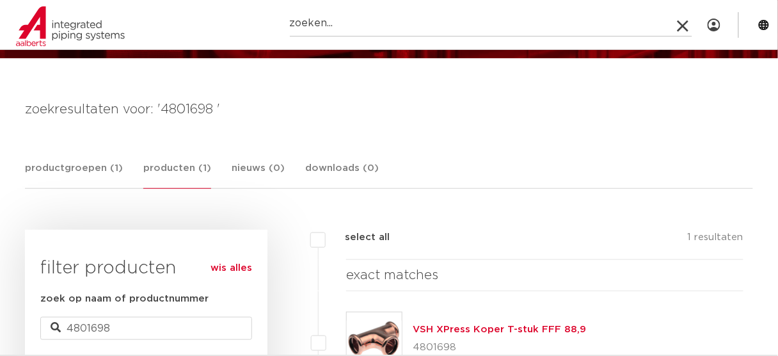
paste input "4802105"
type input "4802105"
click button "Zoeken" at bounding box center [0, 0] width 0 height 0
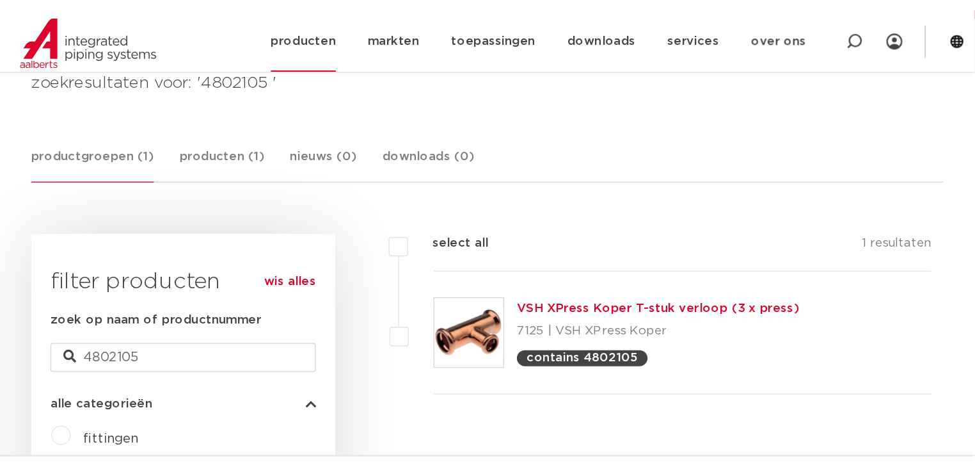
scroll to position [199, 0]
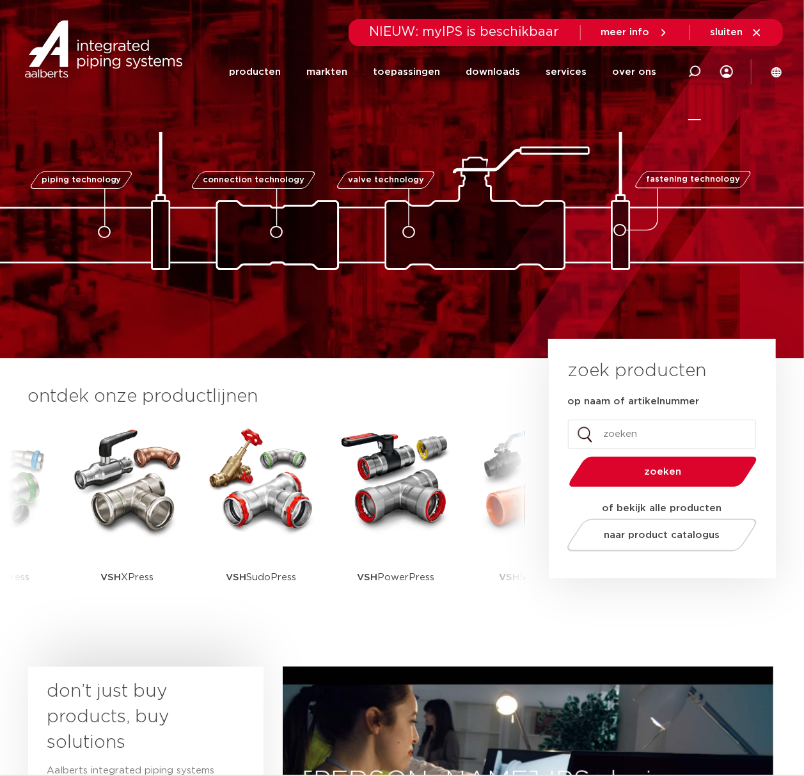
click at [482, 65] on icon at bounding box center [695, 71] width 13 height 13
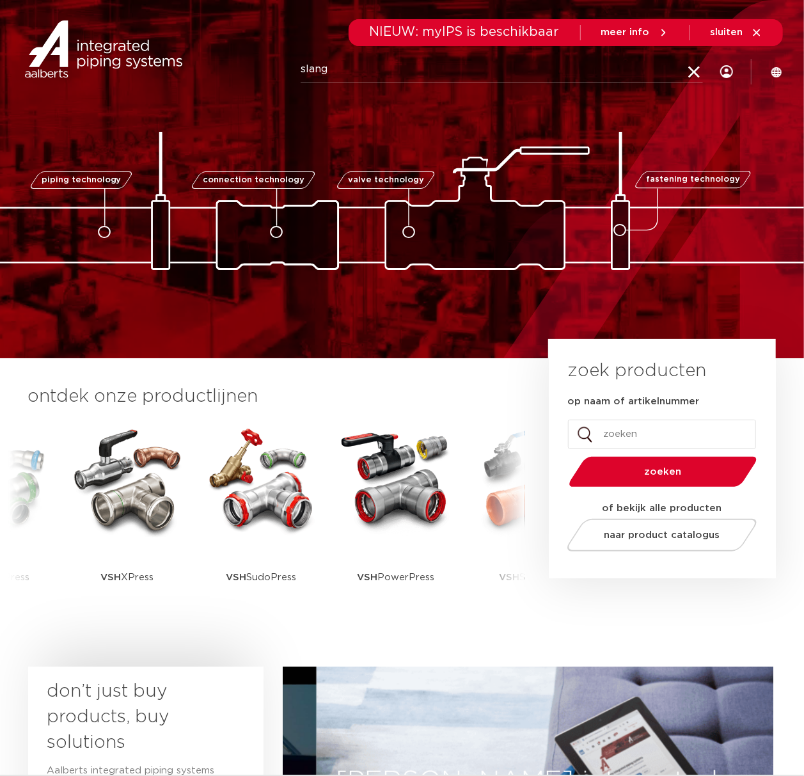
type input "slang"
click button "Zoeken" at bounding box center [0, 0] width 0 height 0
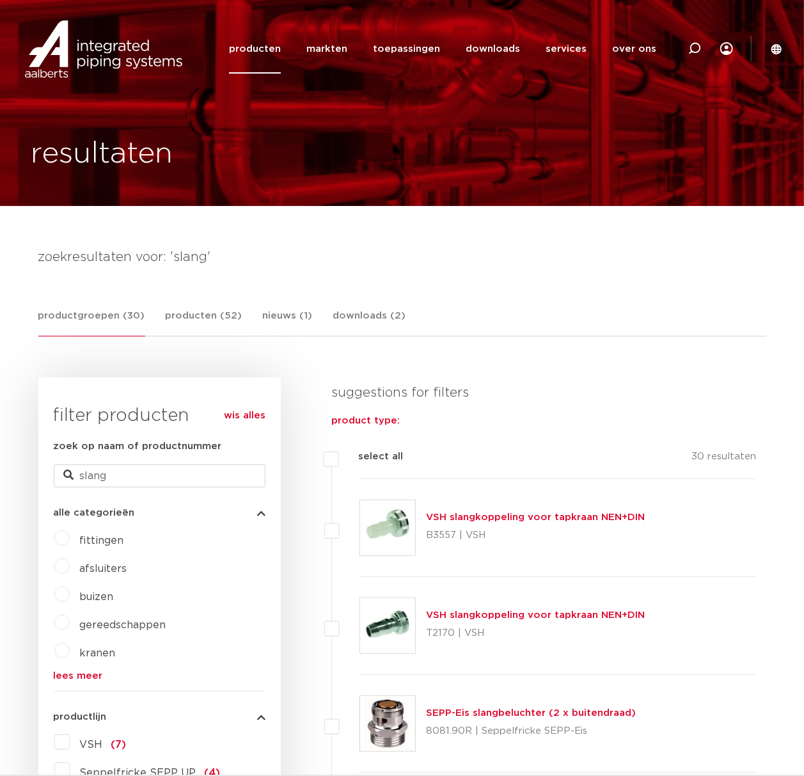
drag, startPoint x: 167, startPoint y: 525, endPoint x: 401, endPoint y: 83, distance: 499.6
click at [689, 44] on icon at bounding box center [695, 48] width 13 height 13
type input "slangwartel"
click at [536, 40] on input "slangwartel" at bounding box center [502, 48] width 403 height 26
click button "Zoeken" at bounding box center [0, 0] width 0 height 0
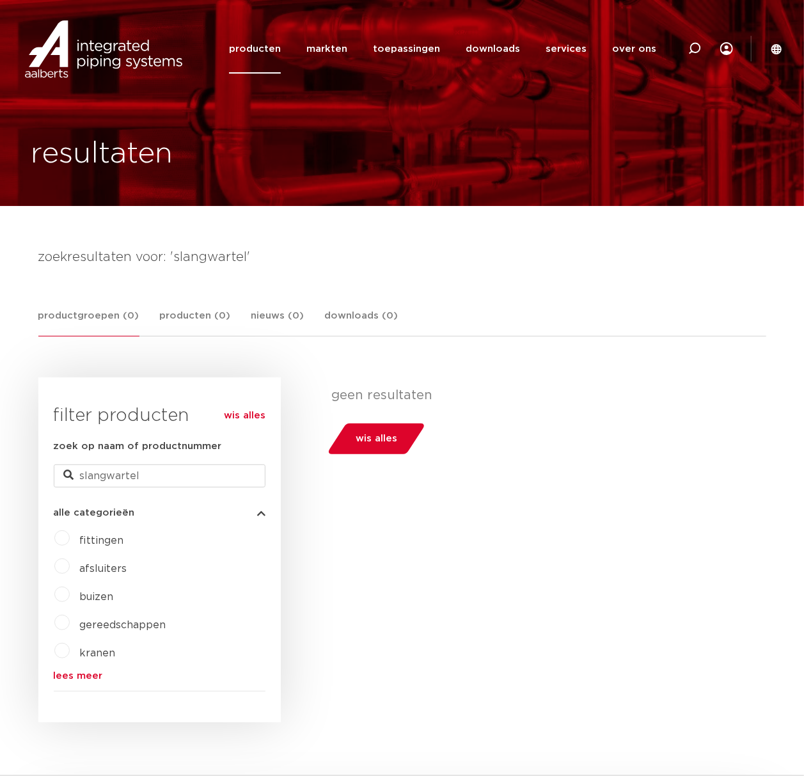
click at [702, 49] on div at bounding box center [694, 48] width 51 height 97
type input "slang"
click button "Zoeken" at bounding box center [0, 0] width 0 height 0
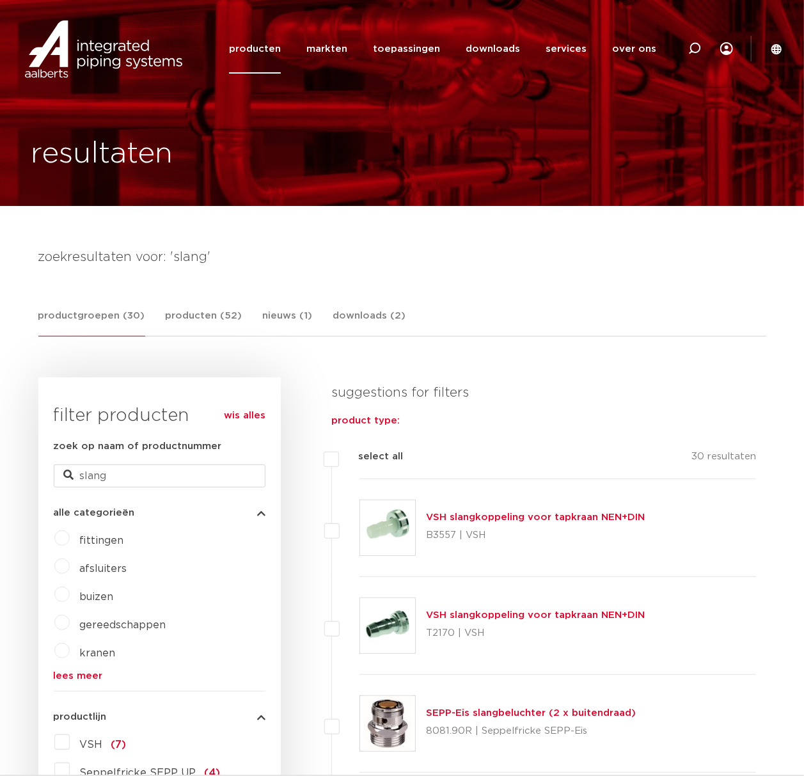
drag, startPoint x: 145, startPoint y: 441, endPoint x: 209, endPoint y: 124, distance: 323.2
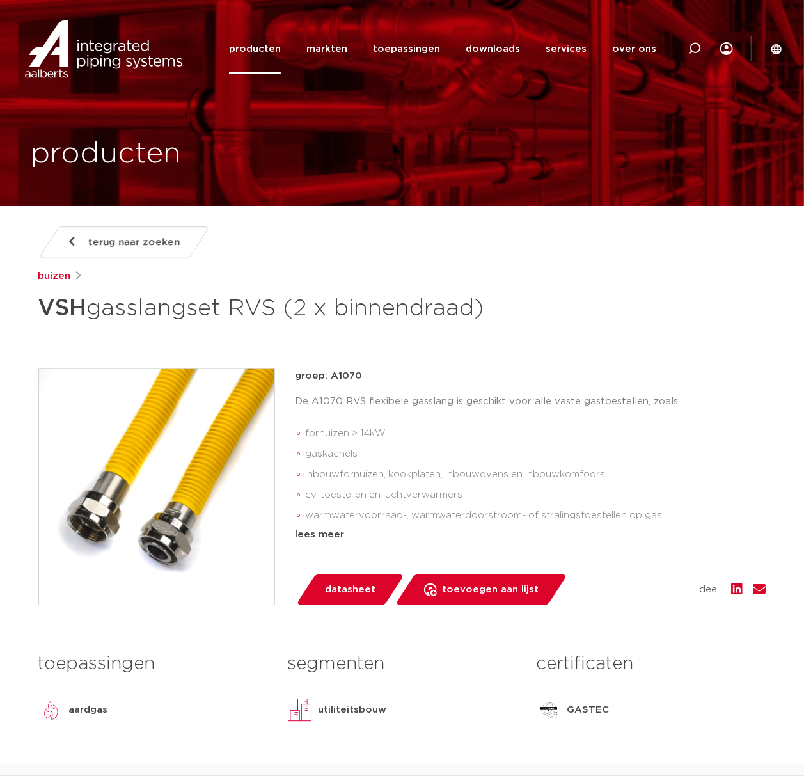
click at [177, 310] on h1 "VSH gasslangset RVS (2 x binnendraad)" at bounding box center [278, 308] width 481 height 38
copy h1 "gasslangset"
click at [689, 41] on div at bounding box center [695, 48] width 13 height 97
paste input "gasslangset"
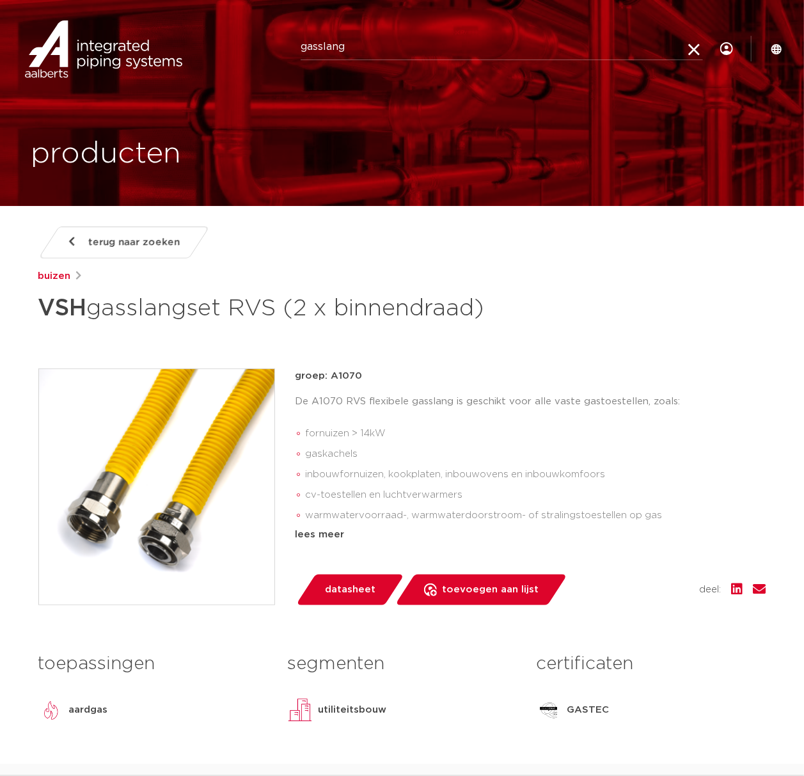
drag, startPoint x: 321, startPoint y: 49, endPoint x: 372, endPoint y: 44, distance: 52.1
click at [321, 49] on input "gasslang" at bounding box center [502, 48] width 403 height 26
type input "slang"
click button "Zoeken" at bounding box center [0, 0] width 0 height 0
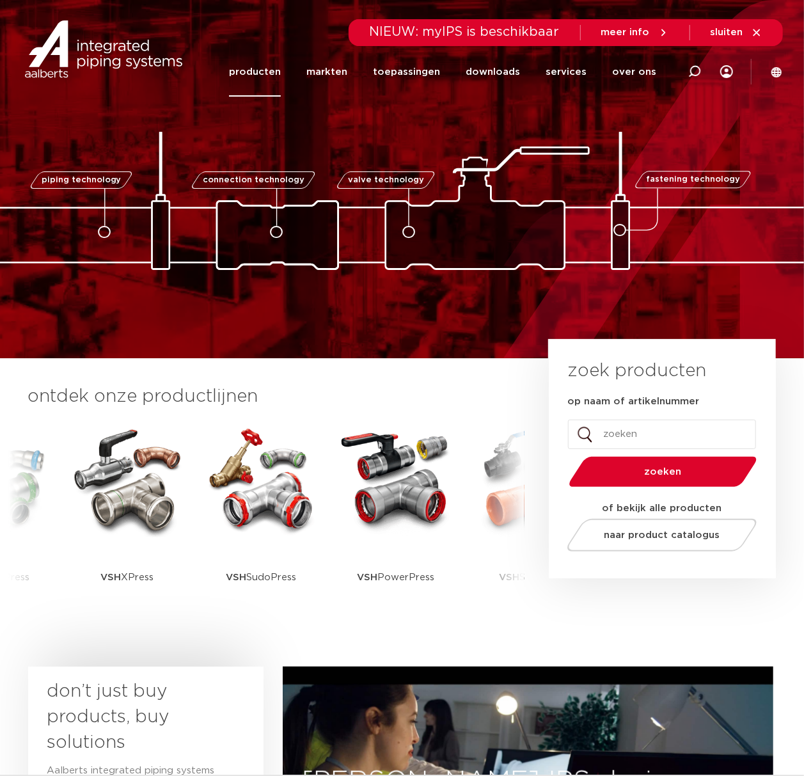
click at [281, 76] on link "producten" at bounding box center [255, 71] width 52 height 49
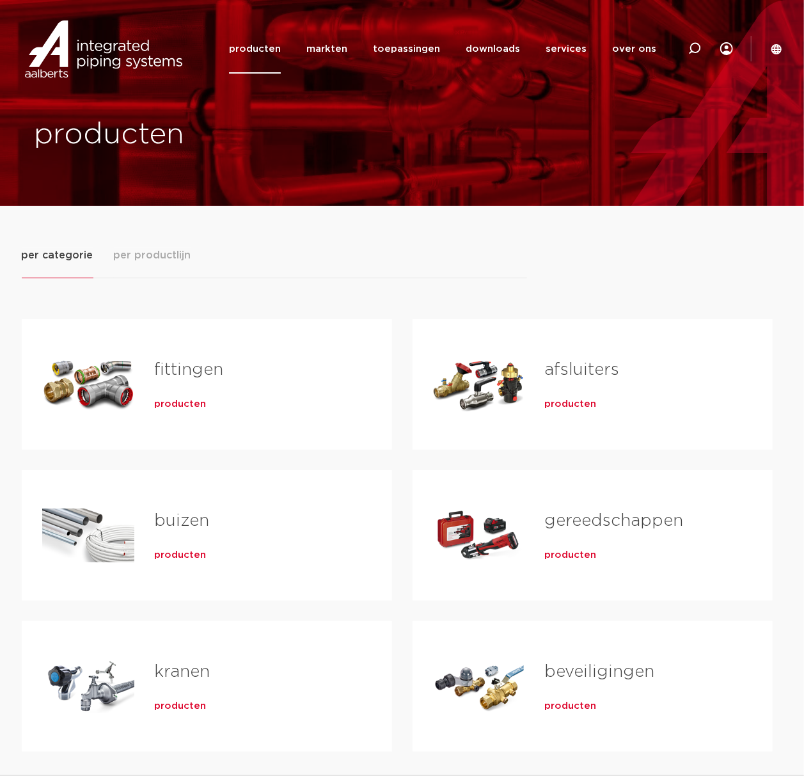
click at [175, 555] on span "producten" at bounding box center [181, 555] width 52 height 13
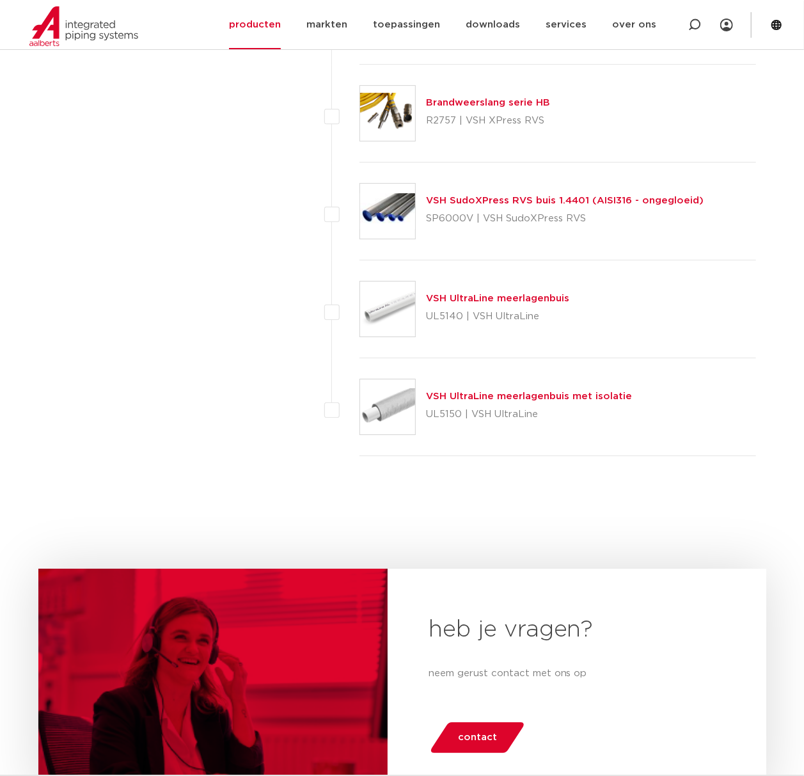
scroll to position [1706, 0]
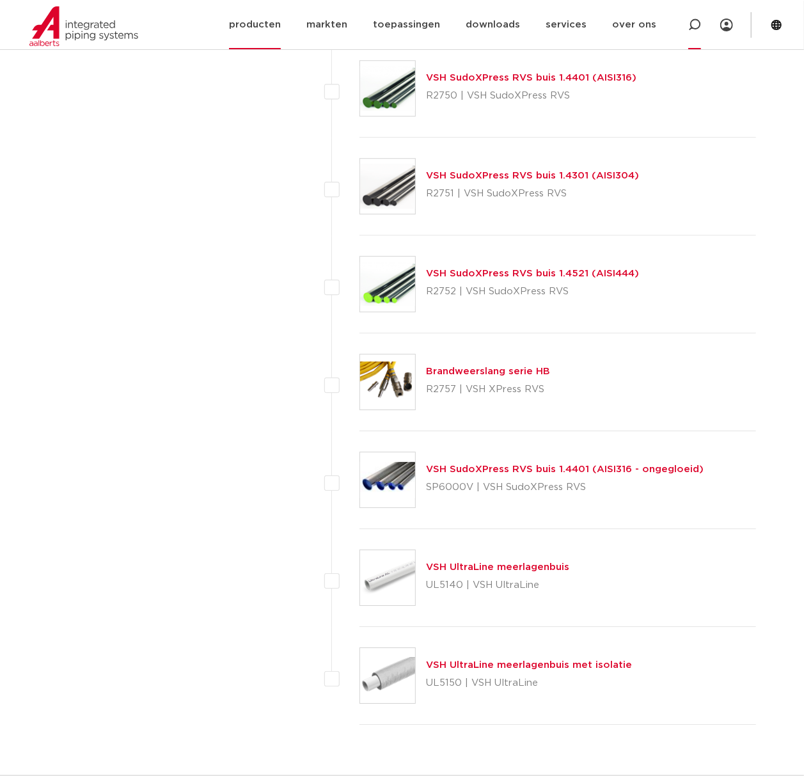
click at [695, 29] on icon at bounding box center [694, 24] width 15 height 15
type input "slangset"
click button "Zoeken" at bounding box center [0, 0] width 0 height 0
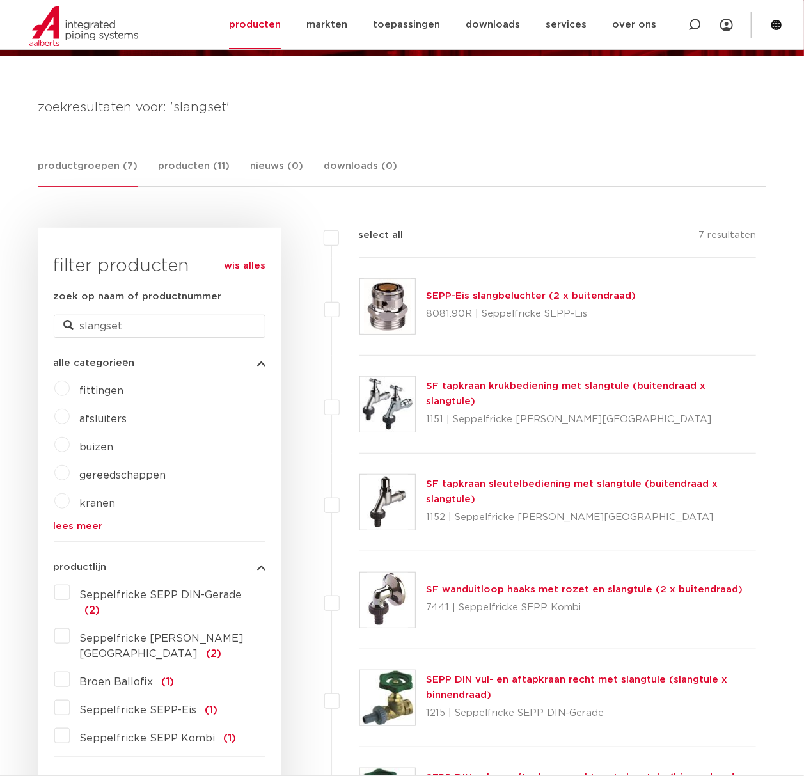
scroll to position [42, 0]
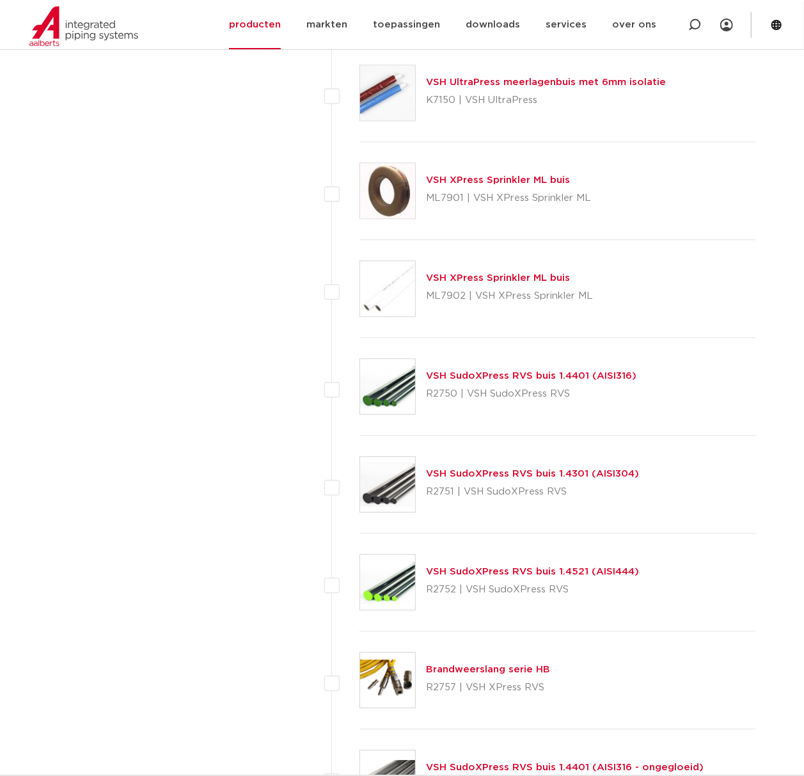
scroll to position [1834, 0]
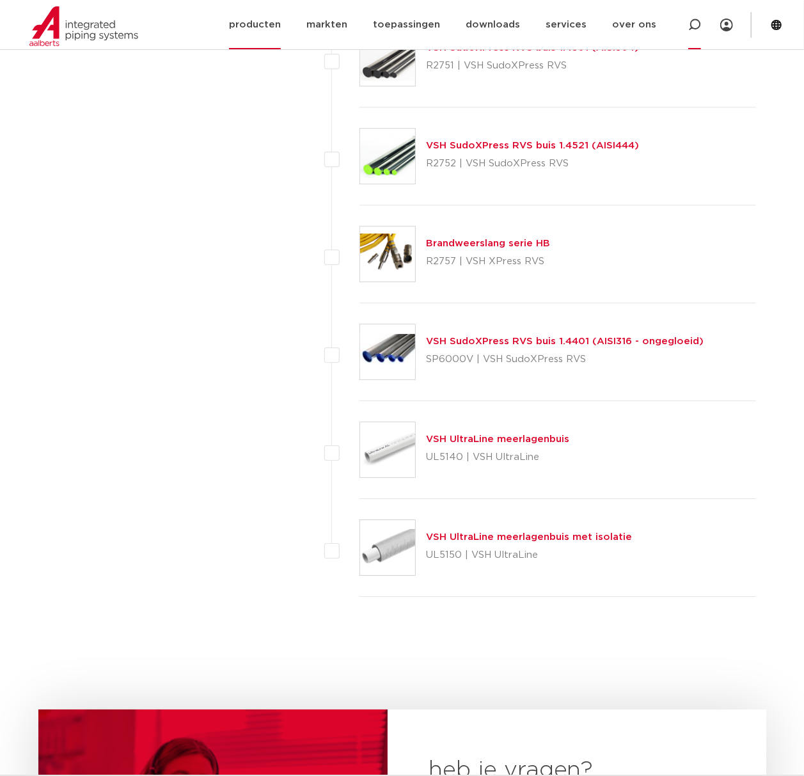
click at [696, 13] on div at bounding box center [695, 24] width 13 height 49
click button "Zoeken" at bounding box center [0, 0] width 0 height 0
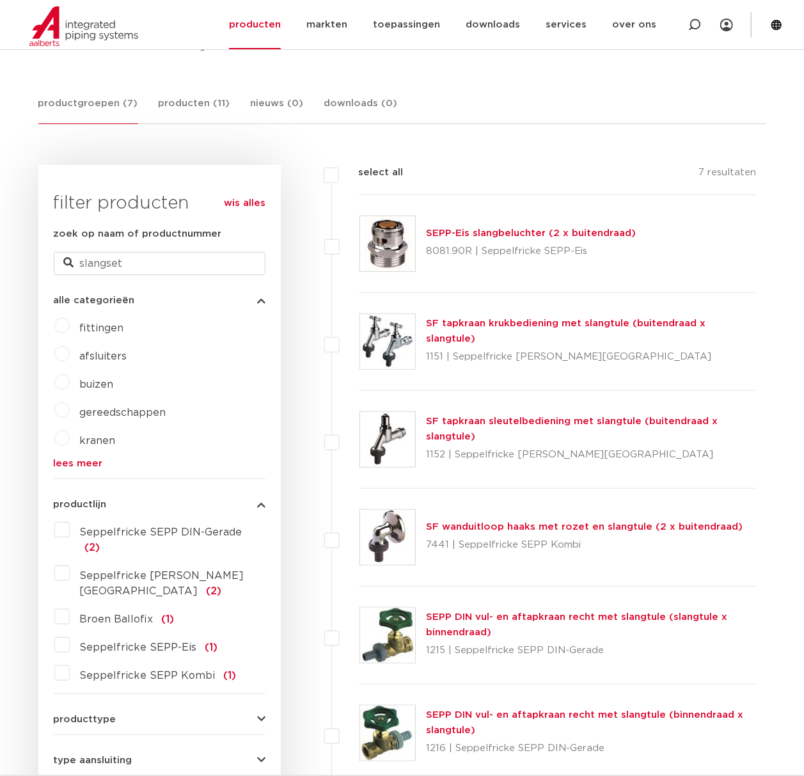
scroll to position [57, 0]
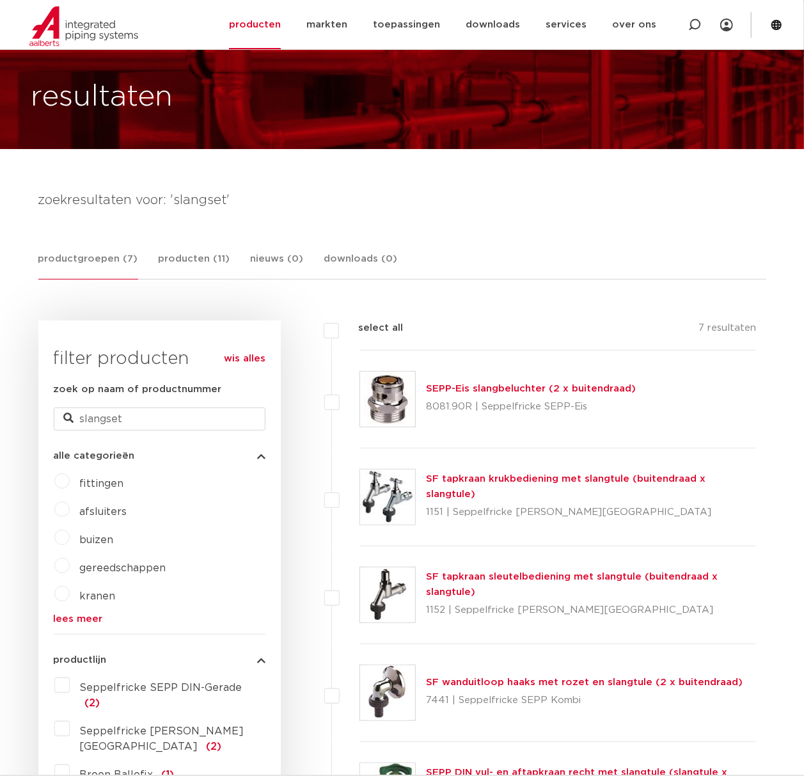
click at [145, 259] on div "productgroepen (7) producten (11) nieuws (0) downloads (0)" at bounding box center [402, 266] width 728 height 28
click at [185, 252] on link "producten (11)" at bounding box center [195, 266] width 72 height 28
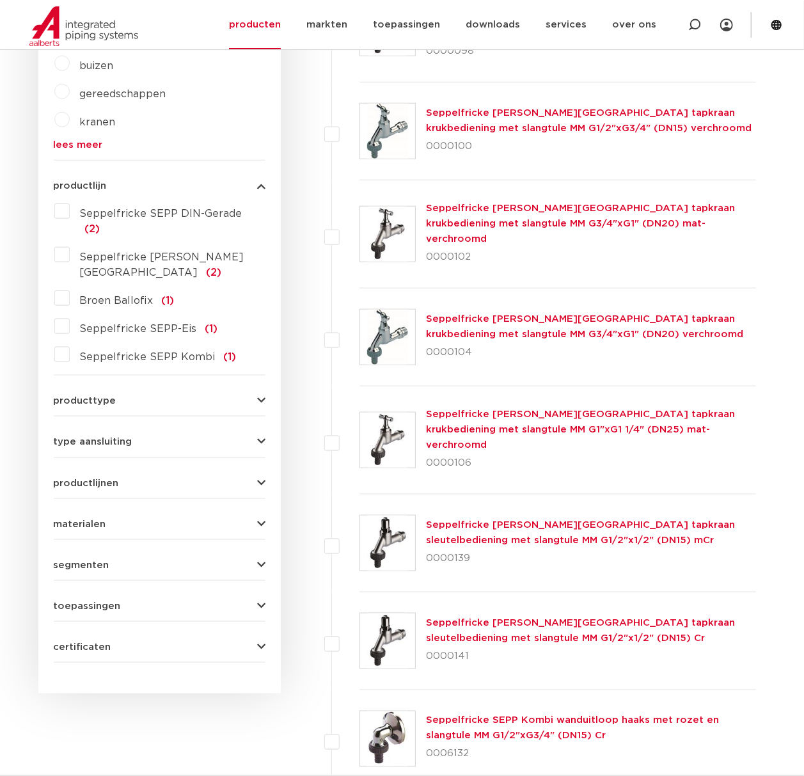
scroll to position [313, 0]
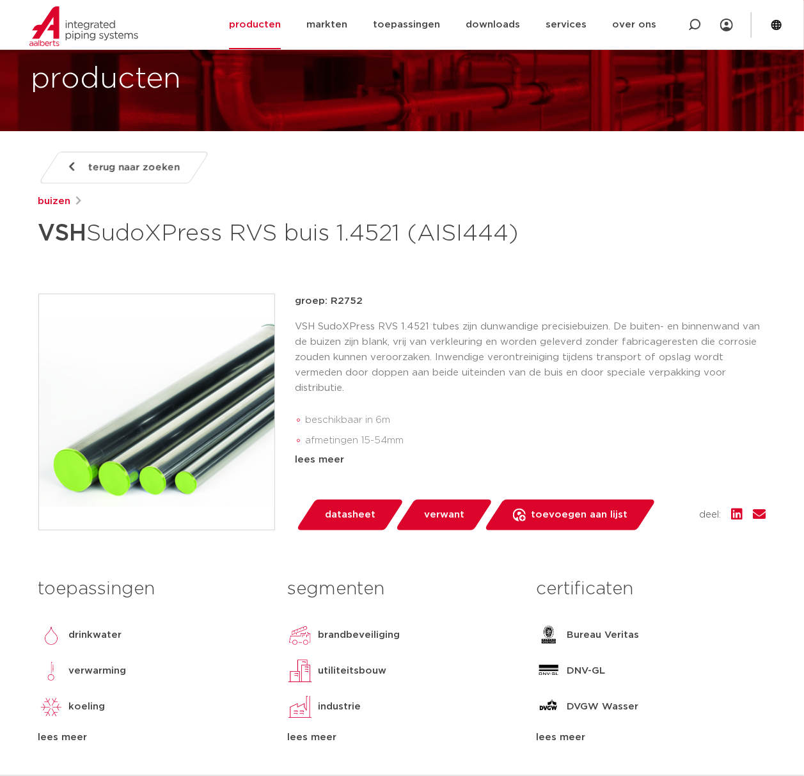
scroll to position [170, 0]
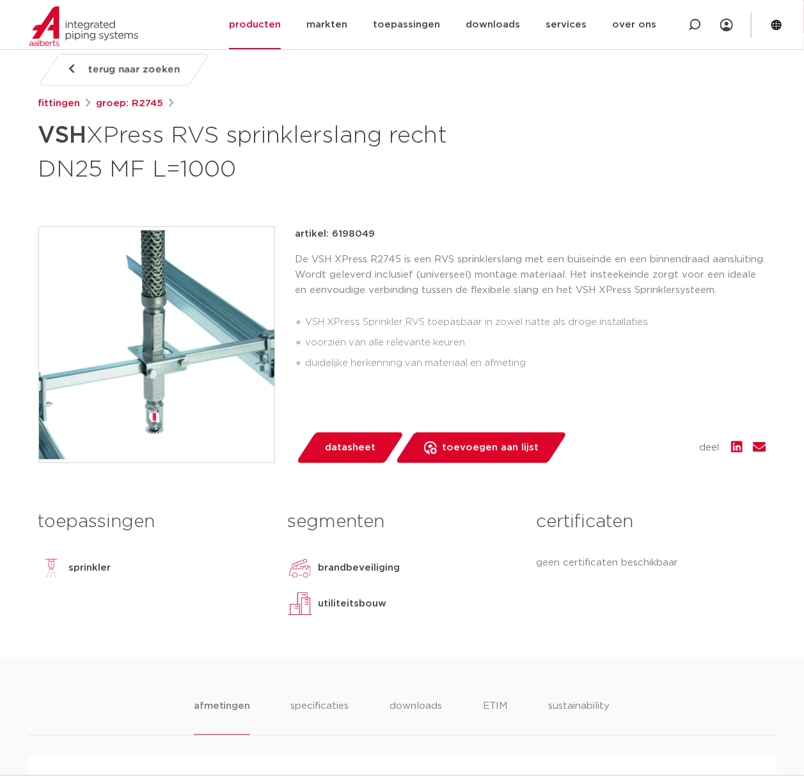
scroll to position [341, 0]
